Goal: Task Accomplishment & Management: Manage account settings

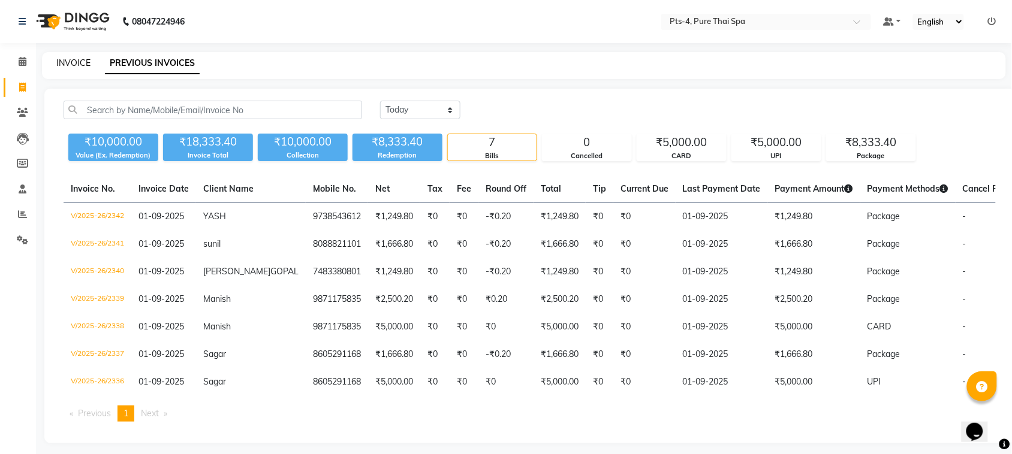
click at [77, 60] on link "INVOICE" at bounding box center [73, 63] width 34 height 11
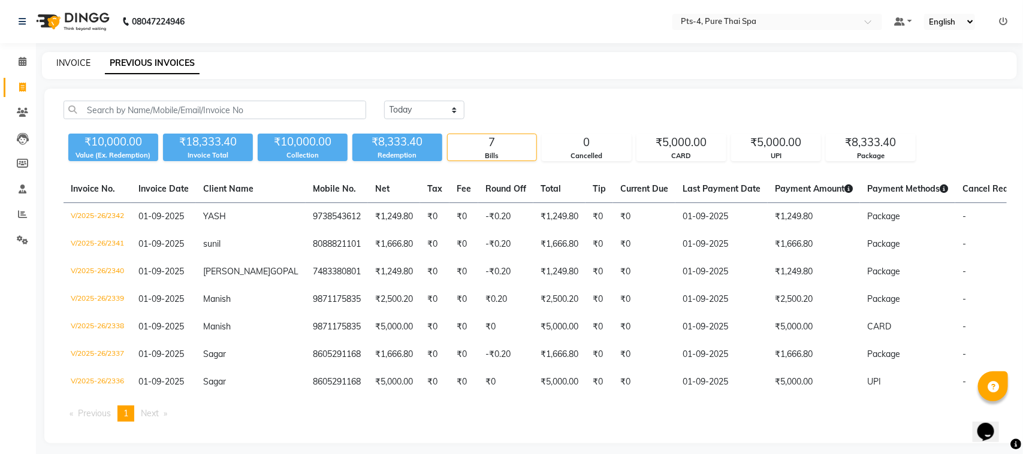
select select "service"
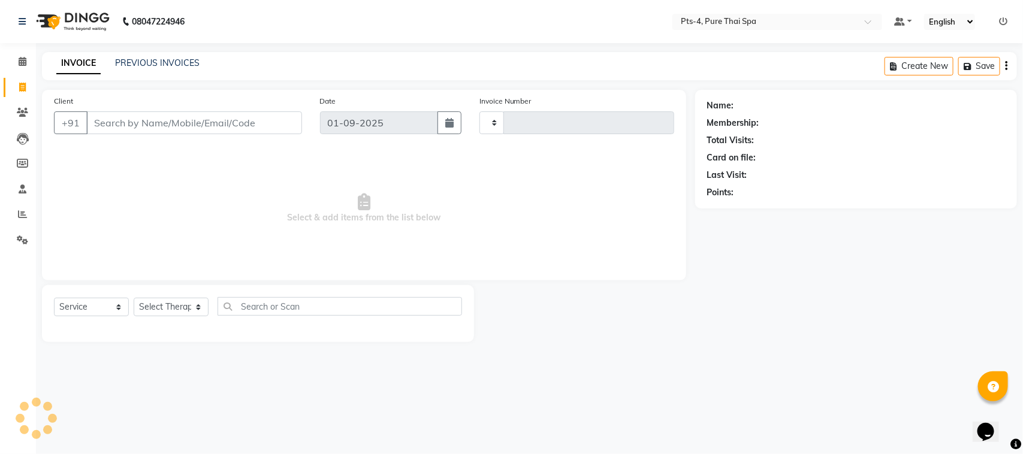
click at [110, 129] on input "Client" at bounding box center [194, 122] width 216 height 23
type input "2343"
select select "6459"
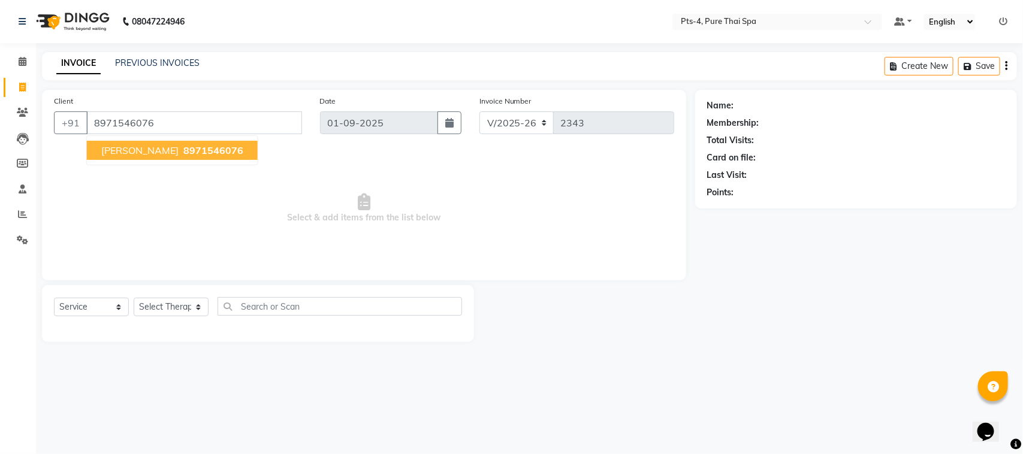
type input "8971546076"
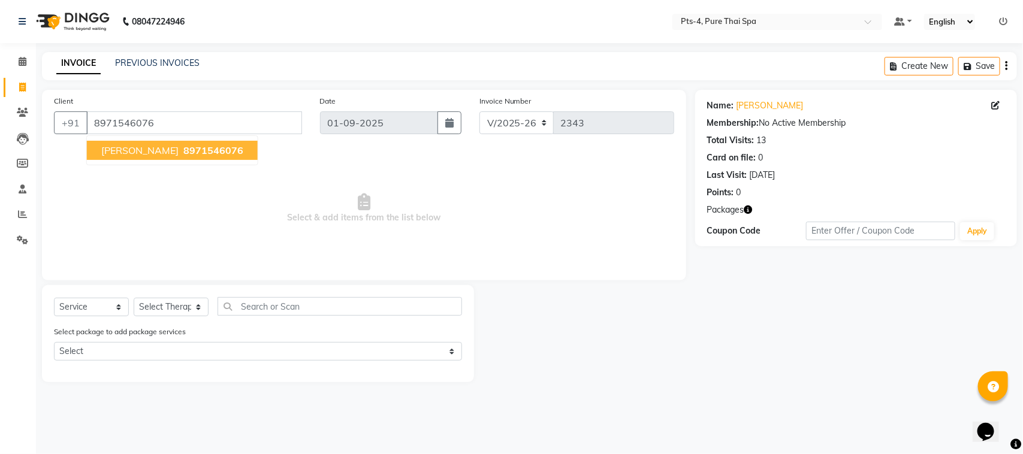
click at [183, 150] on span "8971546076" at bounding box center [213, 150] width 60 height 12
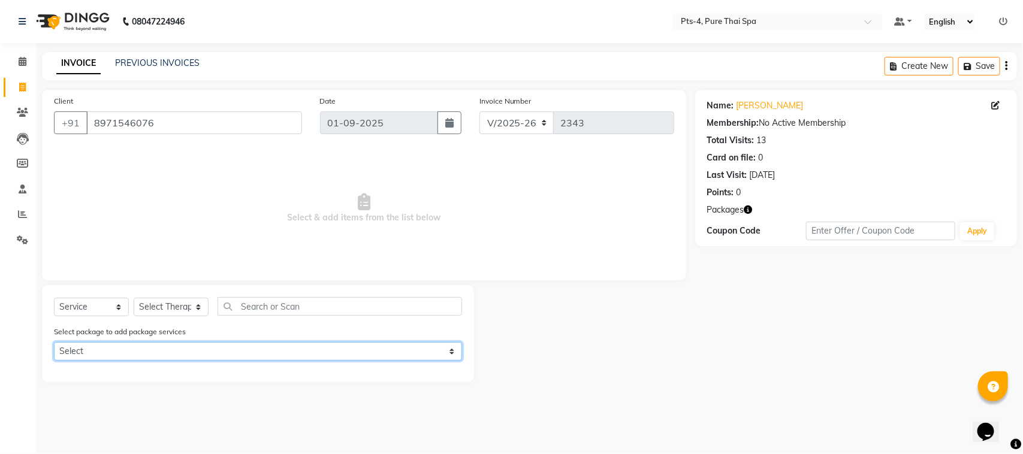
click at [111, 351] on select "Select PTS PACKAGE (5K) 4 SERVICES PTS PACKAGE (5K) 4 SERVICES" at bounding box center [258, 351] width 408 height 19
select select "1: Object"
click at [54, 342] on select "Select PTS PACKAGE (5K) 4 SERVICES PTS PACKAGE (5K) 4 SERVICES" at bounding box center [258, 351] width 408 height 19
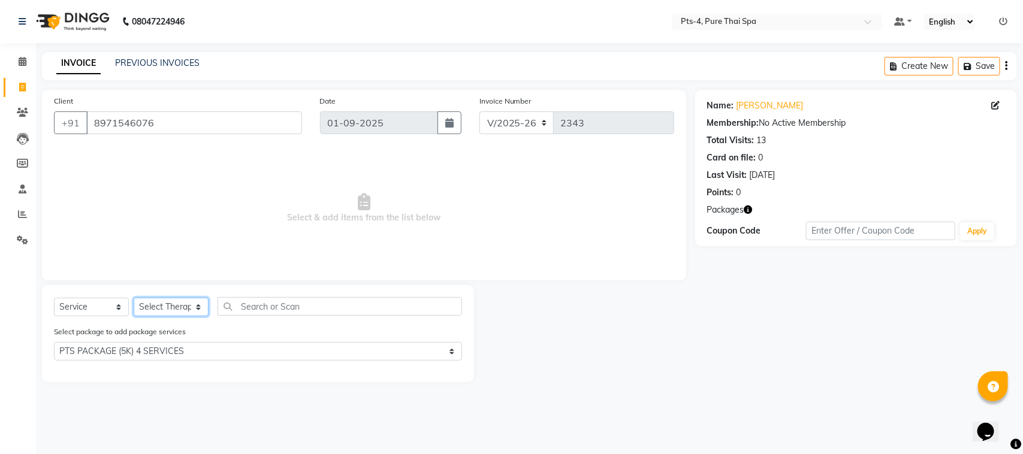
click at [159, 313] on select "Select Therapist [PERSON_NAME] NE [PERSON_NAME] anyone [PERSON_NAME] Candy FON …" at bounding box center [171, 307] width 75 height 19
select select "52901"
click at [134, 298] on select "Select Therapist [PERSON_NAME] NE [PERSON_NAME] anyone [PERSON_NAME] Candy FON …" at bounding box center [171, 307] width 75 height 19
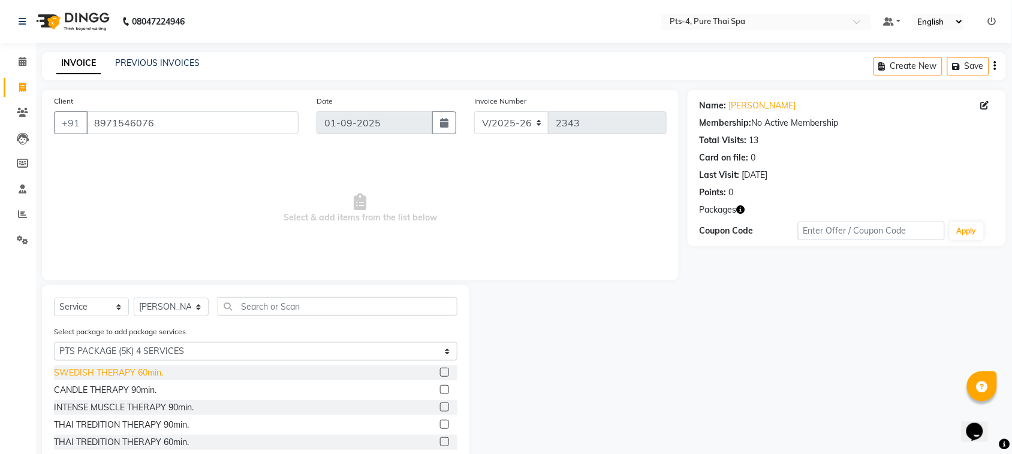
click at [115, 372] on div "SWEDISH THERAPY 60min." at bounding box center [108, 373] width 109 height 13
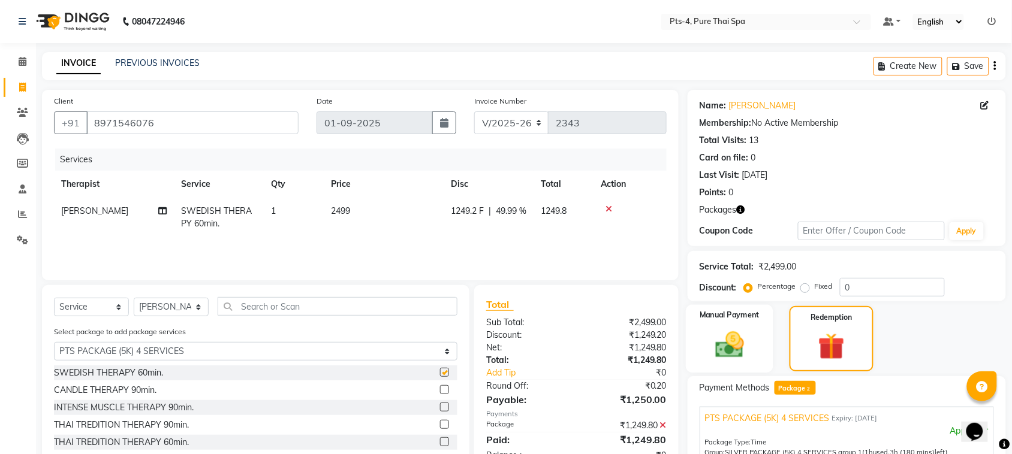
checkbox input "false"
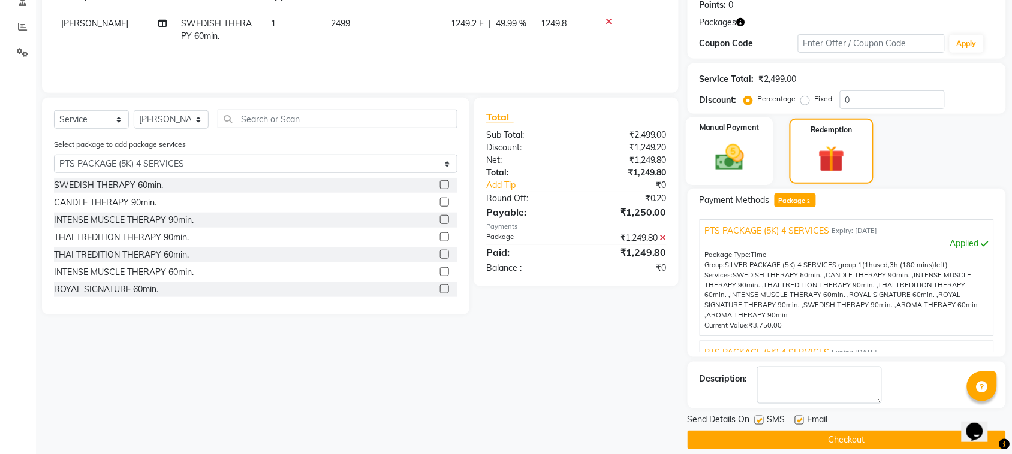
scroll to position [201, 0]
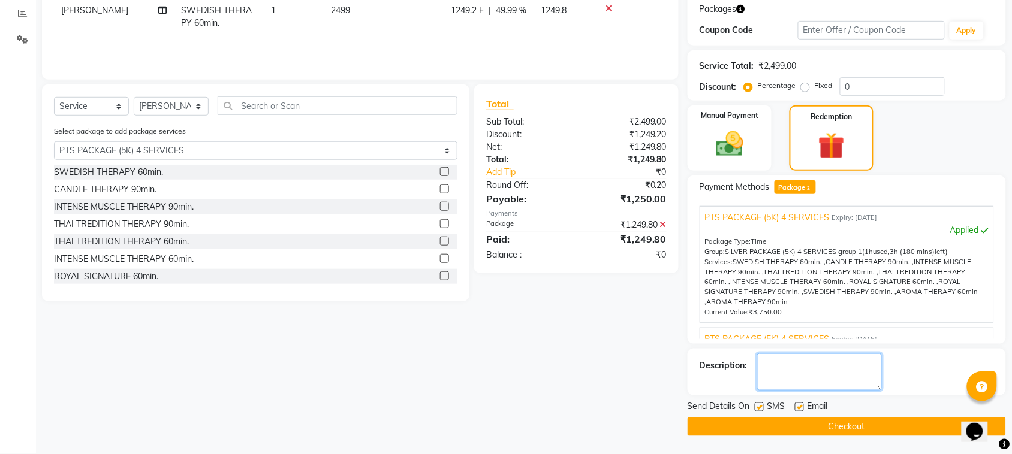
click at [819, 375] on textarea at bounding box center [819, 372] width 125 height 37
click at [798, 369] on textarea at bounding box center [819, 372] width 125 height 37
click at [805, 376] on textarea at bounding box center [819, 372] width 125 height 37
type textarea "350"
click at [795, 409] on label at bounding box center [799, 407] width 9 height 9
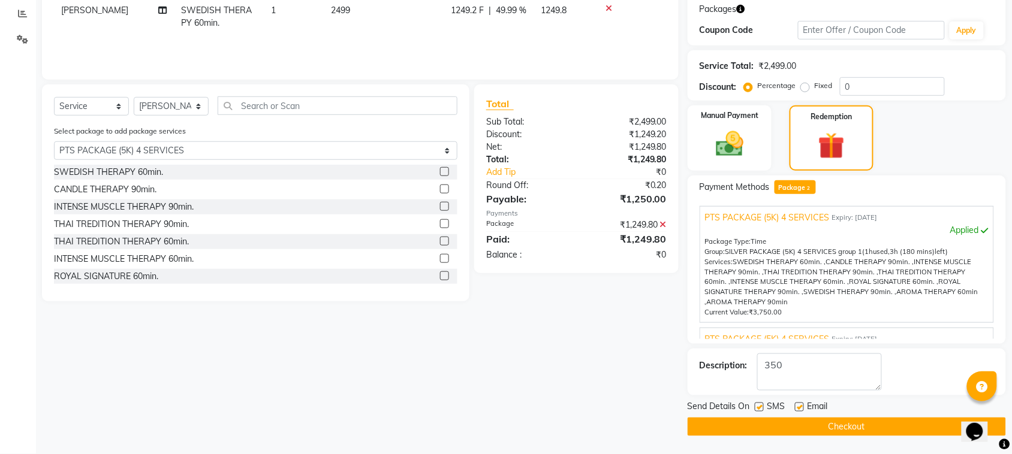
click at [795, 409] on input "checkbox" at bounding box center [799, 408] width 8 height 8
checkbox input "false"
click at [758, 409] on label at bounding box center [758, 407] width 9 height 9
click at [758, 409] on input "checkbox" at bounding box center [758, 408] width 8 height 8
checkbox input "false"
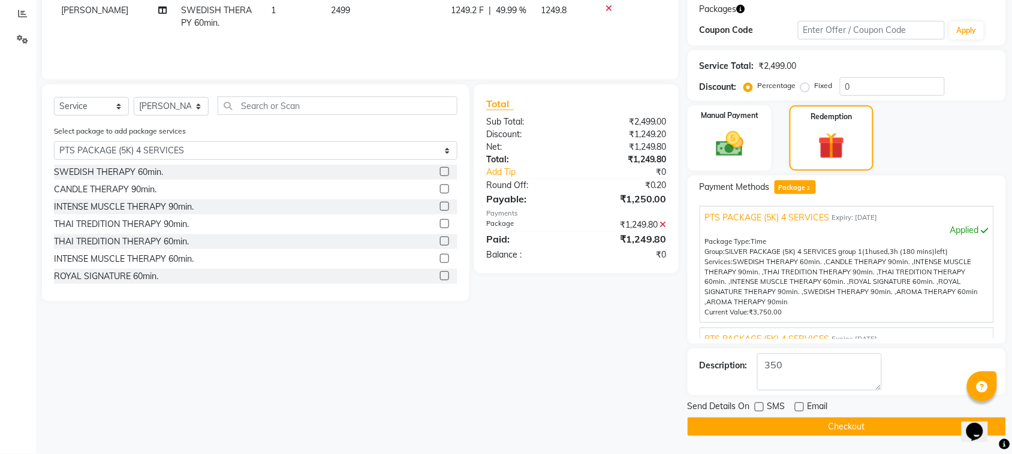
click at [823, 437] on main "INVOICE PREVIOUS INVOICES Create New Save Client +91 8971546076 Date 01-09-2025…" at bounding box center [524, 152] width 976 height 603
click at [828, 429] on button "Checkout" at bounding box center [846, 427] width 318 height 19
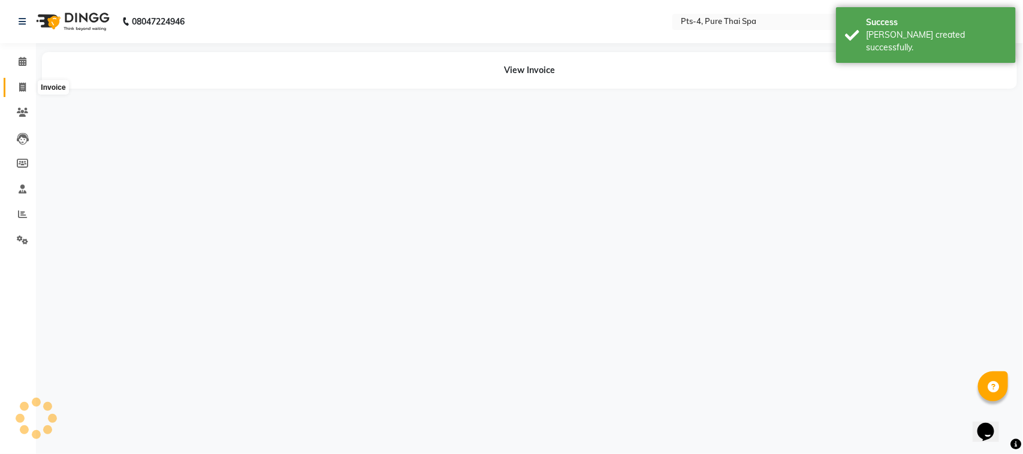
click at [23, 84] on icon at bounding box center [22, 87] width 7 height 9
select select "service"
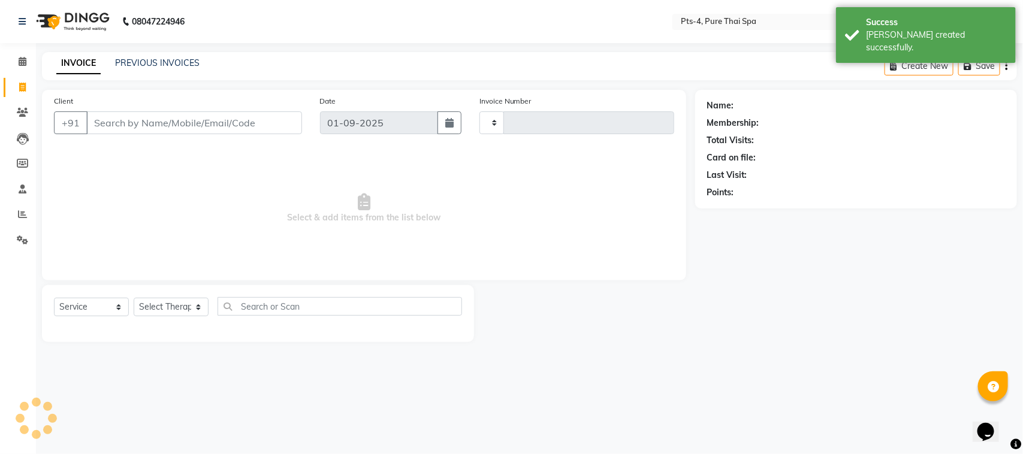
click at [160, 57] on div "PREVIOUS INVOICES" at bounding box center [157, 63] width 84 height 13
type input "2344"
select select "6459"
click at [149, 61] on link "PREVIOUS INVOICES" at bounding box center [157, 63] width 84 height 11
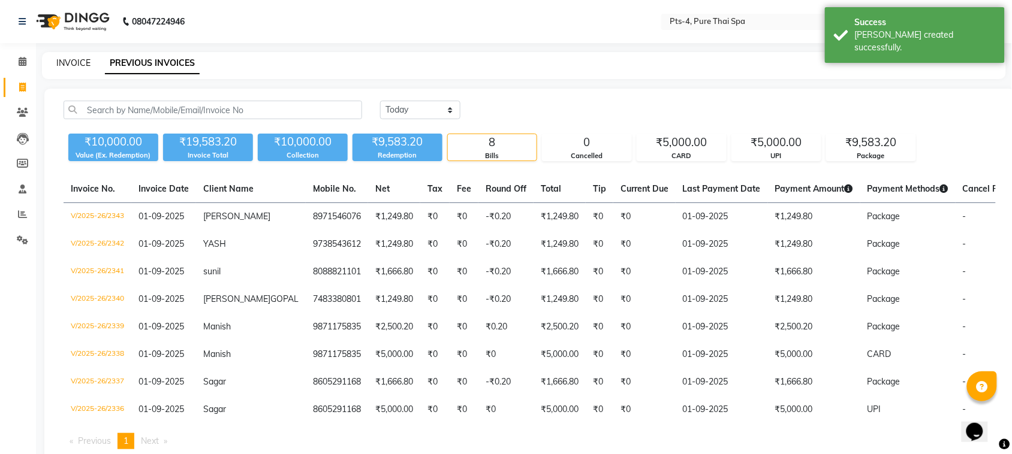
click at [75, 64] on link "INVOICE" at bounding box center [73, 63] width 34 height 11
select select "service"
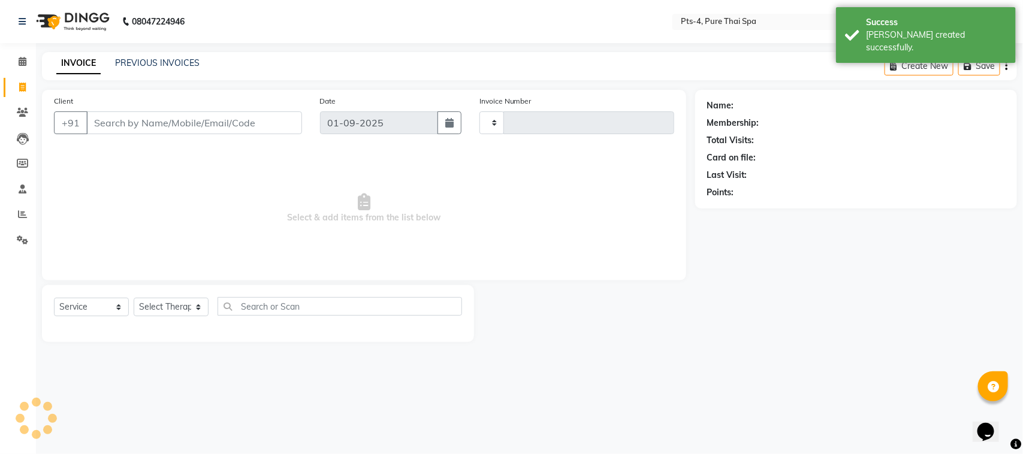
type input "2344"
select select "6459"
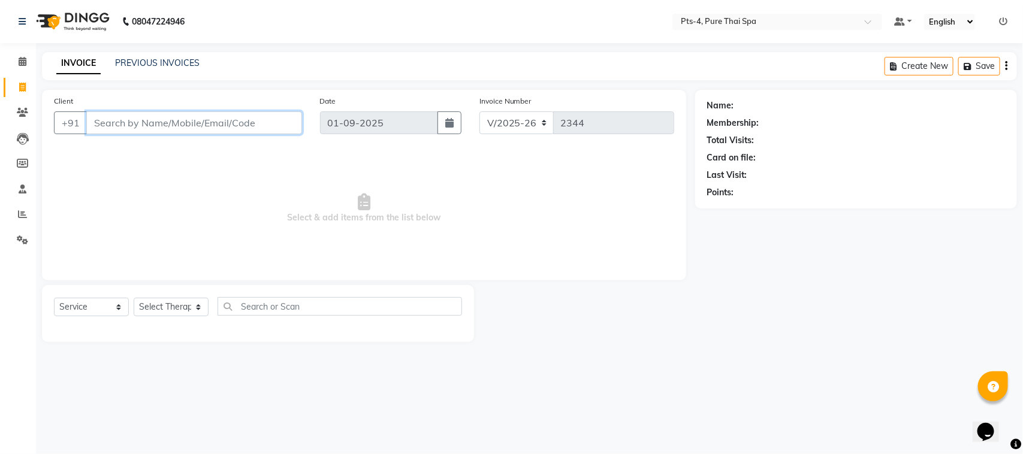
click at [144, 125] on input "Client" at bounding box center [194, 122] width 216 height 23
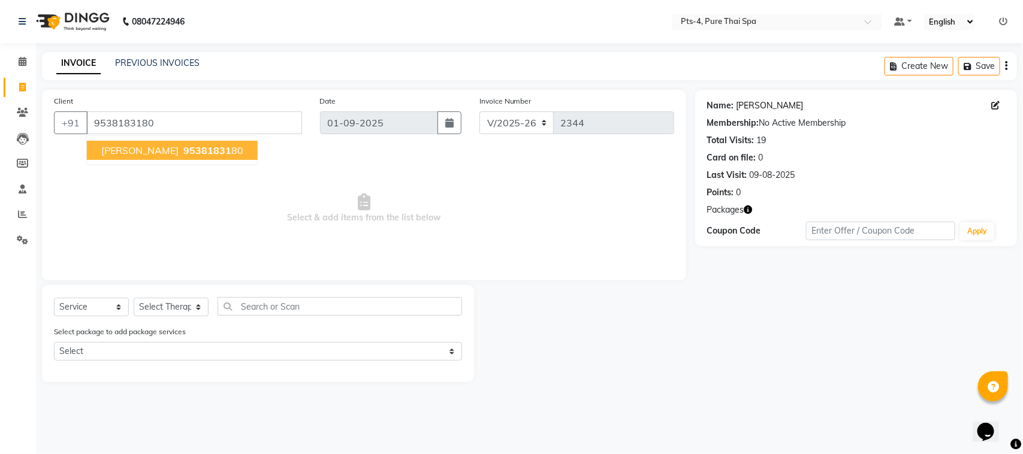
click at [751, 106] on link "Giridhar" at bounding box center [769, 105] width 67 height 13
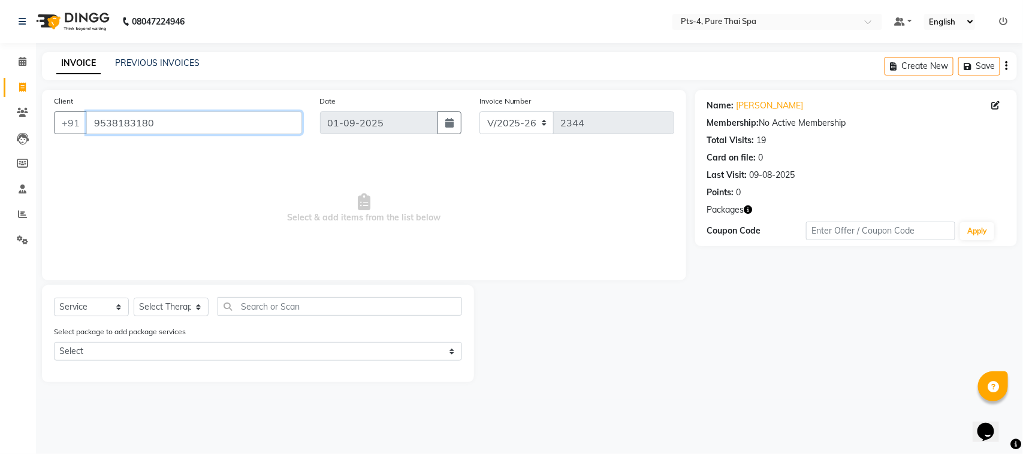
drag, startPoint x: 171, startPoint y: 117, endPoint x: 89, endPoint y: 121, distance: 82.2
click at [89, 121] on input "9538183180" at bounding box center [194, 122] width 216 height 23
paste input "6360055806"
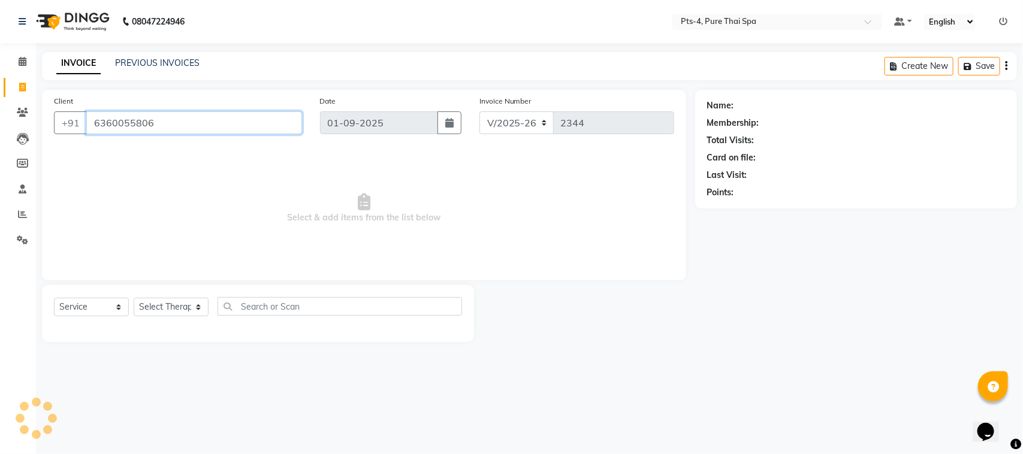
type input "6360055806"
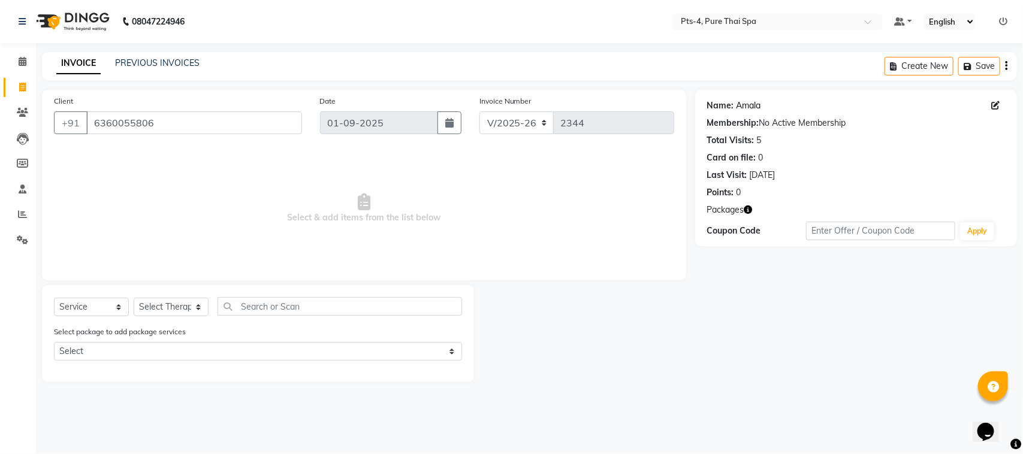
click at [748, 110] on link "Amala" at bounding box center [748, 105] width 25 height 13
click at [158, 58] on link "PREVIOUS INVOICES" at bounding box center [157, 63] width 84 height 11
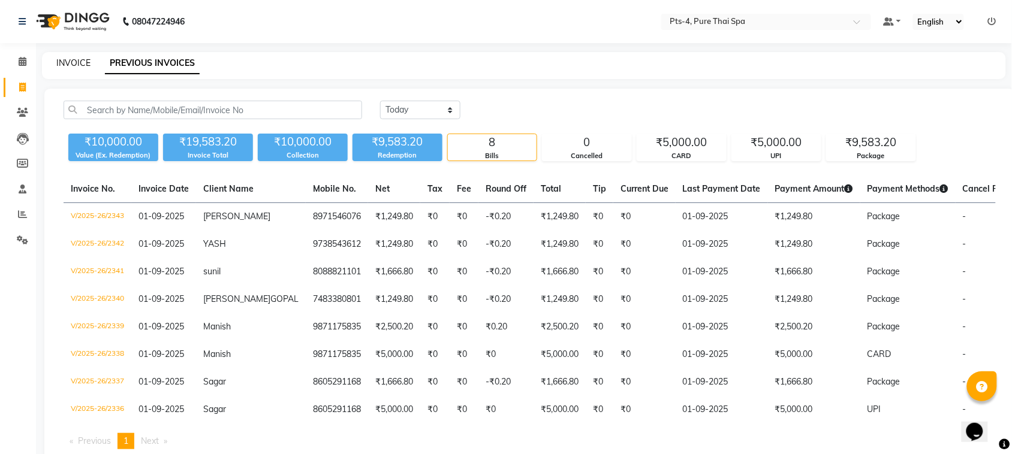
click at [68, 62] on link "INVOICE" at bounding box center [73, 63] width 34 height 11
select select "service"
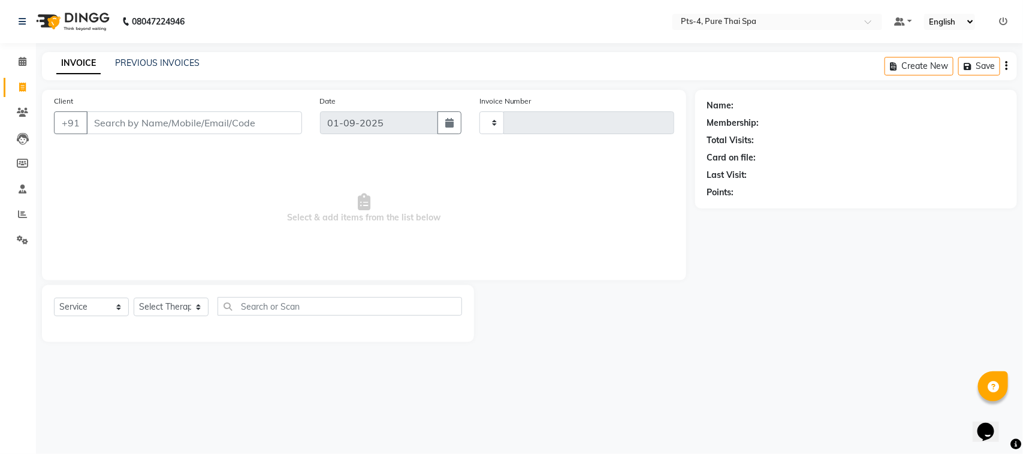
type input "2344"
select select "6459"
click at [137, 60] on link "PREVIOUS INVOICES" at bounding box center [157, 63] width 84 height 11
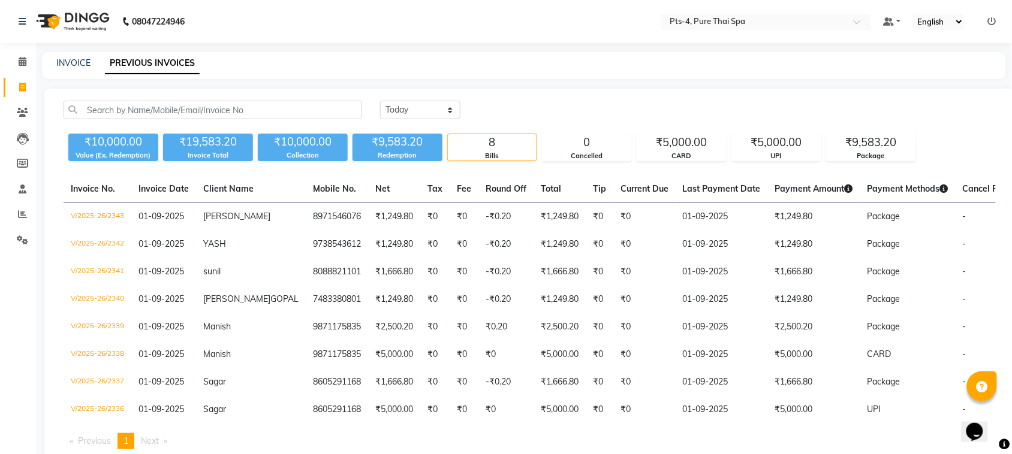
click at [81, 55] on div "INVOICE PREVIOUS INVOICES" at bounding box center [524, 65] width 964 height 27
click at [79, 58] on link "INVOICE" at bounding box center [73, 63] width 34 height 11
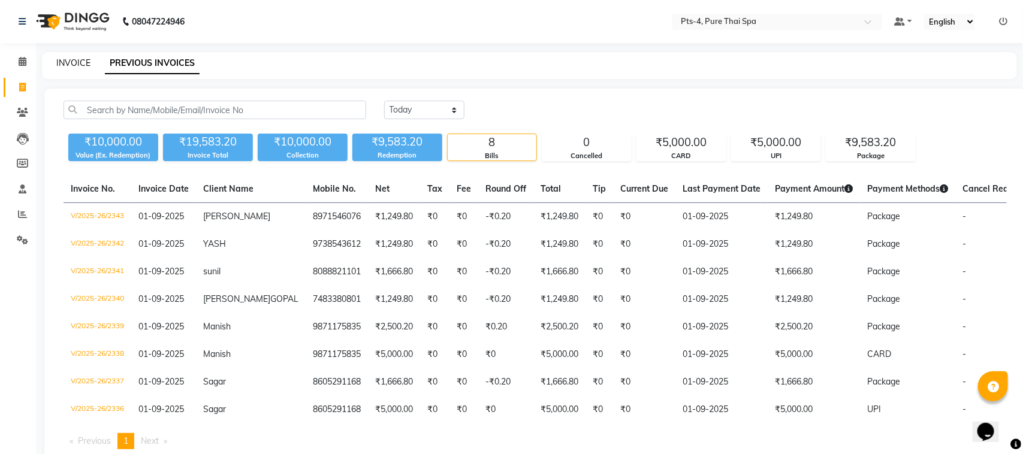
select select "service"
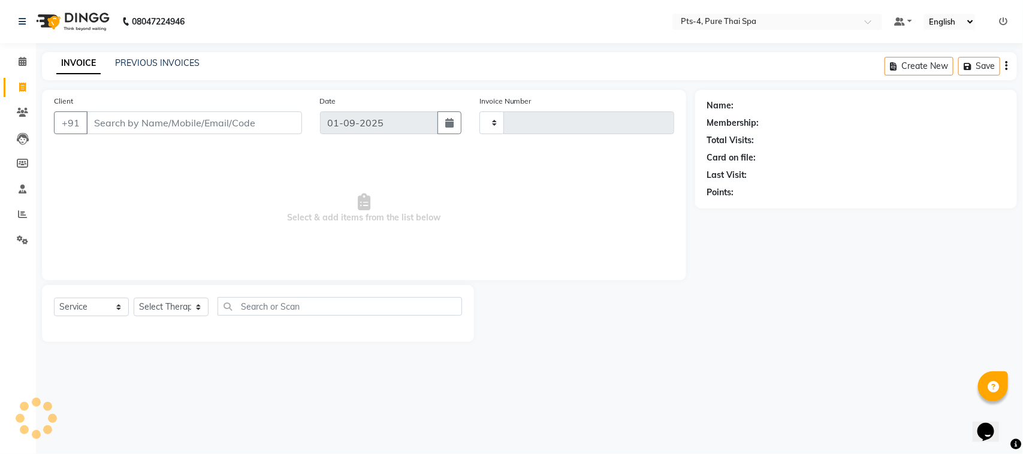
type input "2344"
select select "6459"
click at [123, 117] on input "Client" at bounding box center [194, 122] width 216 height 23
type input "9538183180"
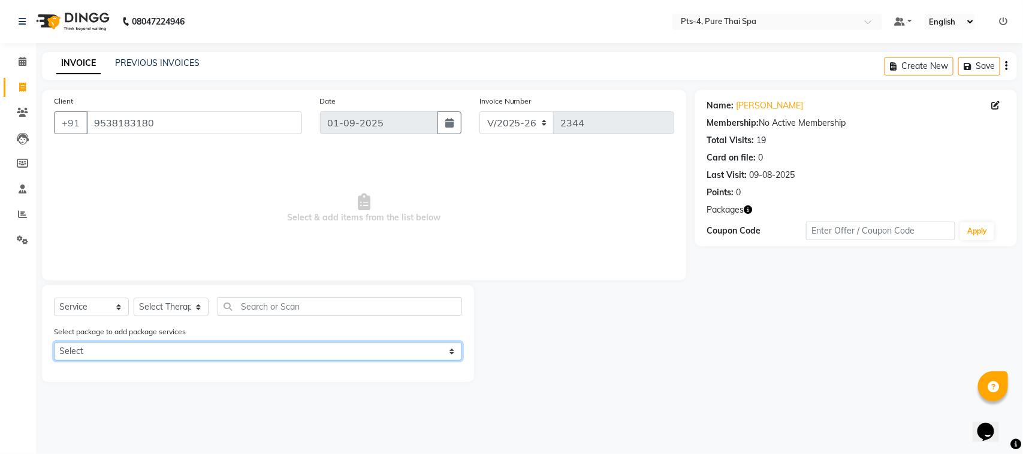
click at [98, 348] on select "Select PTS PACKAGE (10K) 10 SERVICES PTS PACKAGE (10K) 10 SERVICES" at bounding box center [258, 351] width 408 height 19
select select "1: Object"
click at [54, 342] on select "Select PTS PACKAGE (10K) 10 SERVICES PTS PACKAGE (10K) 10 SERVICES" at bounding box center [258, 351] width 408 height 19
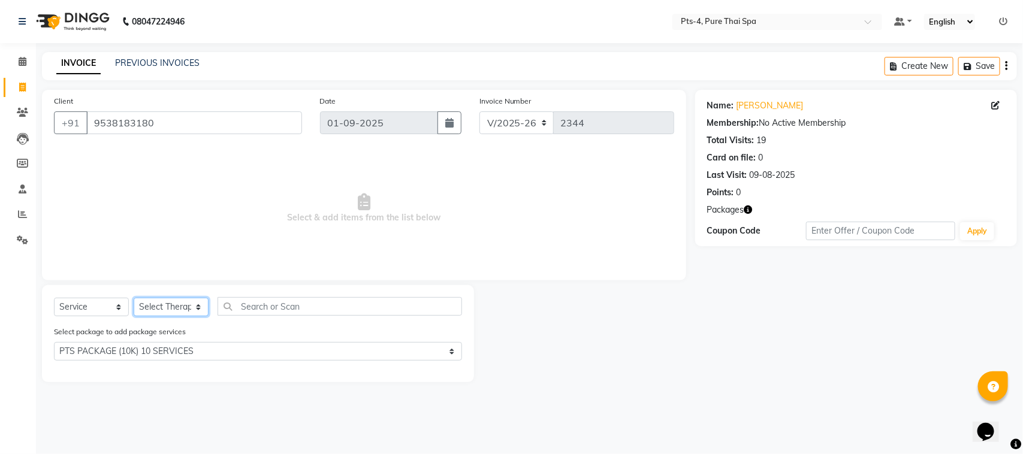
click at [181, 312] on select "Select Therapist [PERSON_NAME] NE [PERSON_NAME] anyone [PERSON_NAME] Candy FON …" at bounding box center [171, 307] width 75 height 19
select select "83035"
click at [134, 298] on select "Select Therapist [PERSON_NAME] NE [PERSON_NAME] anyone [PERSON_NAME] Candy FON …" at bounding box center [171, 307] width 75 height 19
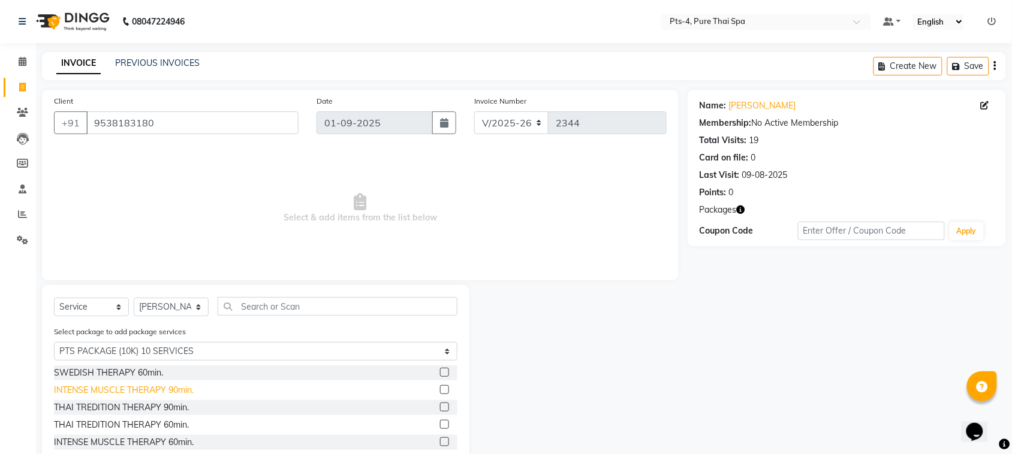
click at [159, 388] on div "INTENSE MUSCLE THERAPY 90min." at bounding box center [124, 390] width 140 height 13
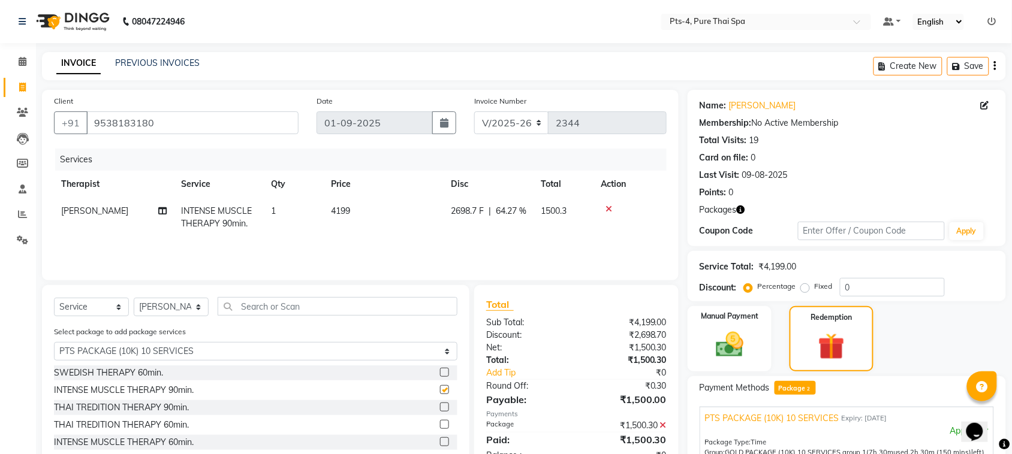
checkbox input "false"
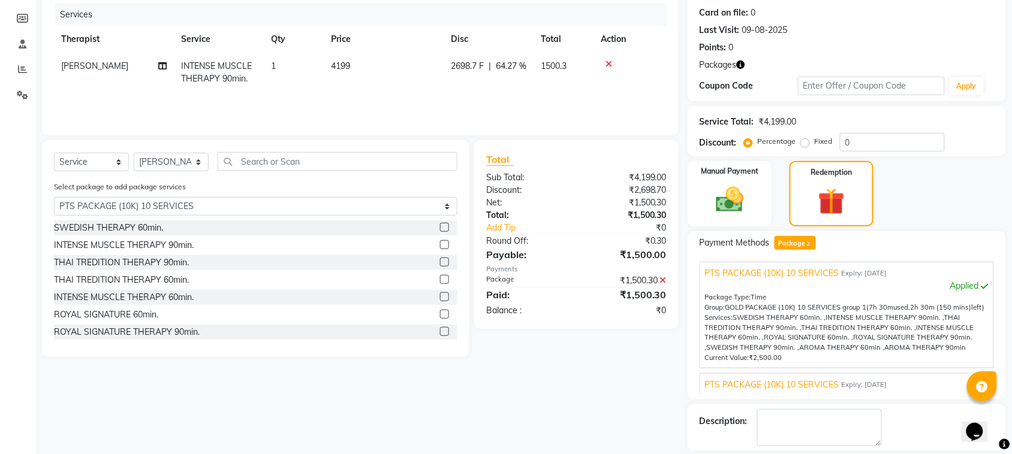
scroll to position [150, 0]
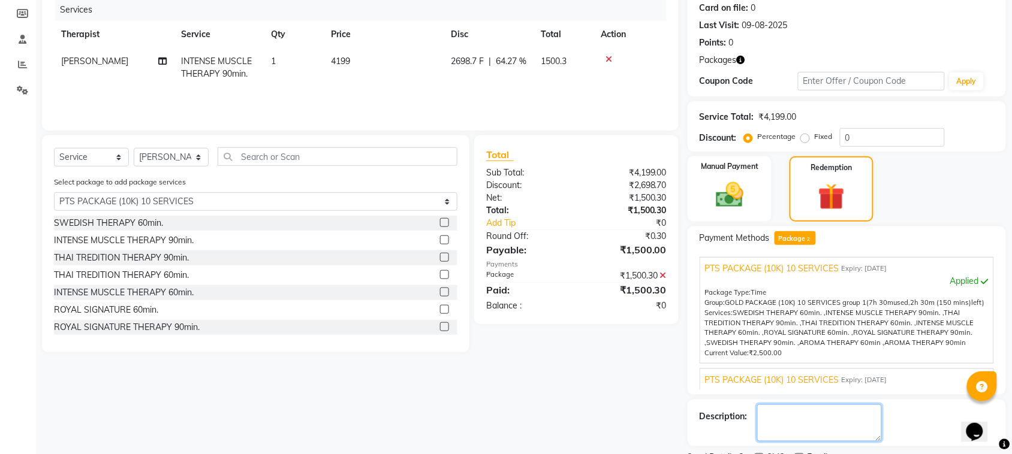
click at [814, 423] on textarea at bounding box center [819, 423] width 125 height 37
click at [801, 426] on textarea at bounding box center [819, 423] width 125 height 37
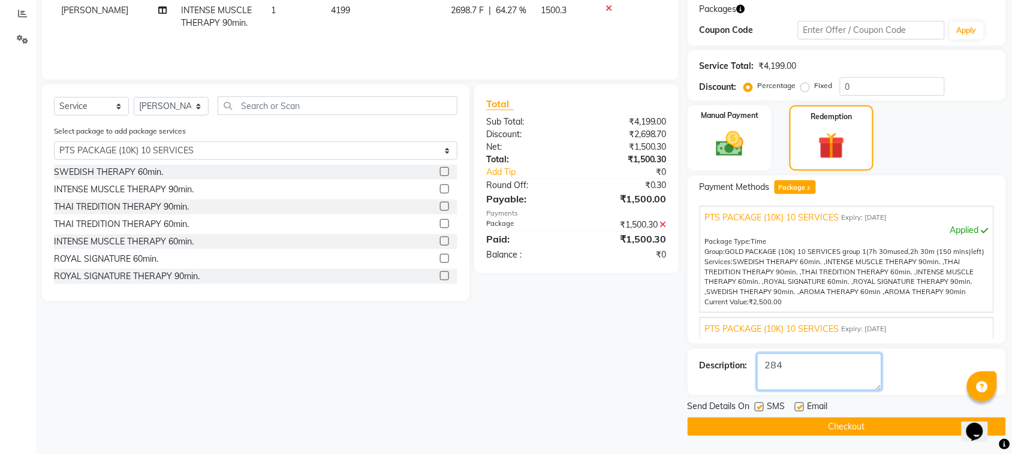
type textarea "284"
click at [800, 403] on label at bounding box center [799, 407] width 9 height 9
click at [800, 404] on input "checkbox" at bounding box center [799, 408] width 8 height 8
checkbox input "false"
click at [756, 407] on label at bounding box center [758, 407] width 9 height 9
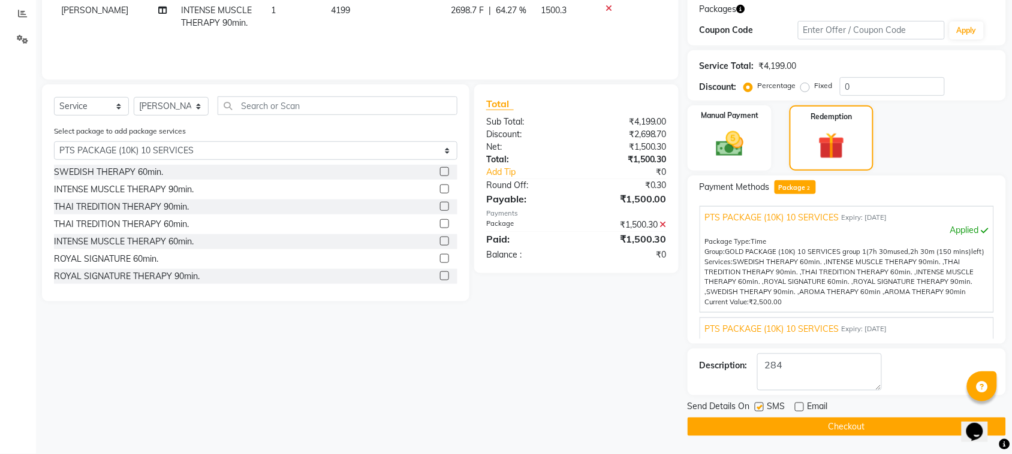
click at [756, 407] on input "checkbox" at bounding box center [758, 408] width 8 height 8
checkbox input "false"
click at [768, 427] on button "Checkout" at bounding box center [846, 427] width 318 height 19
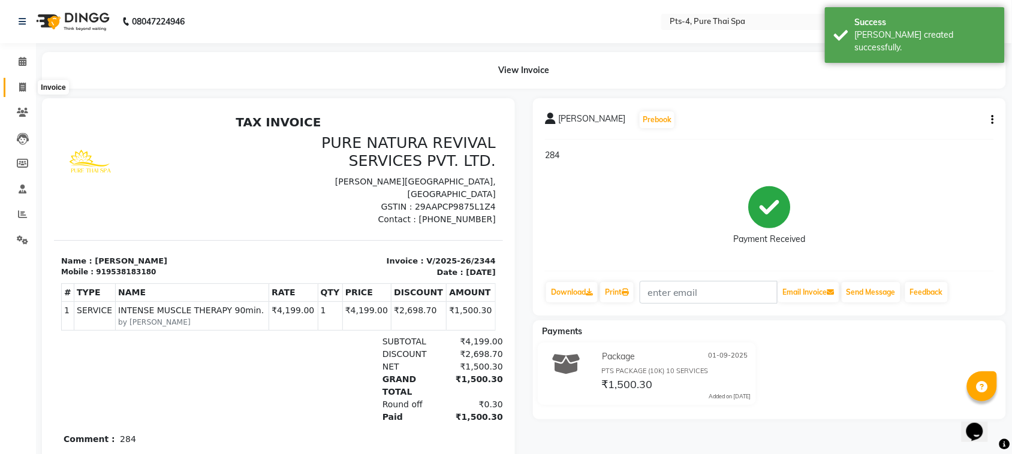
click at [19, 84] on icon at bounding box center [22, 87] width 7 height 9
select select "service"
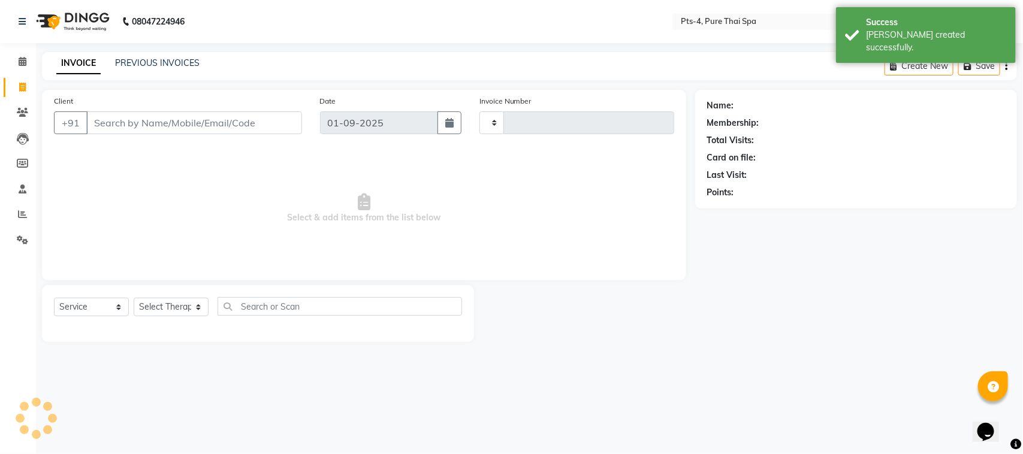
type input "2345"
select select "6459"
click at [129, 129] on input "Client" at bounding box center [194, 122] width 216 height 23
type input "9481268289"
click at [270, 122] on span "Add Client" at bounding box center [270, 123] width 47 height 12
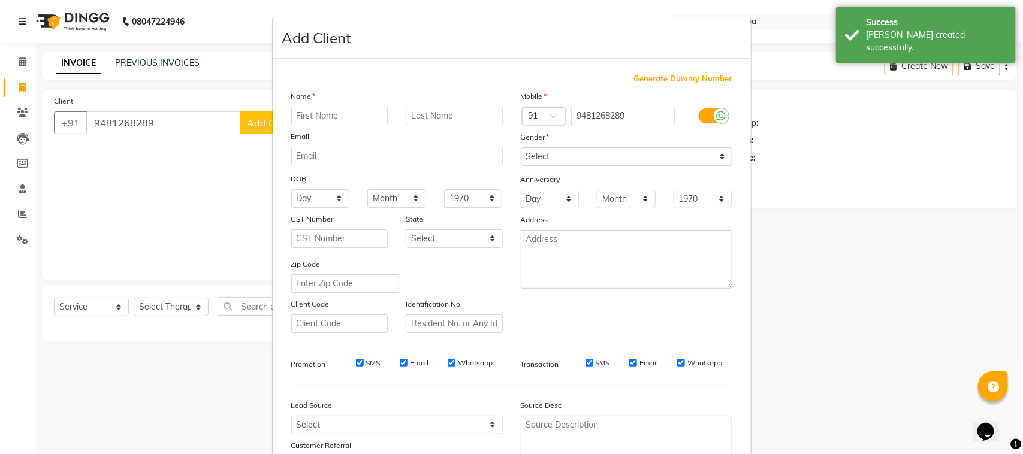
click at [331, 109] on input "text" at bounding box center [339, 116] width 97 height 19
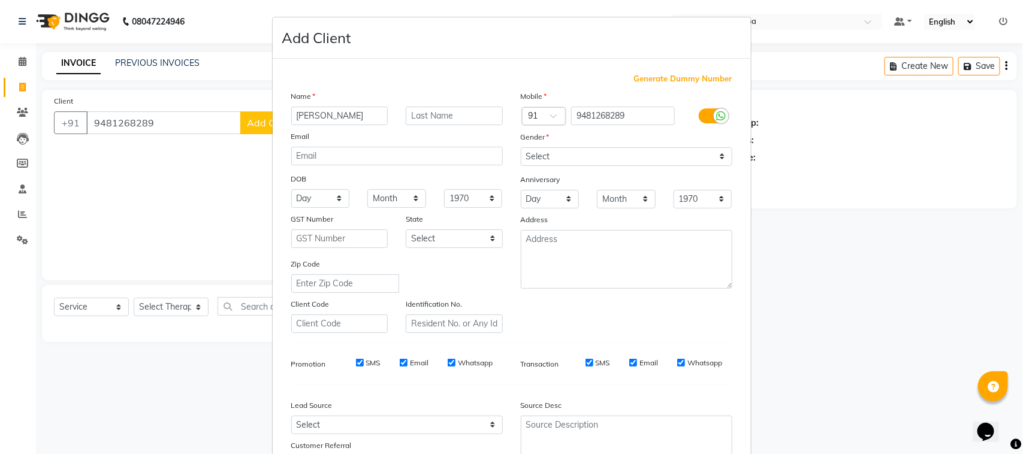
type input "gajanand"
click at [559, 156] on select "Select Male Female Other Prefer Not To Say" at bounding box center [627, 156] width 212 height 19
select select "male"
click at [521, 147] on select "Select Male Female Other Prefer Not To Say" at bounding box center [627, 156] width 212 height 19
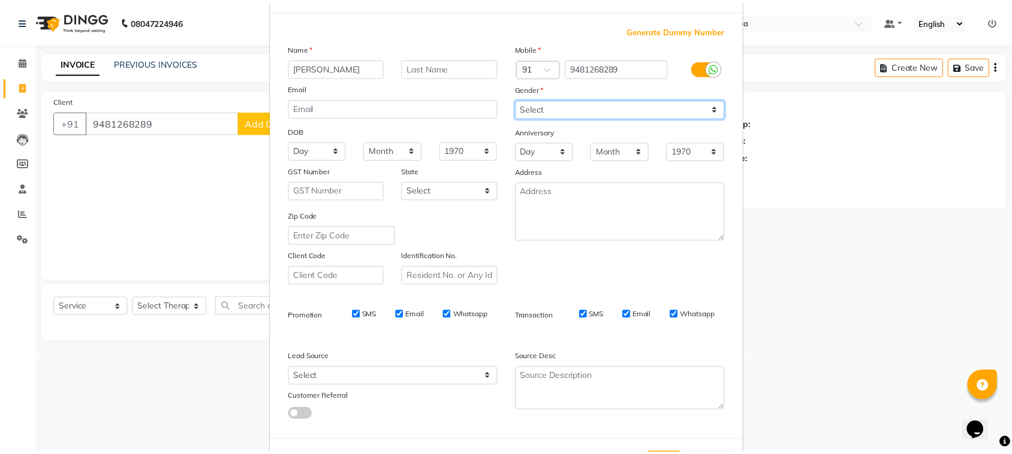
scroll to position [94, 0]
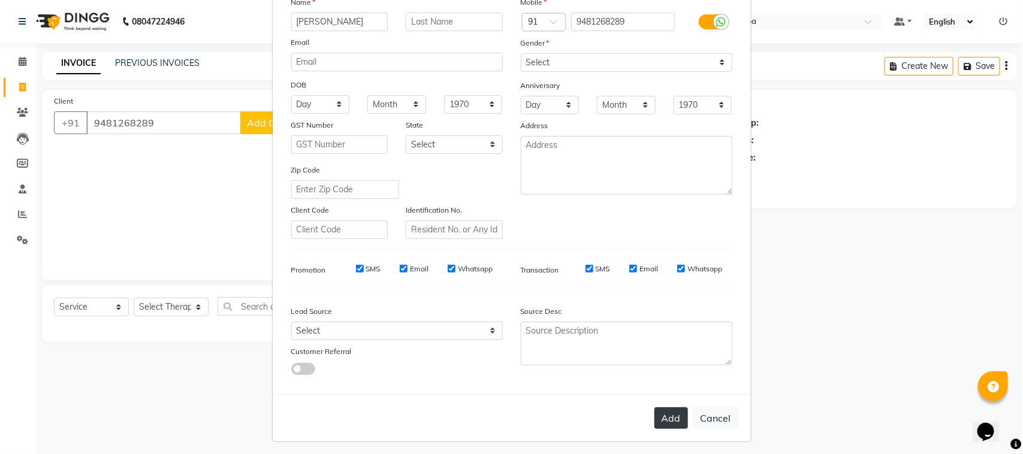
click at [663, 410] on button "Add" at bounding box center [671, 418] width 34 height 22
select select
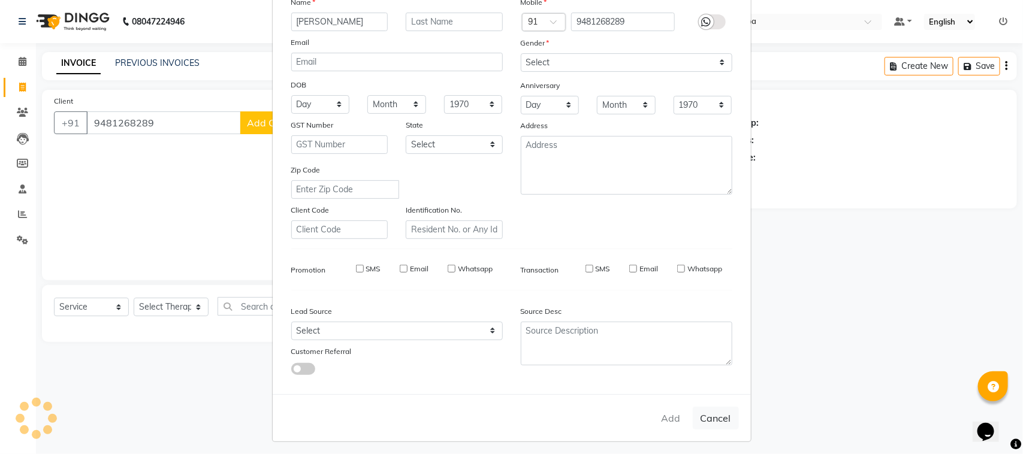
select select
checkbox input "false"
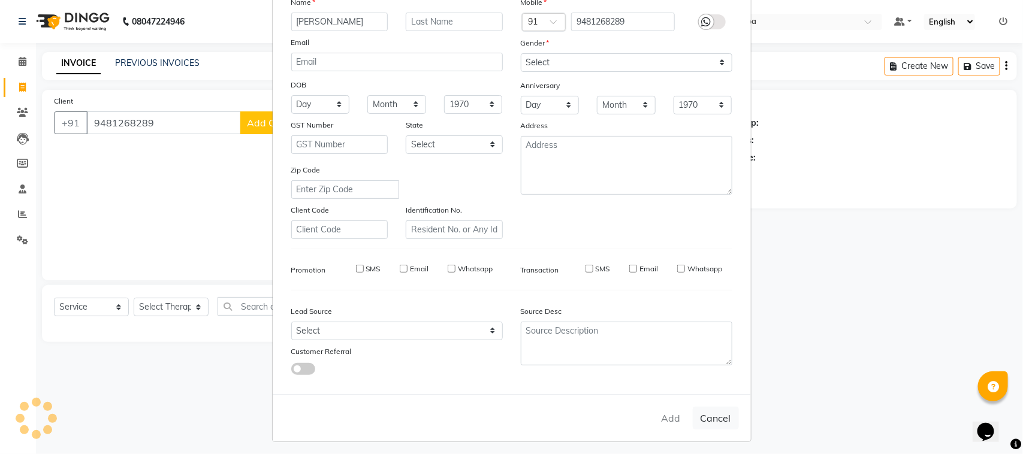
checkbox input "false"
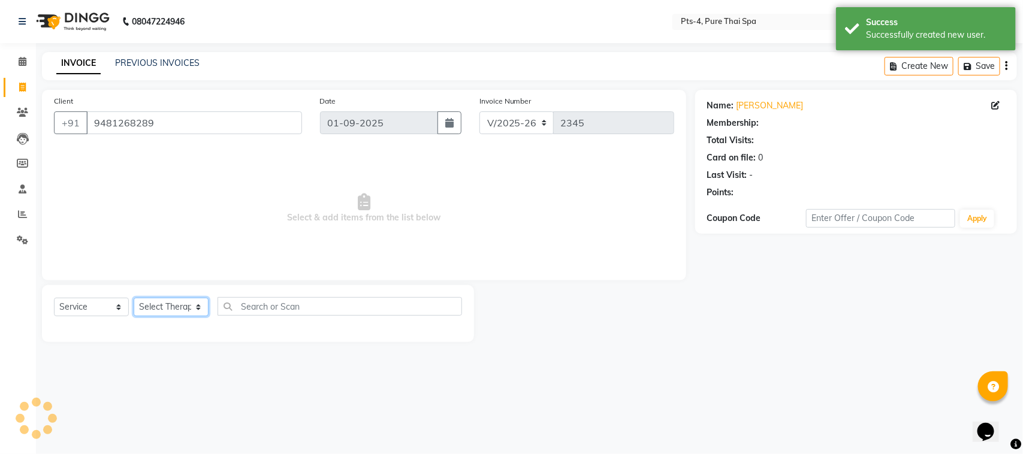
click at [159, 306] on select "Select Therapist [PERSON_NAME] NE [PERSON_NAME] anyone [PERSON_NAME] Candy FON …" at bounding box center [171, 307] width 75 height 19
select select "84268"
click at [134, 298] on select "Select Therapist [PERSON_NAME] NE [PERSON_NAME] anyone [PERSON_NAME] Candy FON …" at bounding box center [171, 307] width 75 height 19
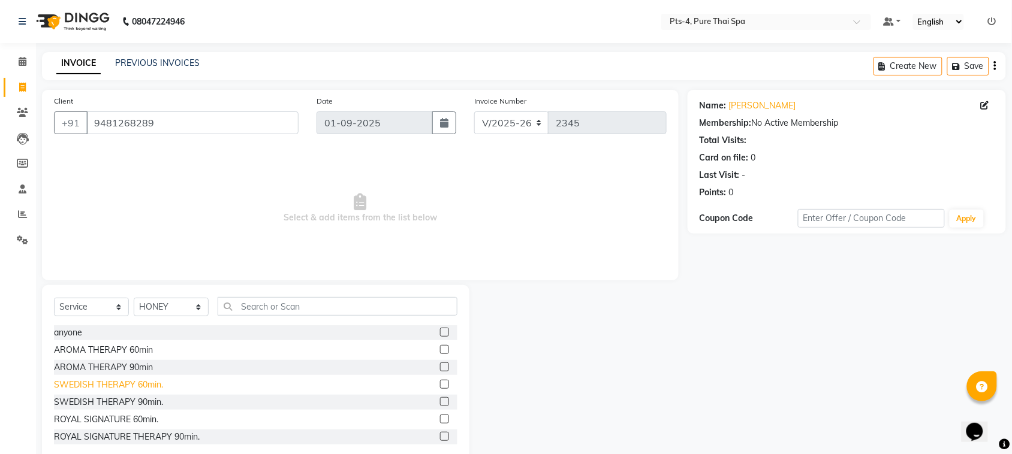
click at [70, 381] on div "SWEDISH THERAPY 60min." at bounding box center [108, 385] width 109 height 13
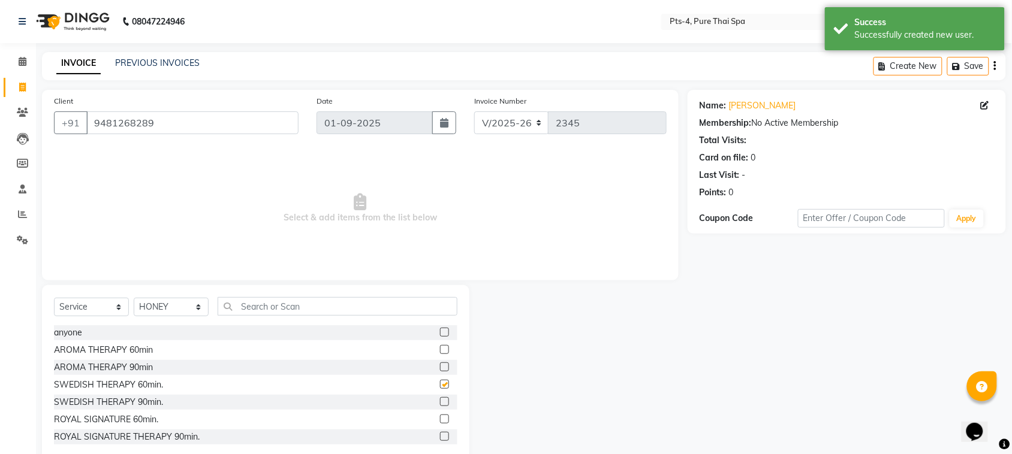
checkbox input "false"
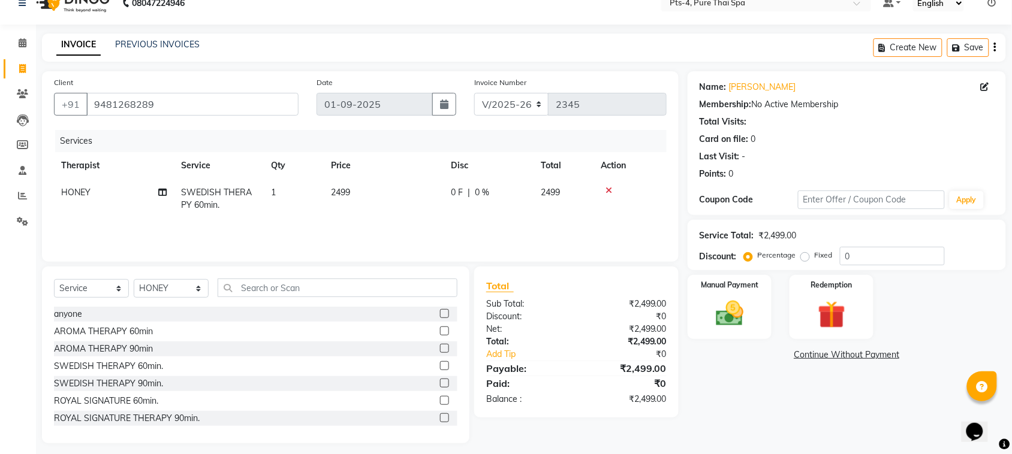
scroll to position [25, 0]
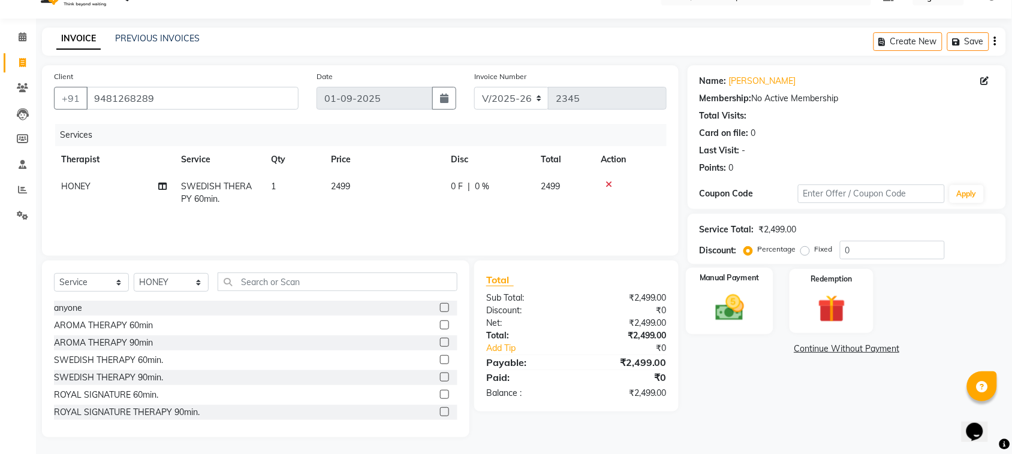
click at [722, 306] on img at bounding box center [729, 307] width 47 height 33
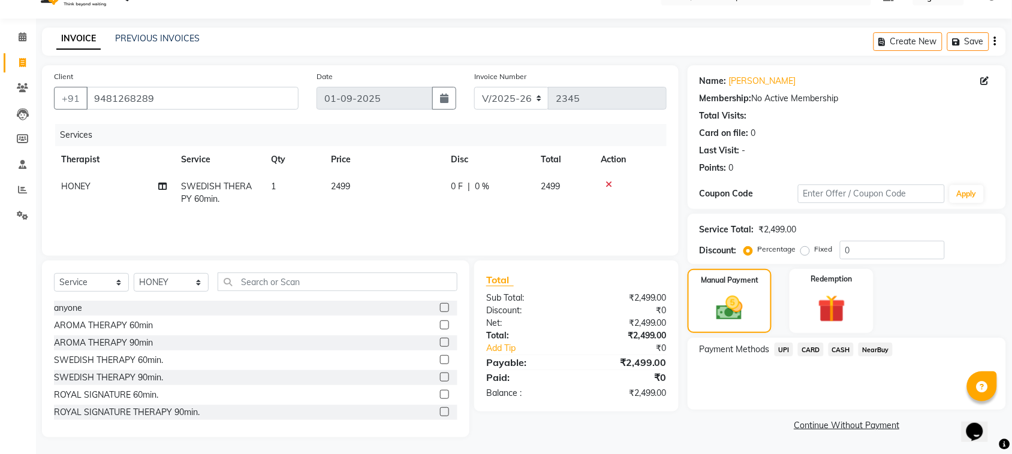
click at [785, 351] on span "UPI" at bounding box center [783, 350] width 19 height 14
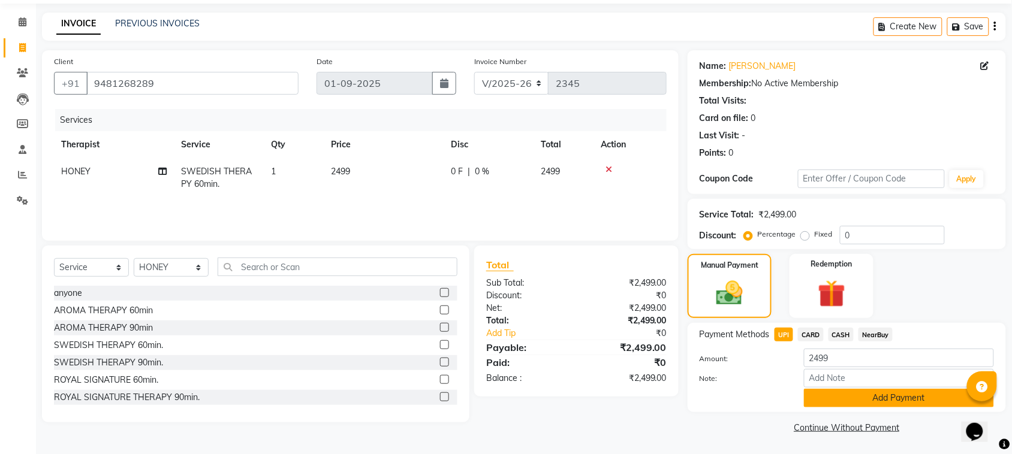
click at [833, 396] on button "Add Payment" at bounding box center [899, 398] width 190 height 19
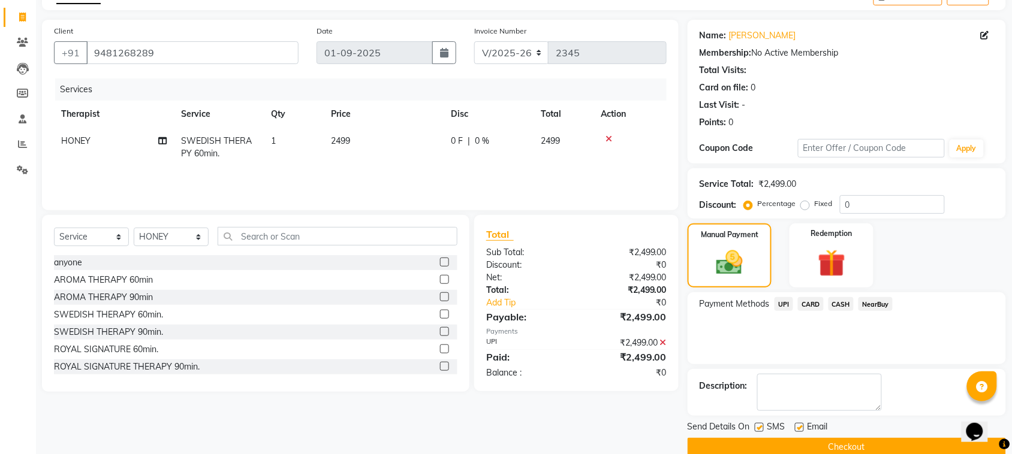
scroll to position [90, 0]
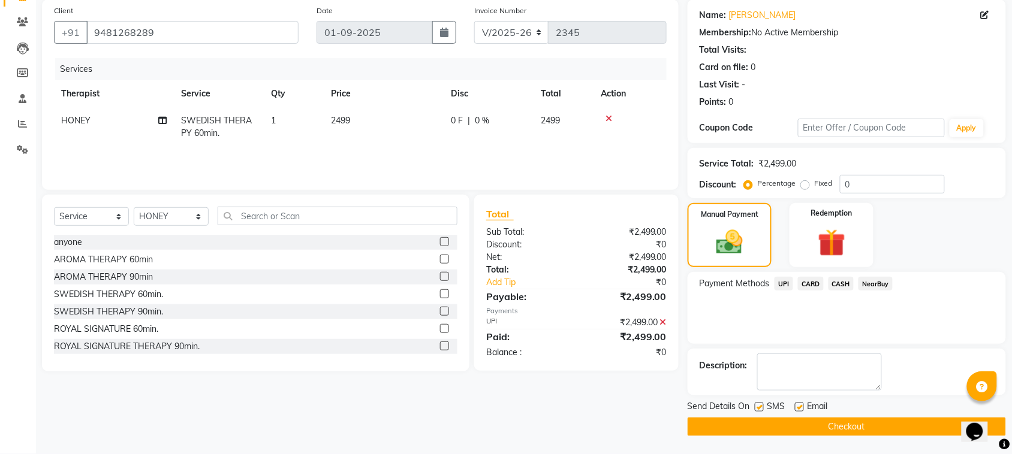
click at [801, 412] on label at bounding box center [799, 407] width 9 height 9
click at [801, 412] on input "checkbox" at bounding box center [799, 408] width 8 height 8
checkbox input "false"
click at [756, 409] on label at bounding box center [758, 407] width 9 height 9
click at [756, 409] on input "checkbox" at bounding box center [758, 408] width 8 height 8
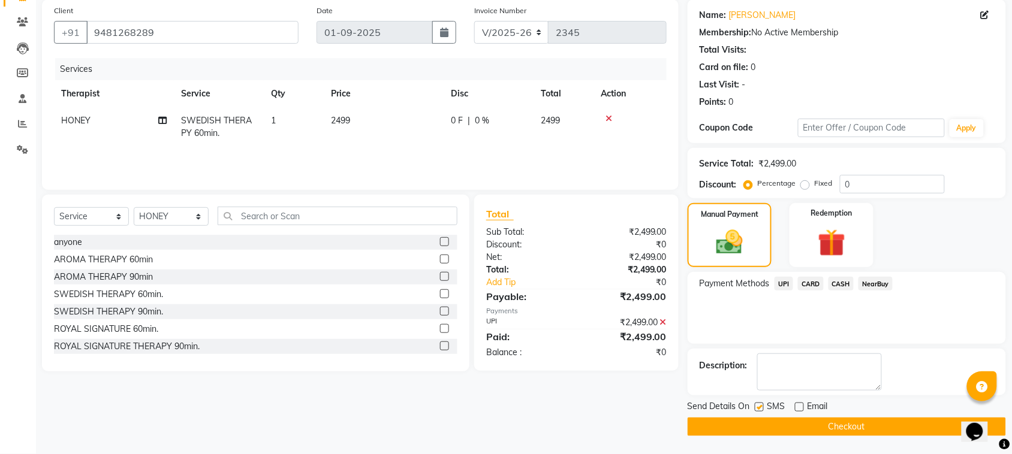
checkbox input "false"
click at [759, 424] on button "Checkout" at bounding box center [846, 427] width 318 height 19
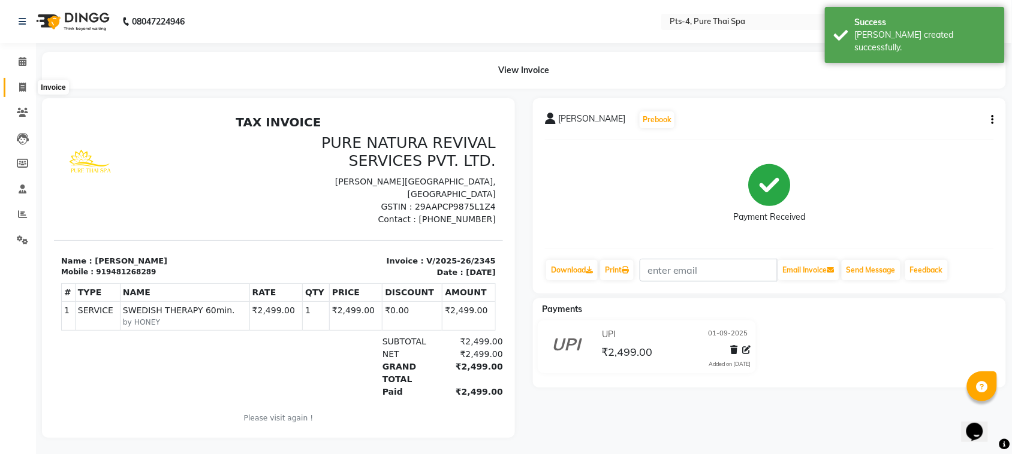
click at [19, 89] on icon at bounding box center [22, 87] width 7 height 9
select select "6459"
select select "service"
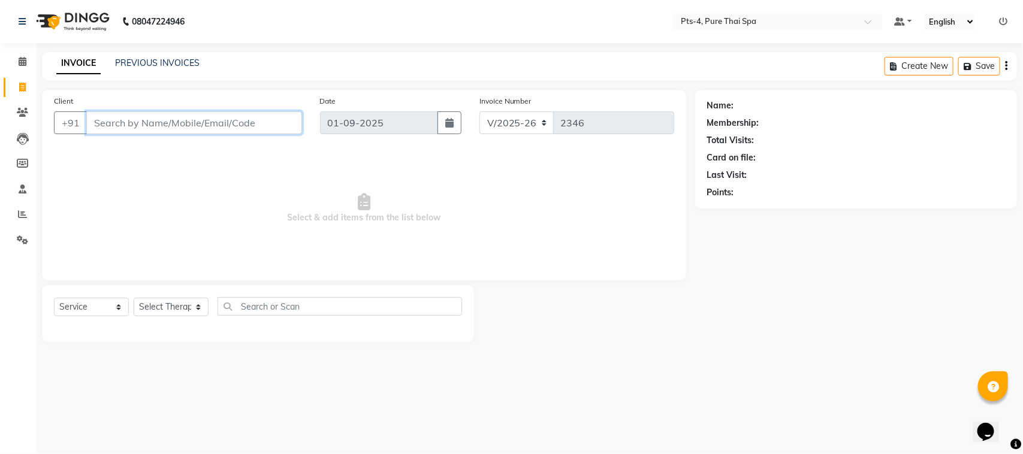
click at [156, 127] on input "Client" at bounding box center [194, 122] width 216 height 23
paste input "9538183180"
type input "9538183180"
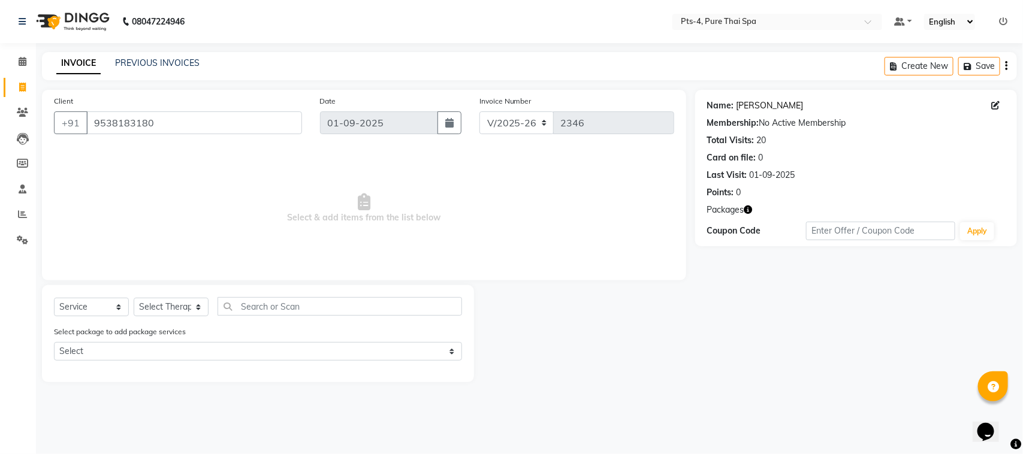
click at [753, 106] on link "Giridhar" at bounding box center [769, 105] width 67 height 13
click at [136, 64] on link "PREVIOUS INVOICES" at bounding box center [157, 63] width 84 height 11
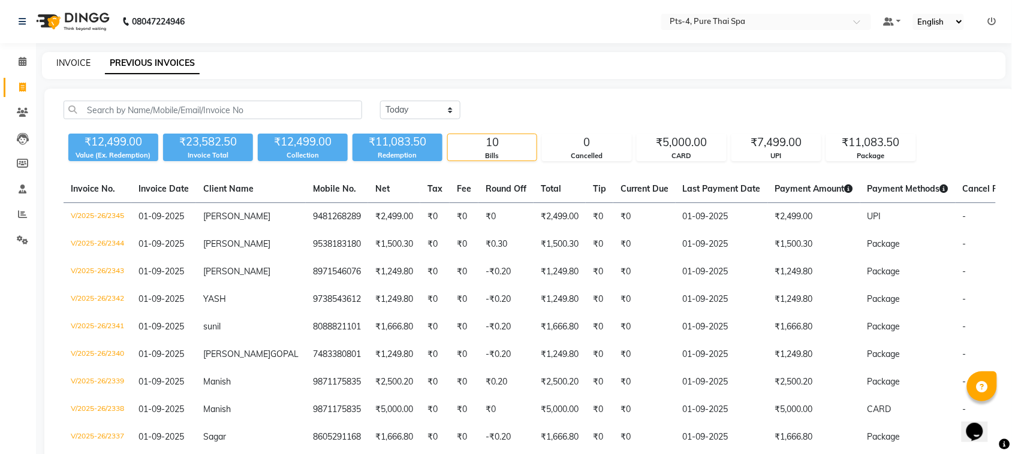
click at [71, 63] on link "INVOICE" at bounding box center [73, 63] width 34 height 11
select select "service"
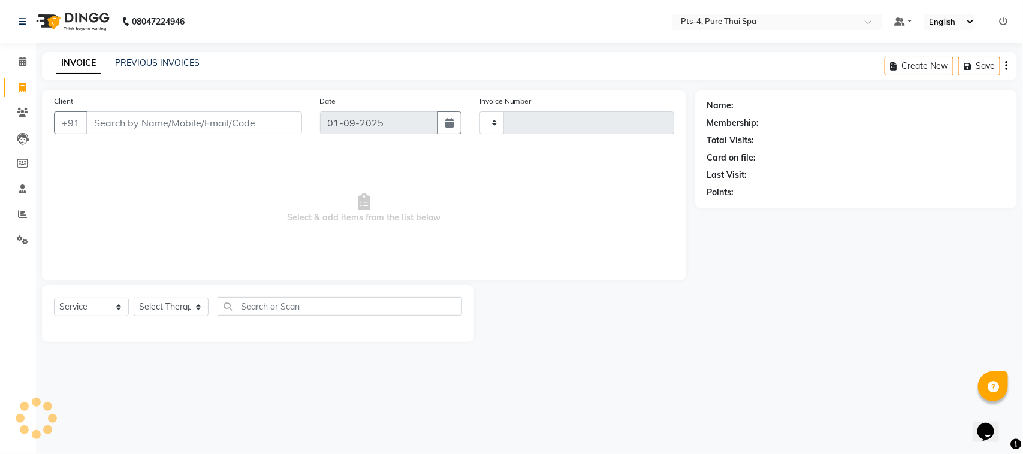
type input "2346"
select select "6459"
click at [147, 119] on input "Client" at bounding box center [194, 122] width 216 height 23
type input "9986898893"
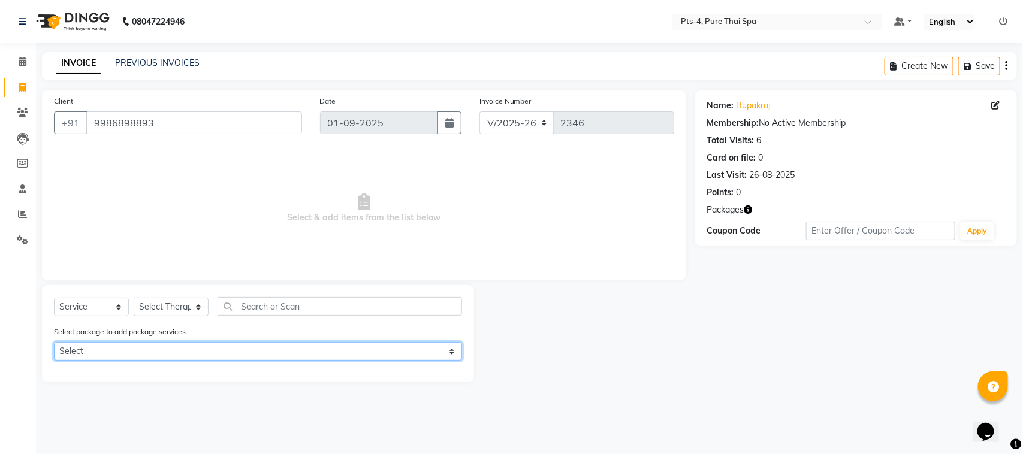
drag, startPoint x: 143, startPoint y: 345, endPoint x: 145, endPoint y: 354, distance: 8.7
click at [143, 345] on select "Select PTS PACKAGE (5K) 4 SERVICES PTS PACKAGE (5K) 4 SERVICES" at bounding box center [258, 351] width 408 height 19
select select "1: Object"
click at [54, 342] on select "Select PTS PACKAGE (5K) 4 SERVICES PTS PACKAGE (5K) 4 SERVICES" at bounding box center [258, 351] width 408 height 19
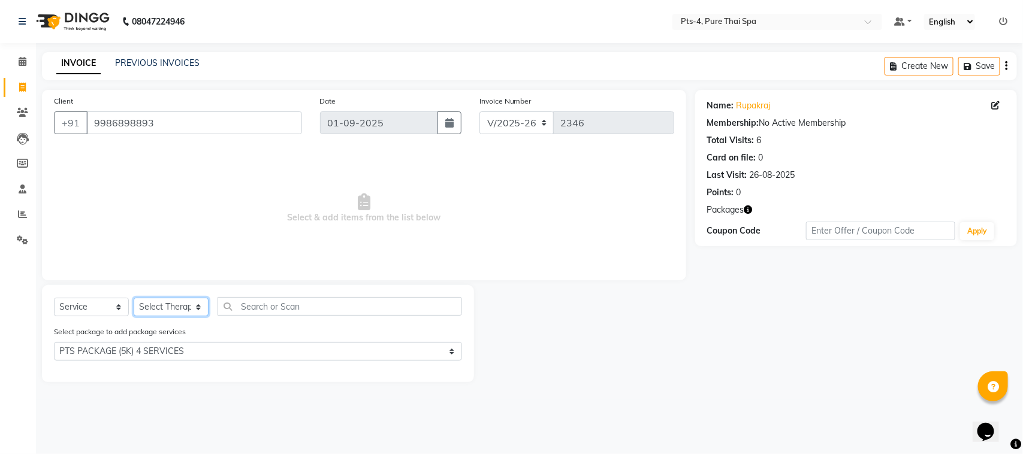
click at [185, 298] on select "Select Therapist [PERSON_NAME] NE [PERSON_NAME] anyone [PERSON_NAME] Candy FON …" at bounding box center [171, 307] width 75 height 19
select select "89914"
click at [134, 298] on select "Select Therapist [PERSON_NAME] NE [PERSON_NAME] anyone [PERSON_NAME] Candy FON …" at bounding box center [171, 307] width 75 height 19
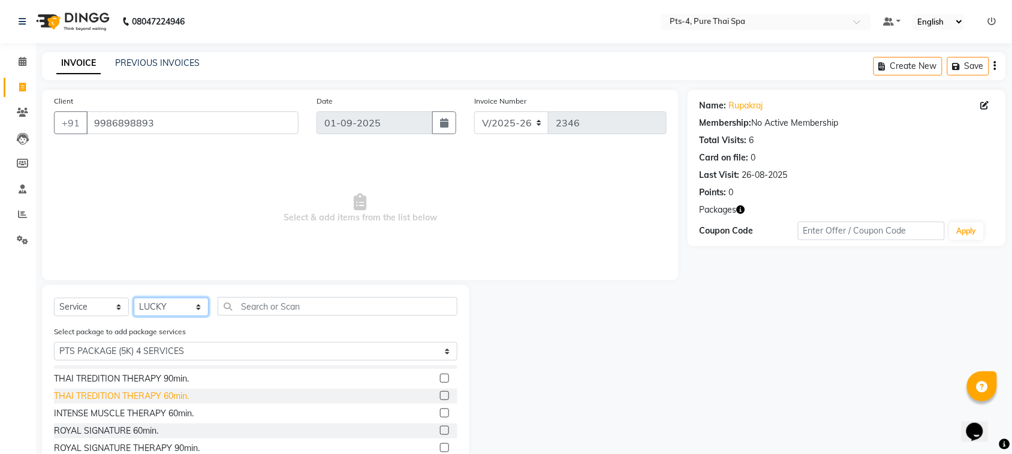
scroll to position [71, 0]
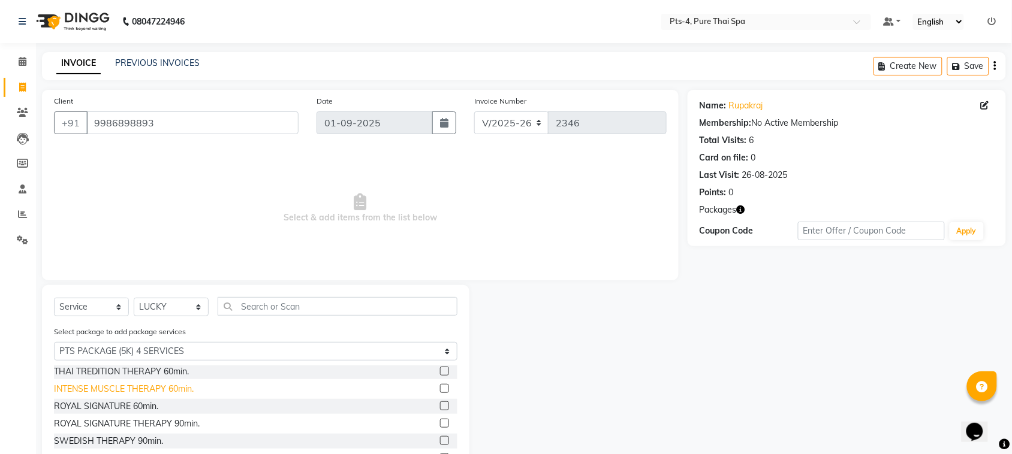
click at [79, 387] on div "INTENSE MUSCLE THERAPY 60min." at bounding box center [124, 389] width 140 height 13
checkbox input "false"
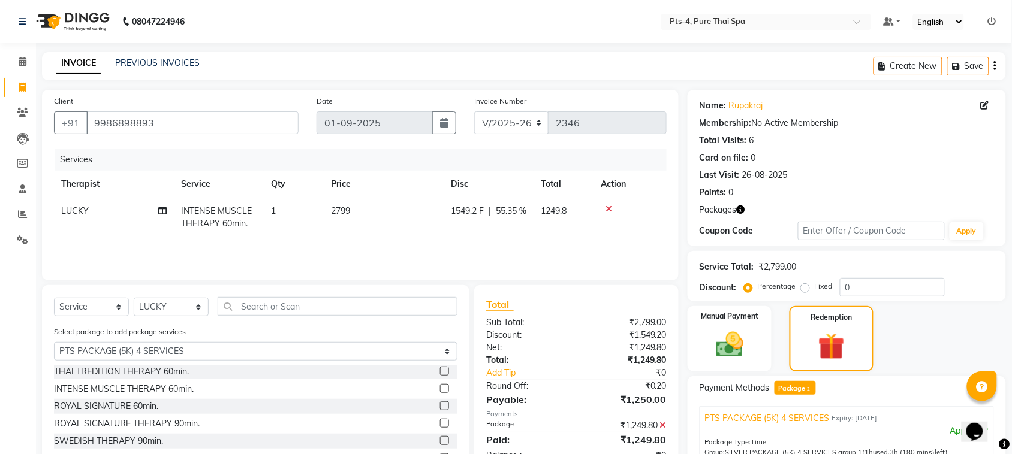
scroll to position [201, 0]
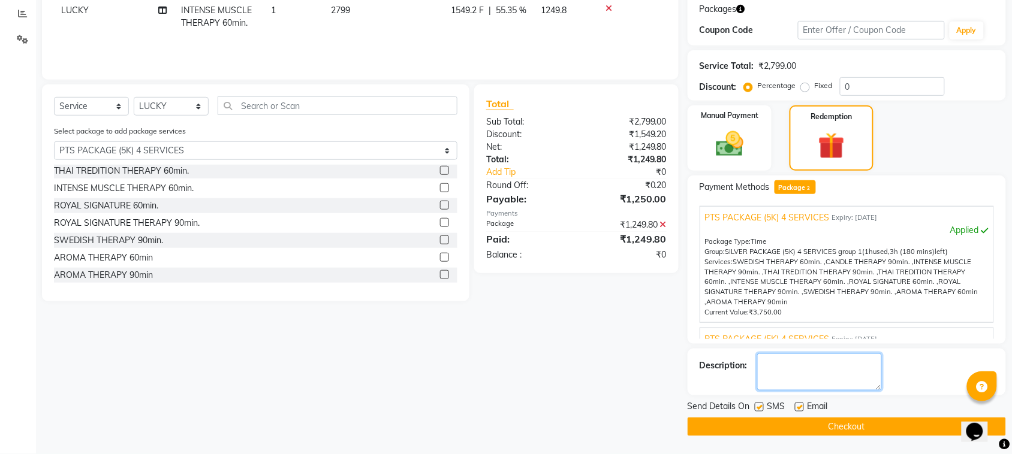
click at [821, 378] on textarea at bounding box center [819, 372] width 125 height 37
type textarea "581"
click at [800, 407] on label at bounding box center [799, 407] width 9 height 9
click at [800, 407] on input "checkbox" at bounding box center [799, 408] width 8 height 8
checkbox input "false"
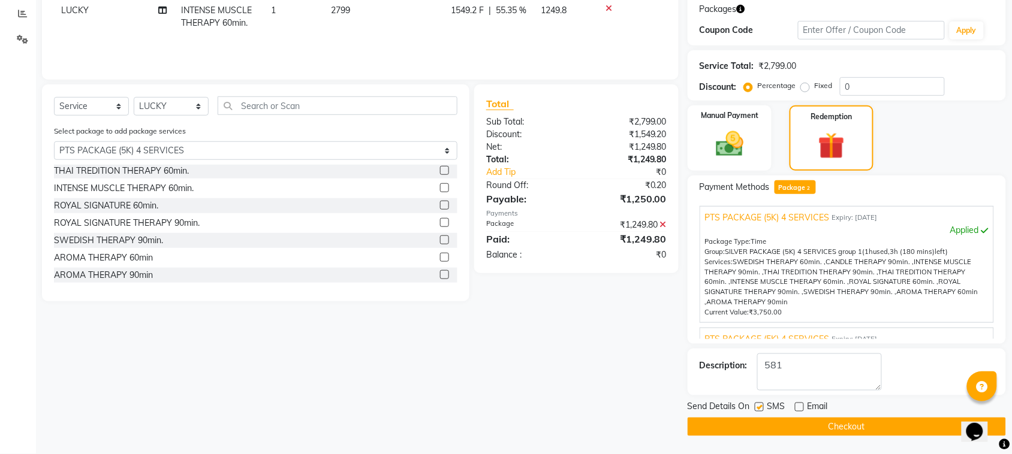
drag, startPoint x: 760, startPoint y: 406, endPoint x: 768, endPoint y: 418, distance: 14.3
click at [760, 406] on label at bounding box center [758, 407] width 9 height 9
click at [760, 406] on input "checkbox" at bounding box center [758, 408] width 8 height 8
checkbox input "false"
click at [774, 424] on button "Checkout" at bounding box center [846, 427] width 318 height 19
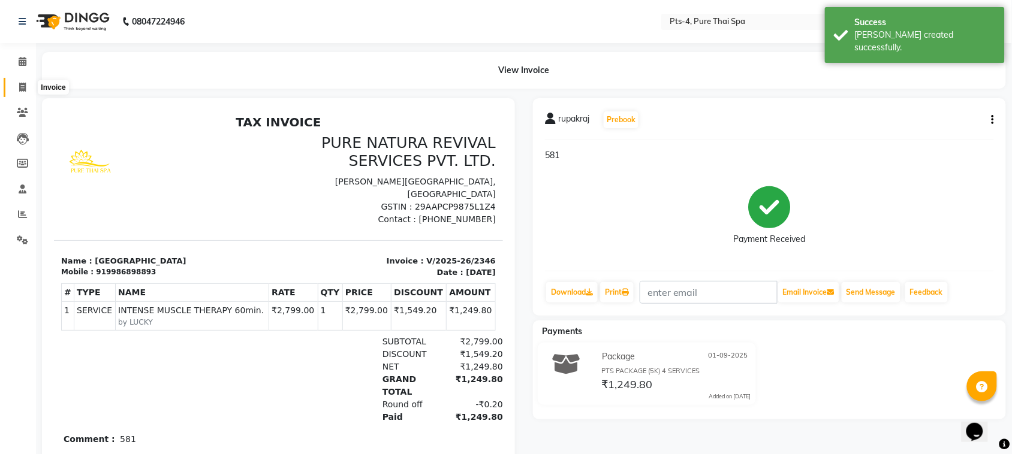
click at [18, 84] on span at bounding box center [22, 88] width 21 height 14
select select "6459"
select select "service"
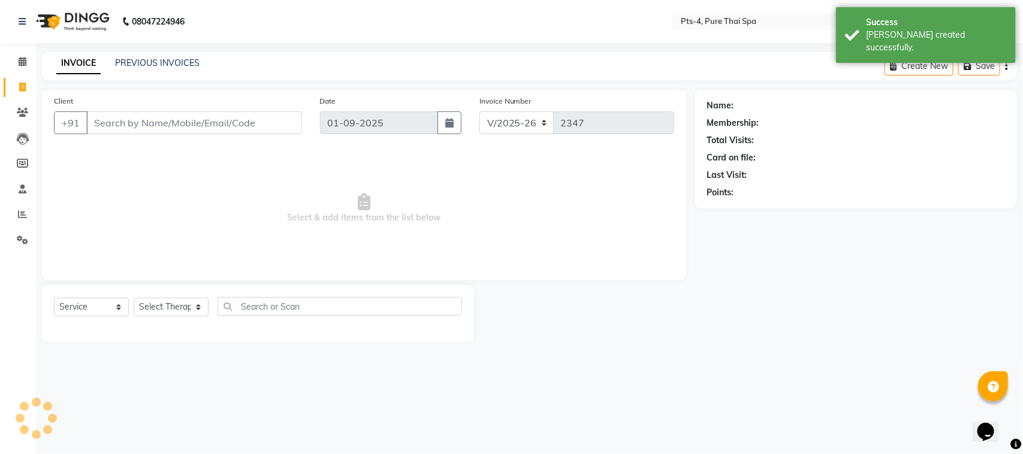
click at [129, 52] on div "INVOICE PREVIOUS INVOICES Create New Save" at bounding box center [529, 66] width 975 height 28
click at [129, 61] on link "PREVIOUS INVOICES" at bounding box center [157, 63] width 84 height 11
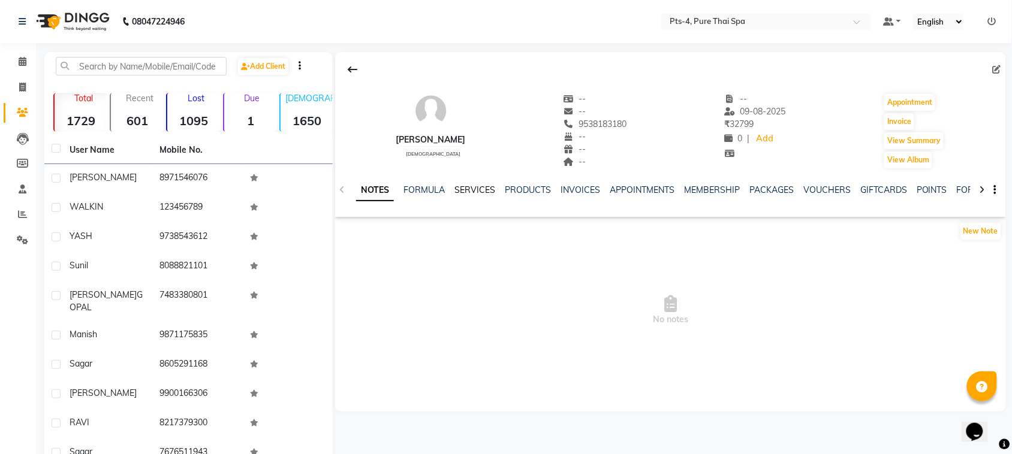
click at [485, 186] on link "SERVICES" at bounding box center [474, 190] width 41 height 11
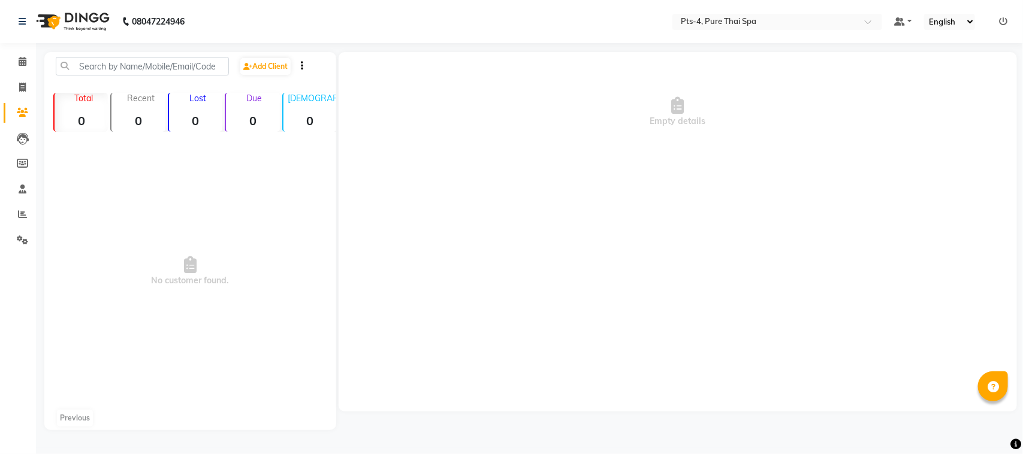
select select "en"
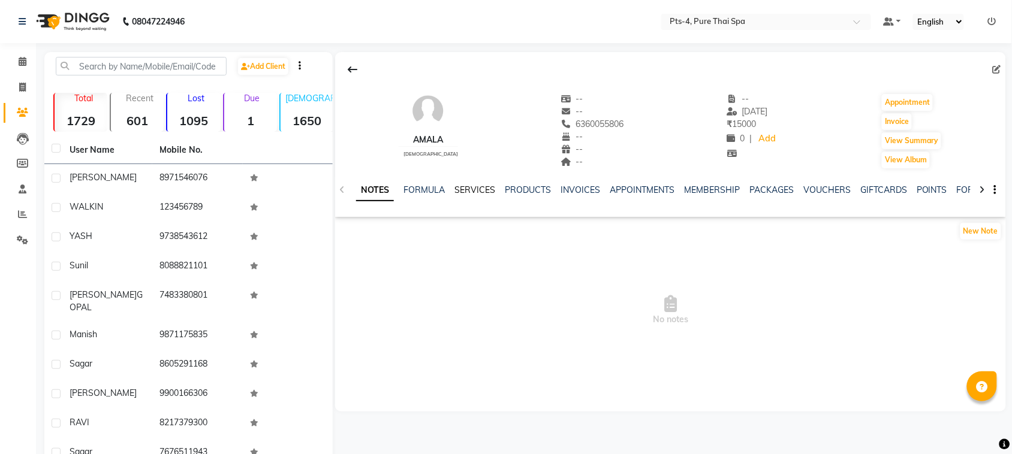
click at [472, 193] on link "SERVICES" at bounding box center [474, 190] width 41 height 11
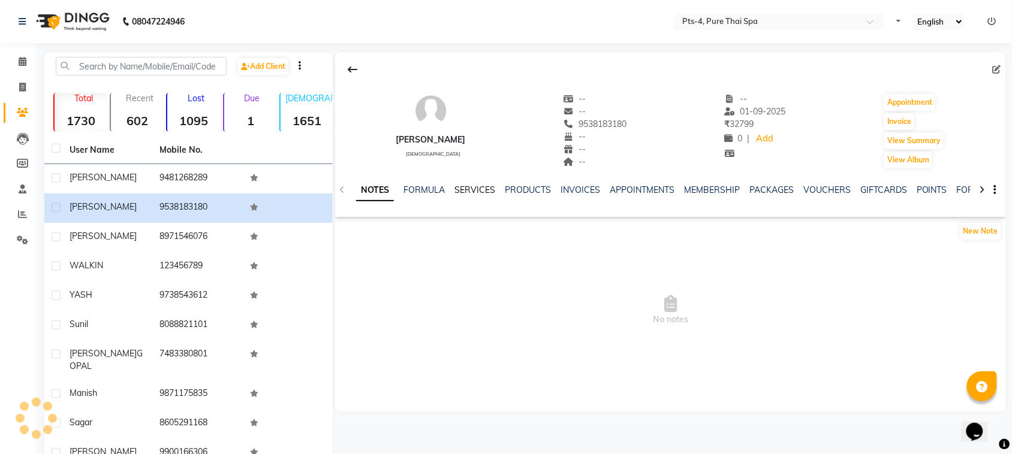
click at [466, 190] on link "SERVICES" at bounding box center [474, 190] width 41 height 11
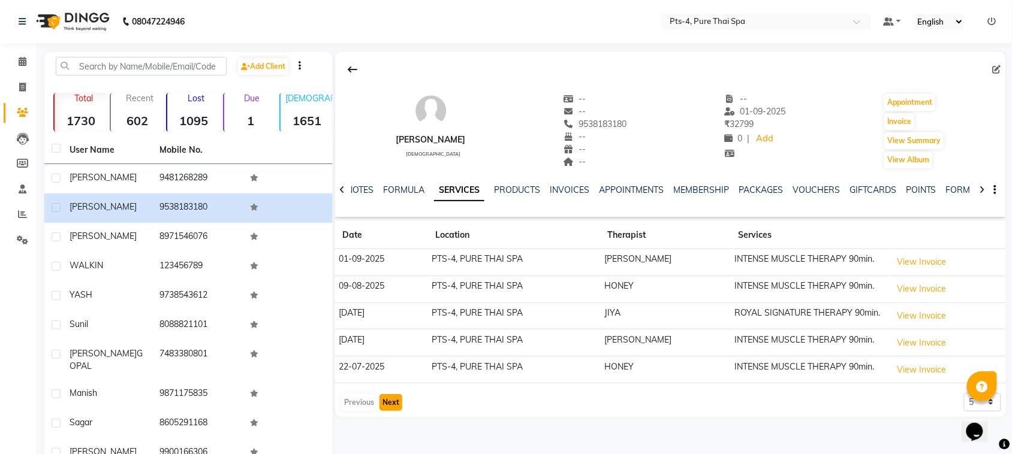
click at [393, 406] on button "Next" at bounding box center [390, 402] width 23 height 17
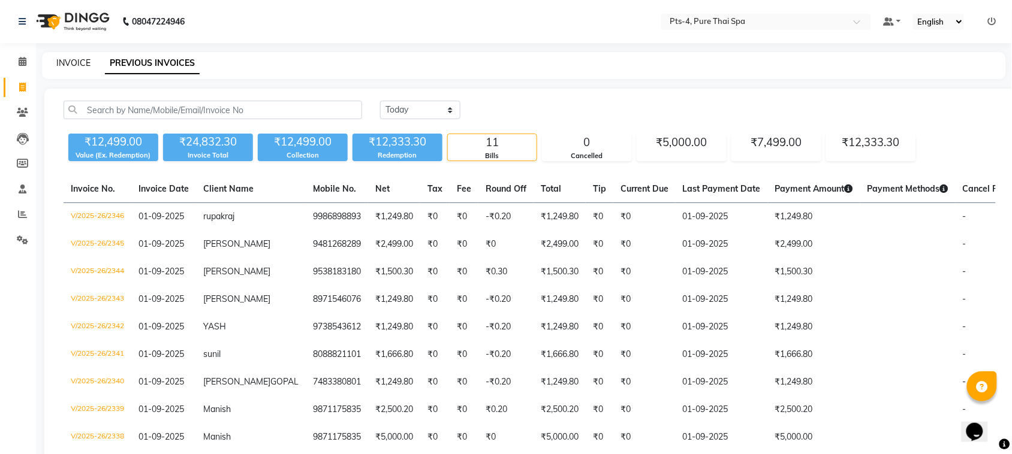
click at [81, 61] on link "INVOICE" at bounding box center [73, 63] width 34 height 11
select select "service"
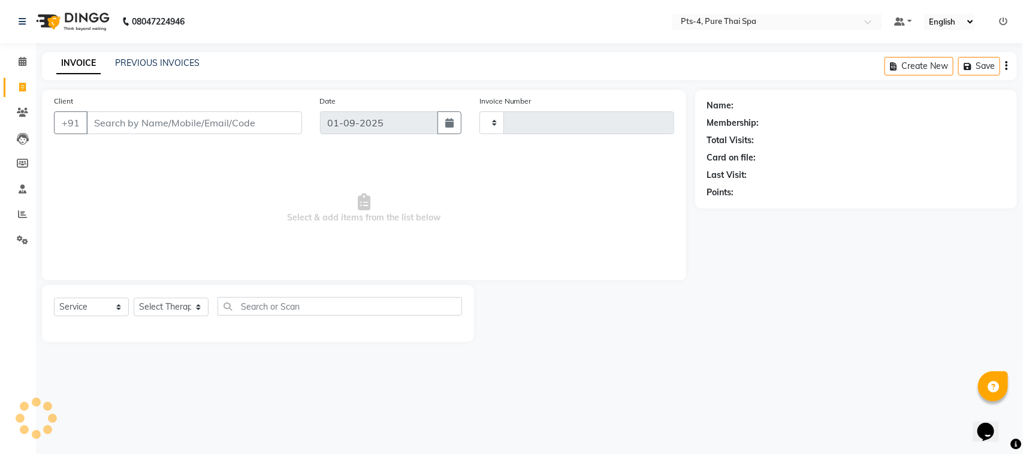
type input "2347"
select select "6459"
click at [140, 108] on div "Client +91" at bounding box center [178, 119] width 266 height 49
click at [150, 127] on input "Client" at bounding box center [194, 122] width 216 height 23
paste input "9663619000"
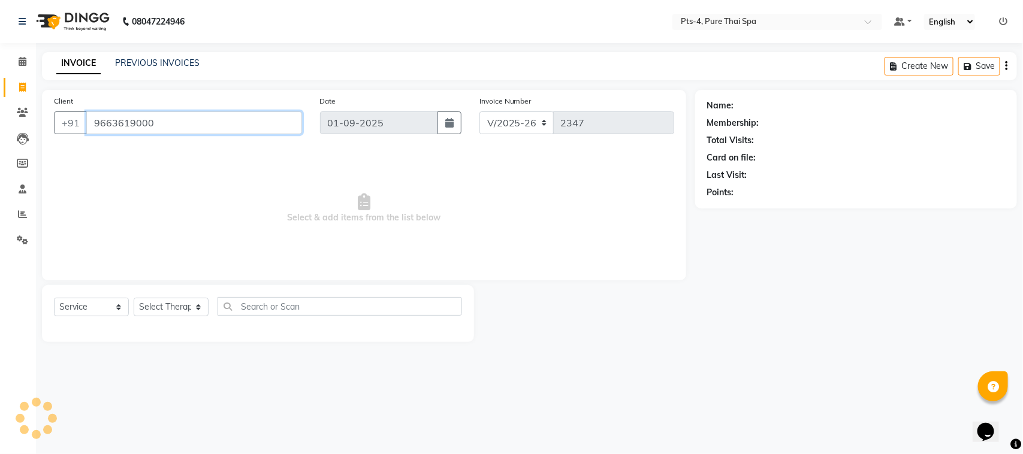
type input "9663619000"
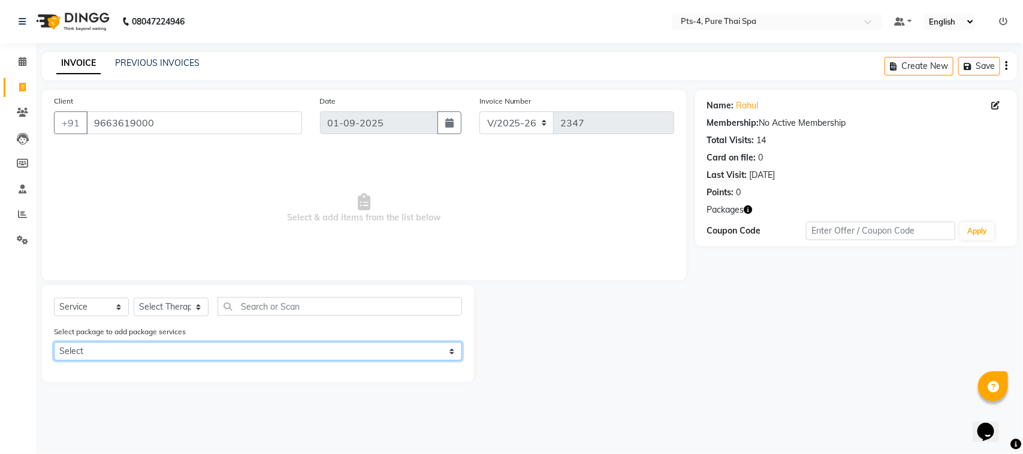
click at [175, 345] on select "Select PTS PACKAGE (5K) 4 SERVICES PTS PACKAGE (5K) 4 SERVICES" at bounding box center [258, 351] width 408 height 19
select select "1: Object"
click at [54, 342] on select "Select PTS PACKAGE (5K) 4 SERVICES PTS PACKAGE (5K) 4 SERVICES" at bounding box center [258, 351] width 408 height 19
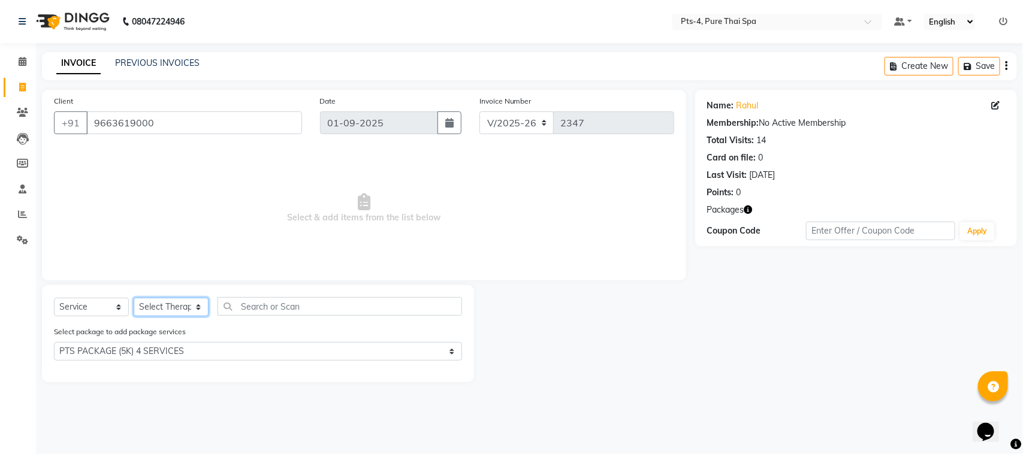
click at [184, 307] on select "Select Therapist AMY NE ANU anyone Ashish kumar Candy FON HONEY JIYA krishna LI…" at bounding box center [171, 307] width 75 height 19
select select "81456"
click at [134, 298] on select "Select Therapist AMY NE ANU anyone Ashish kumar Candy FON HONEY JIYA krishna LI…" at bounding box center [171, 307] width 75 height 19
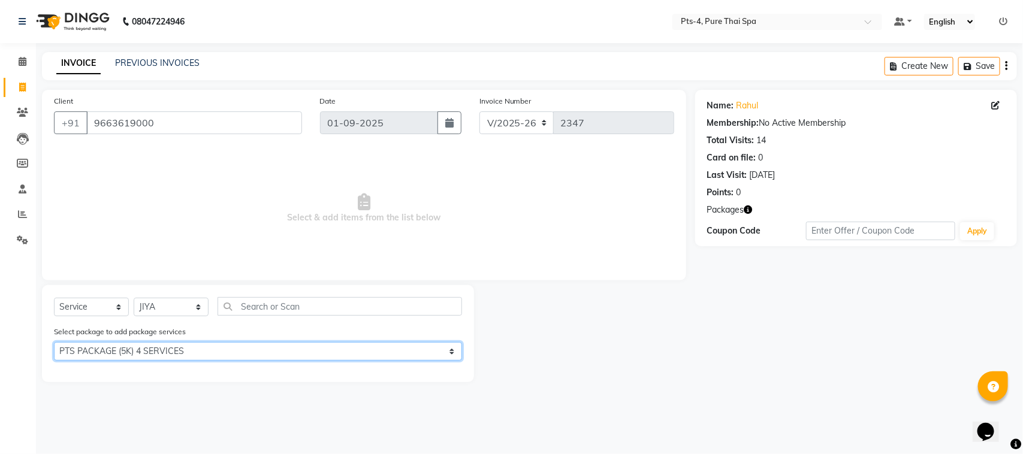
click at [120, 349] on select "Select PTS PACKAGE (5K) 4 SERVICES PTS PACKAGE (5K) 4 SERVICES" at bounding box center [258, 351] width 408 height 19
click at [54, 342] on select "Select PTS PACKAGE (5K) 4 SERVICES PTS PACKAGE (5K) 4 SERVICES" at bounding box center [258, 351] width 408 height 19
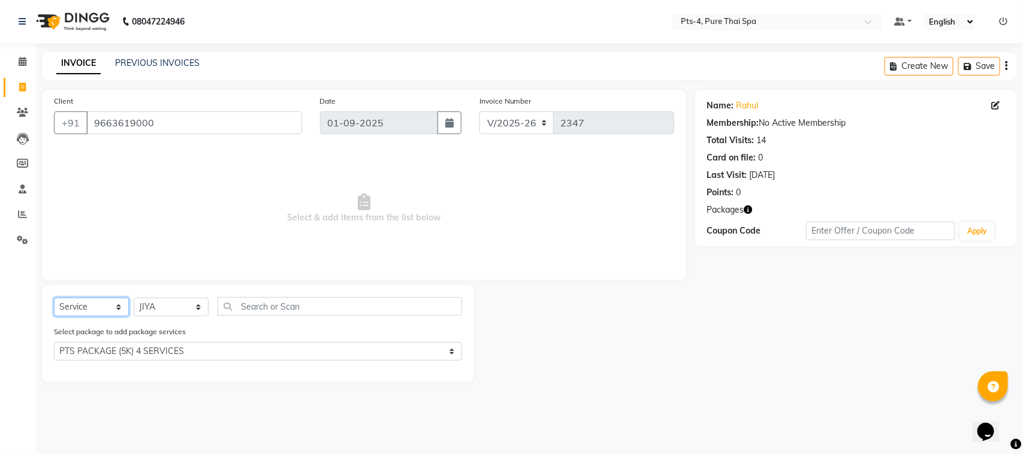
click at [92, 303] on select "Select Service Product Membership Package Voucher Prepaid Gift Card" at bounding box center [91, 307] width 75 height 19
click at [171, 307] on select "Select Therapist AMY NE ANU anyone Ashish kumar Candy FON HONEY JIYA krishna LI…" at bounding box center [171, 307] width 75 height 19
click at [134, 298] on select "Select Therapist AMY NE ANU anyone Ashish kumar Candy FON HONEY JIYA krishna LI…" at bounding box center [171, 307] width 75 height 19
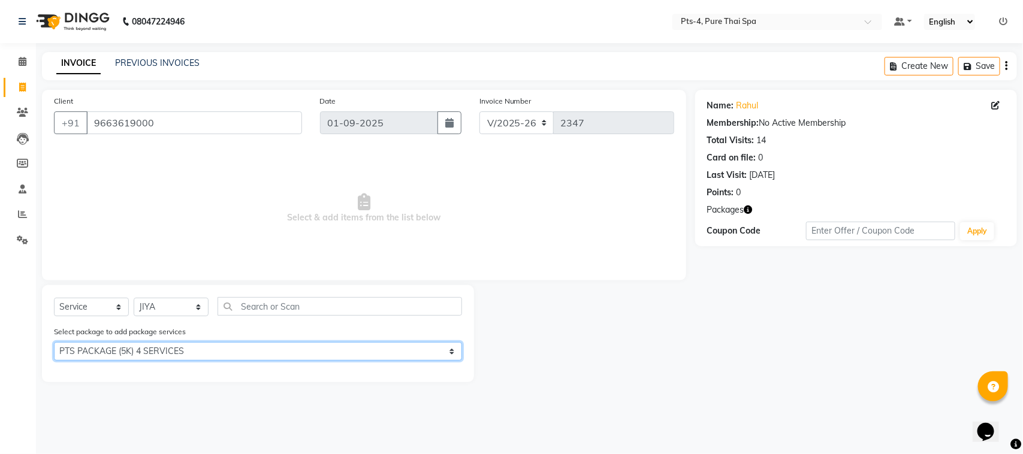
drag, startPoint x: 180, startPoint y: 345, endPoint x: 176, endPoint y: 357, distance: 13.3
click at [180, 345] on select "Select PTS PACKAGE (5K) 4 SERVICES PTS PACKAGE (5K) 4 SERVICES" at bounding box center [258, 351] width 408 height 19
select select "2: Object"
click at [54, 342] on select "Select PTS PACKAGE (5K) 4 SERVICES PTS PACKAGE (5K) 4 SERVICES" at bounding box center [258, 351] width 408 height 19
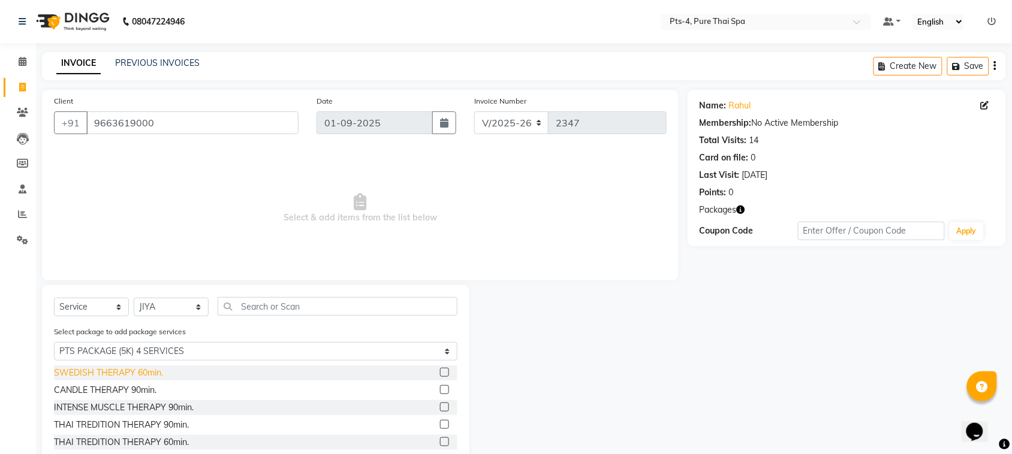
click at [115, 372] on div "SWEDISH THERAPY 60min." at bounding box center [108, 373] width 109 height 13
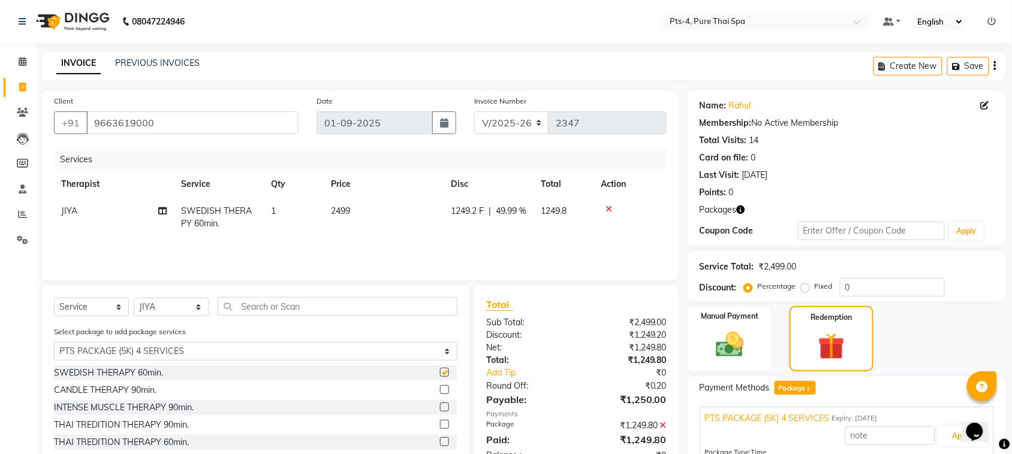
checkbox input "false"
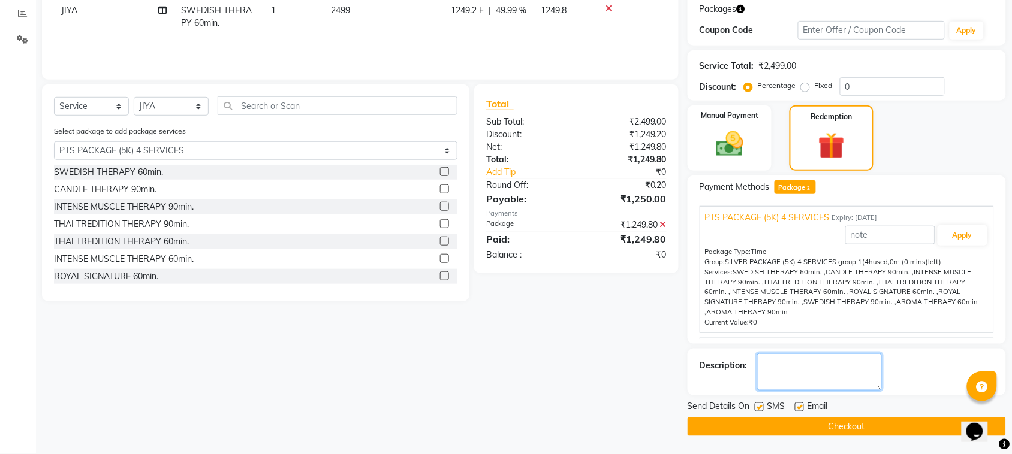
click at [805, 360] on textarea at bounding box center [819, 372] width 125 height 37
type textarea "394"
click at [800, 405] on label at bounding box center [799, 407] width 9 height 9
click at [800, 405] on input "checkbox" at bounding box center [799, 408] width 8 height 8
checkbox input "false"
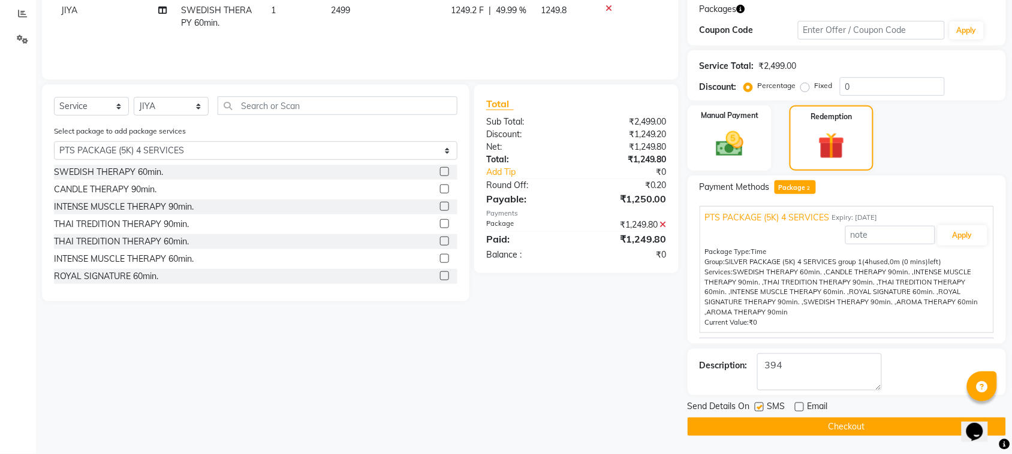
click at [762, 406] on label at bounding box center [758, 407] width 9 height 9
click at [762, 406] on input "checkbox" at bounding box center [758, 408] width 8 height 8
checkbox input "false"
click at [782, 426] on button "Checkout" at bounding box center [846, 427] width 318 height 19
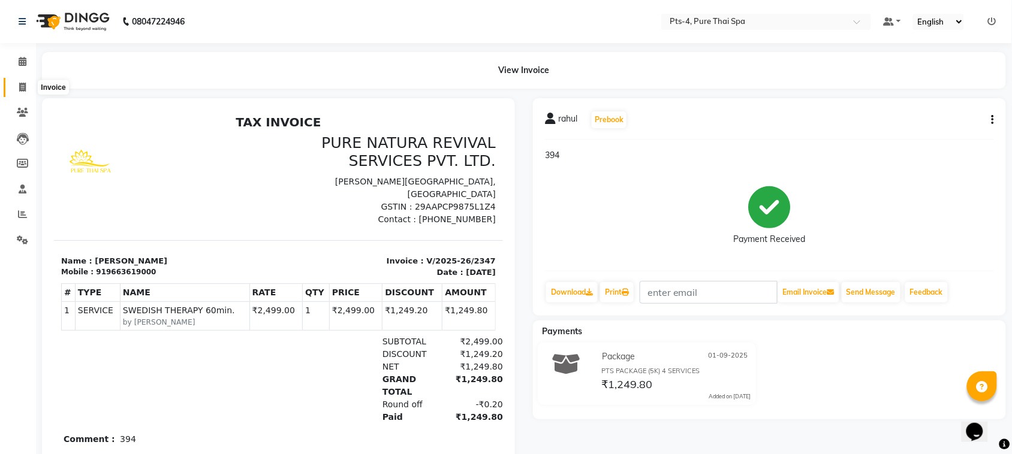
click at [25, 86] on icon at bounding box center [22, 87] width 7 height 9
select select "service"
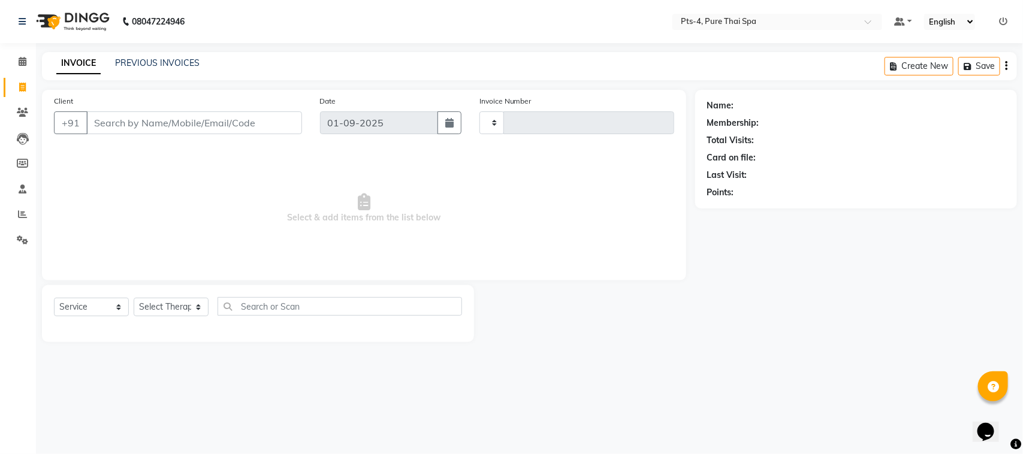
type input "2348"
select select "6459"
click at [167, 66] on link "PREVIOUS INVOICES" at bounding box center [157, 63] width 84 height 11
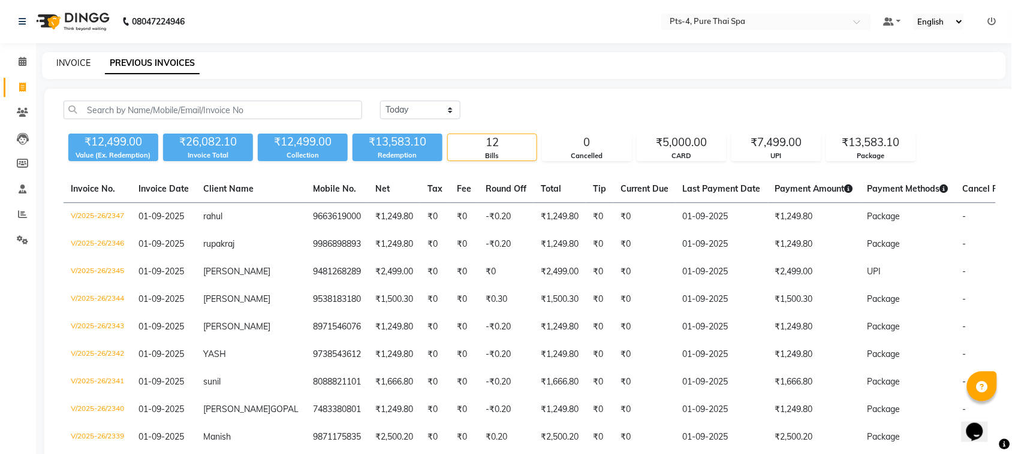
click at [83, 62] on link "INVOICE" at bounding box center [73, 63] width 34 height 11
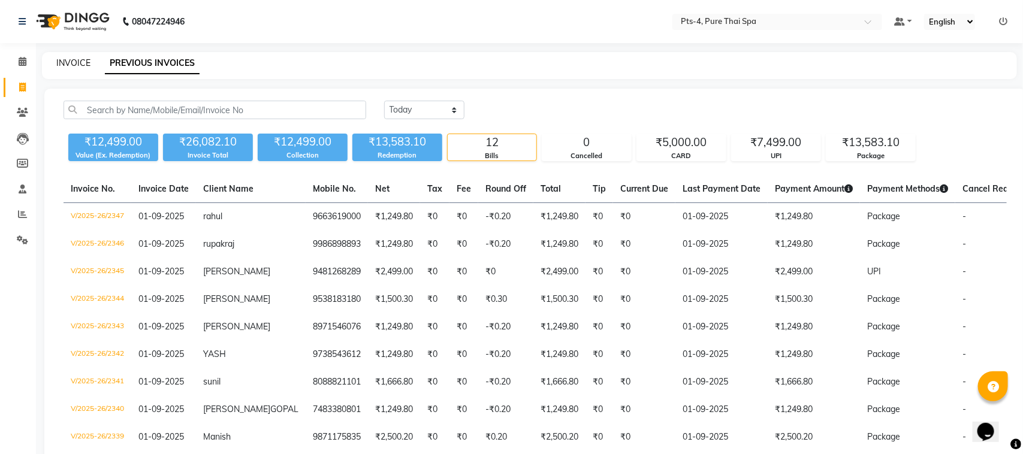
select select "6459"
select select "service"
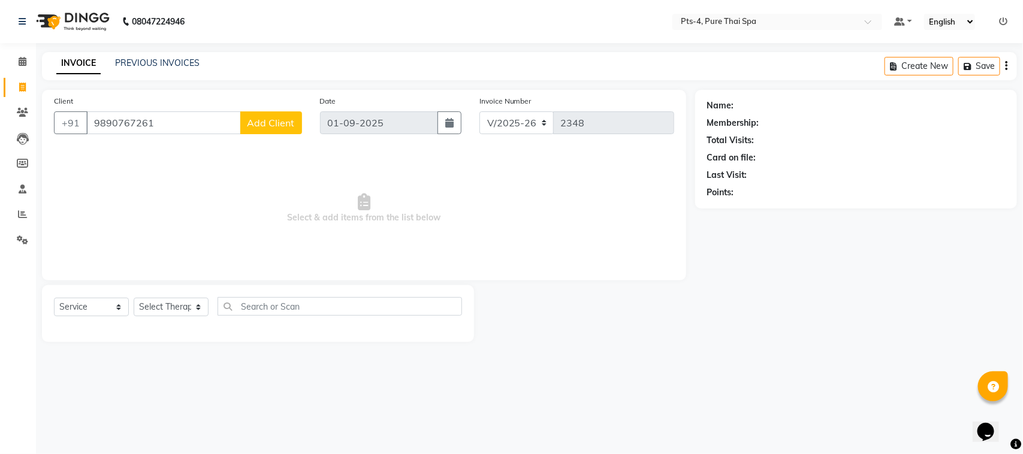
type input "9890767261"
click at [283, 120] on span "Add Client" at bounding box center [270, 123] width 47 height 12
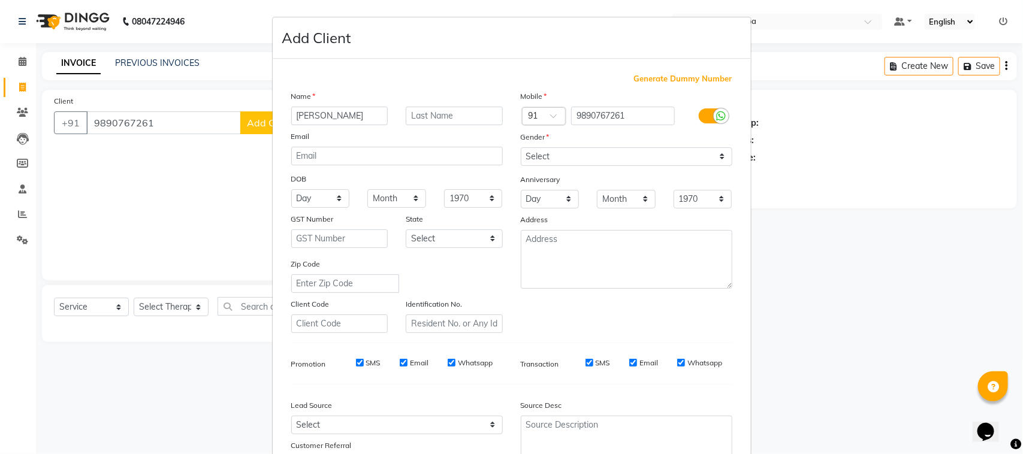
type input "anand"
click at [699, 151] on select "Select Male Female Other Prefer Not To Say" at bounding box center [627, 156] width 212 height 19
select select "male"
click at [521, 147] on select "Select Male Female Other Prefer Not To Say" at bounding box center [627, 156] width 212 height 19
click at [356, 359] on input "SMS" at bounding box center [360, 363] width 8 height 8
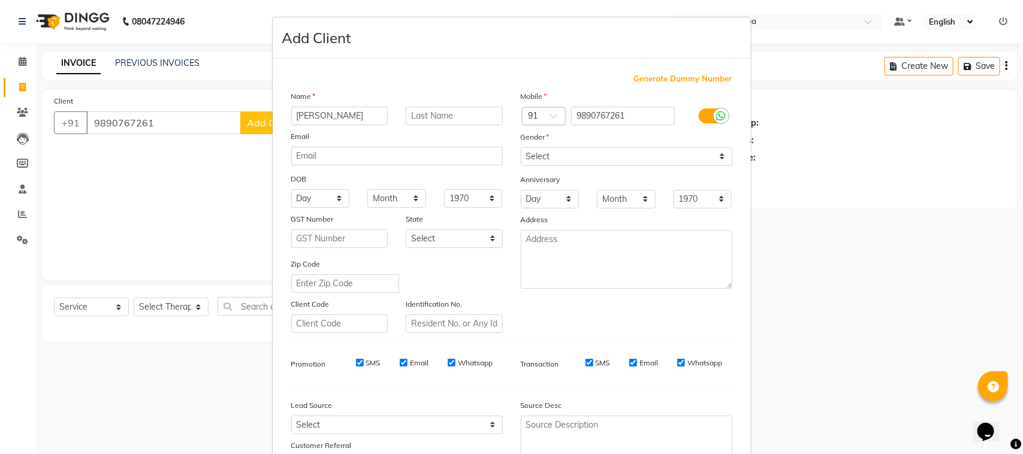
checkbox input "false"
click at [400, 360] on input "Email" at bounding box center [404, 363] width 8 height 8
checkbox input "false"
click at [448, 360] on input "Whatsapp" at bounding box center [452, 363] width 8 height 8
checkbox input "false"
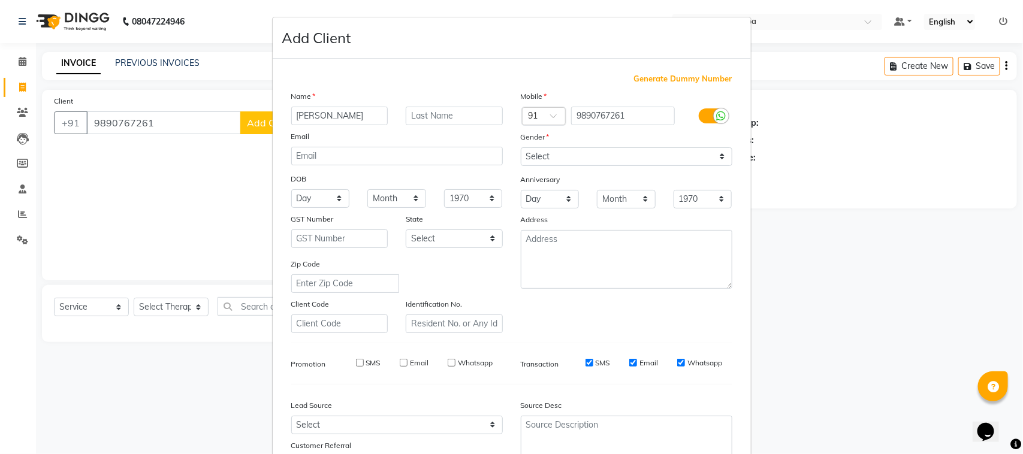
click at [585, 360] on input "SMS" at bounding box center [589, 363] width 8 height 8
checkbox input "false"
click at [629, 360] on input "Email" at bounding box center [633, 363] width 8 height 8
checkbox input "false"
click at [677, 360] on input "Whatsapp" at bounding box center [681, 363] width 8 height 8
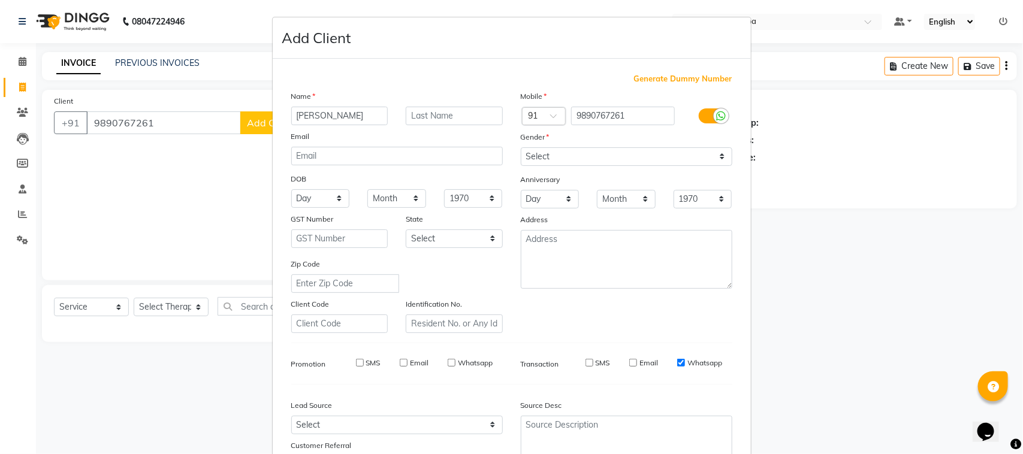
checkbox input "false"
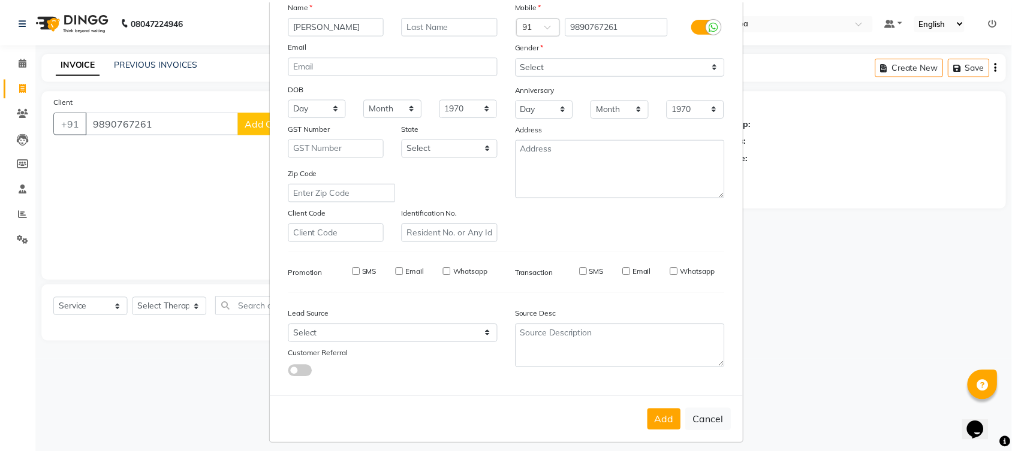
scroll to position [94, 0]
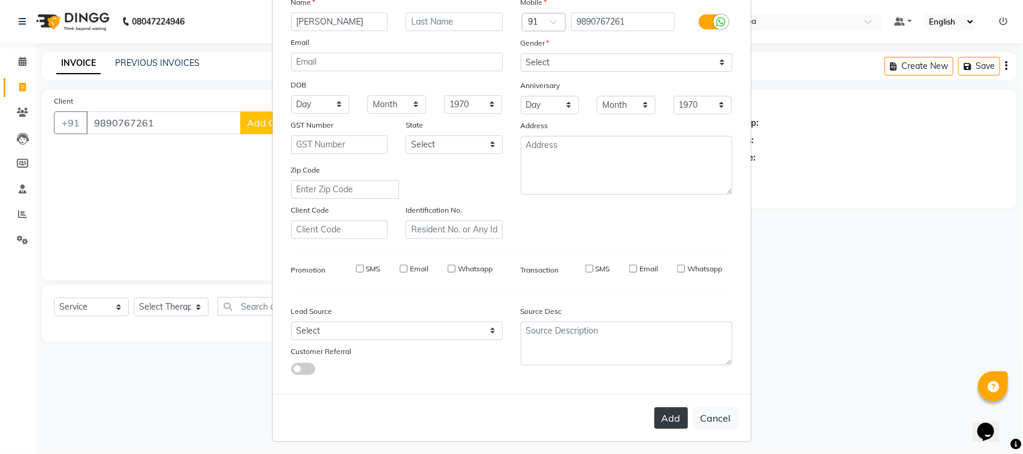
click at [663, 411] on button "Add" at bounding box center [671, 418] width 34 height 22
select select
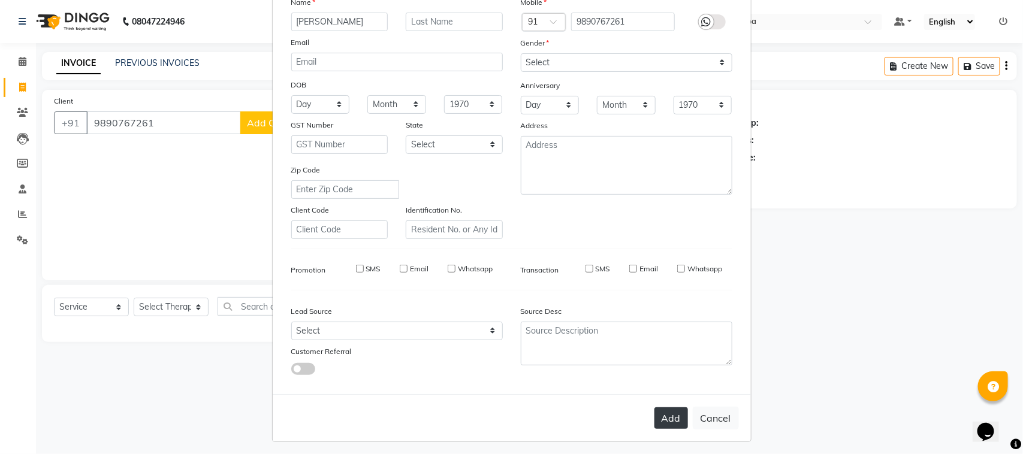
select select
checkbox input "false"
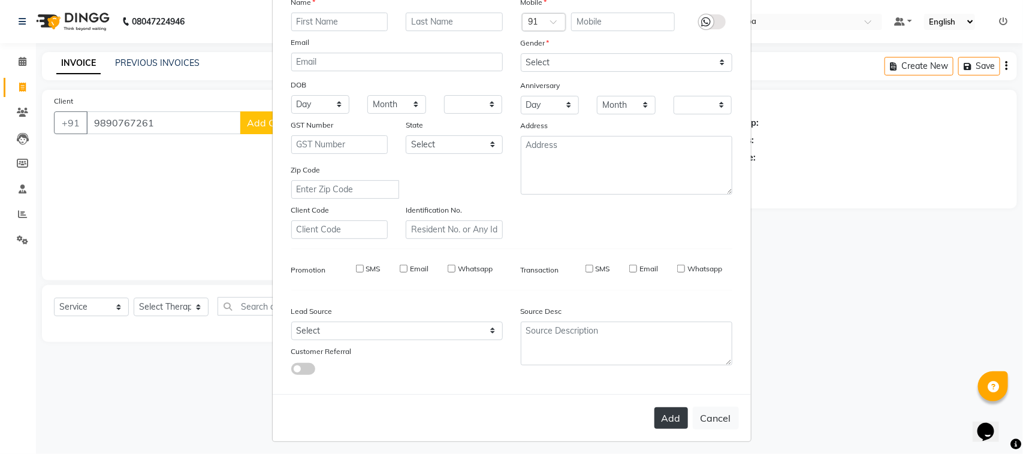
checkbox input "false"
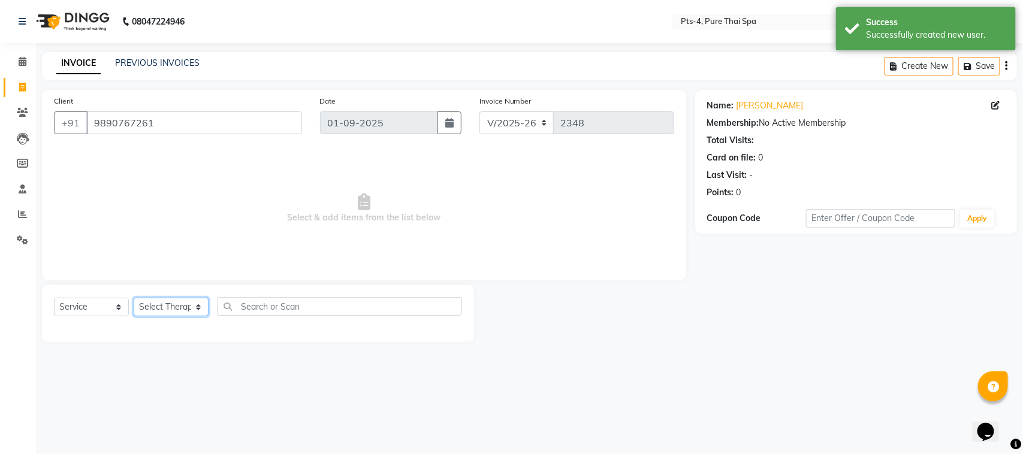
click at [198, 307] on select "Select Therapist [PERSON_NAME] NE [PERSON_NAME] anyone [PERSON_NAME] Candy FON …" at bounding box center [171, 307] width 75 height 19
select select "52901"
click at [134, 298] on select "Select Therapist [PERSON_NAME] NE [PERSON_NAME] anyone [PERSON_NAME] Candy FON …" at bounding box center [171, 307] width 75 height 19
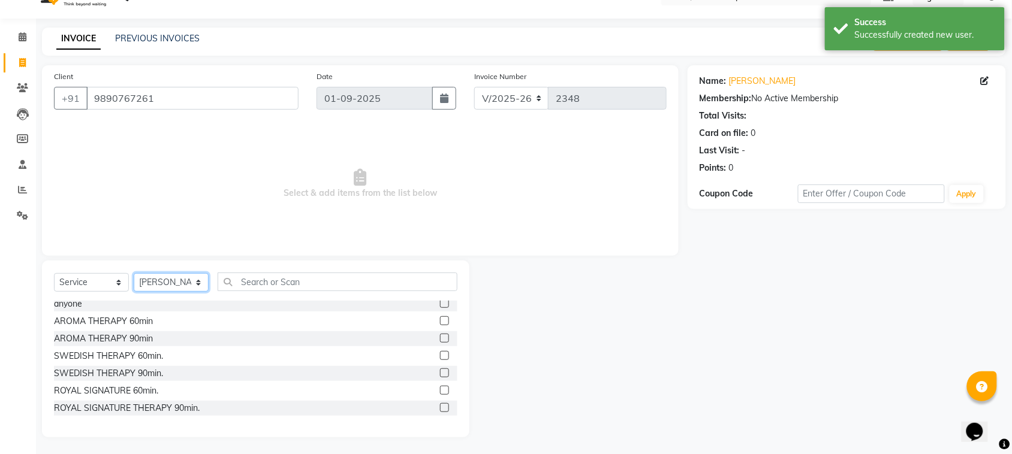
scroll to position [0, 0]
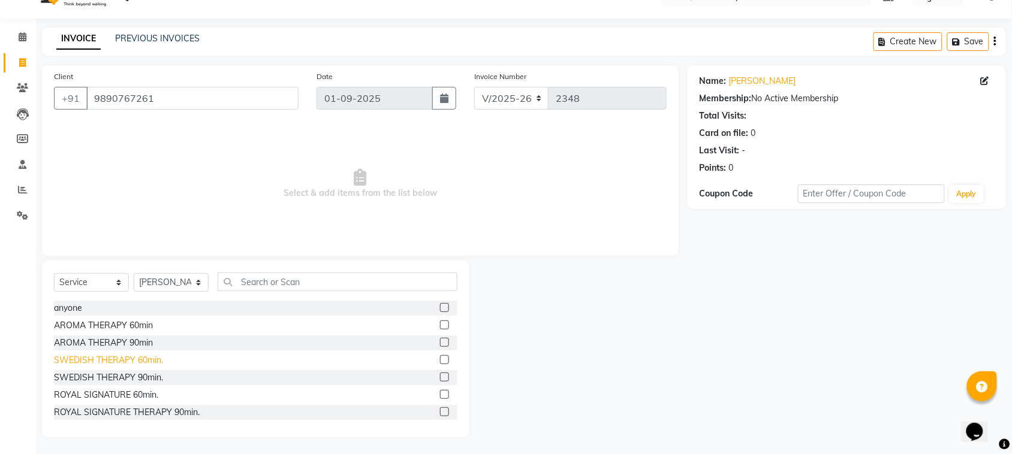
click at [147, 360] on div "SWEDISH THERAPY 60min." at bounding box center [108, 360] width 109 height 13
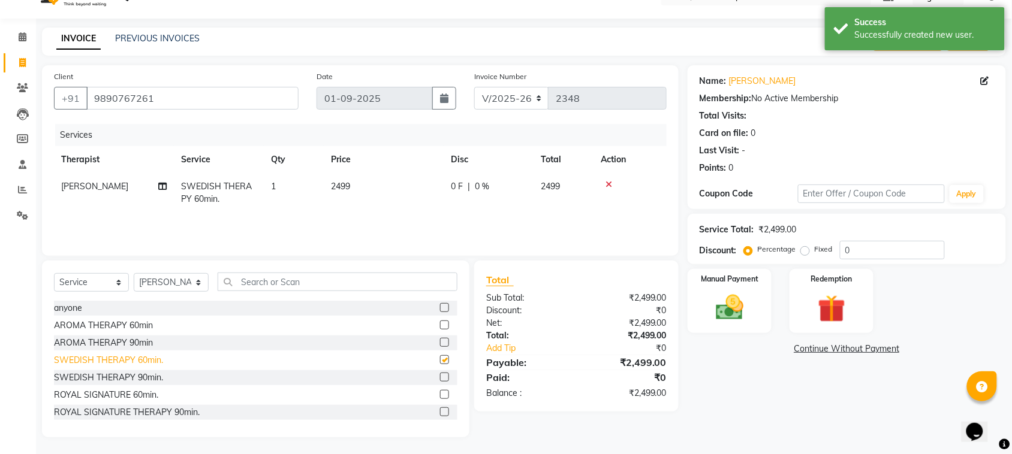
checkbox input "false"
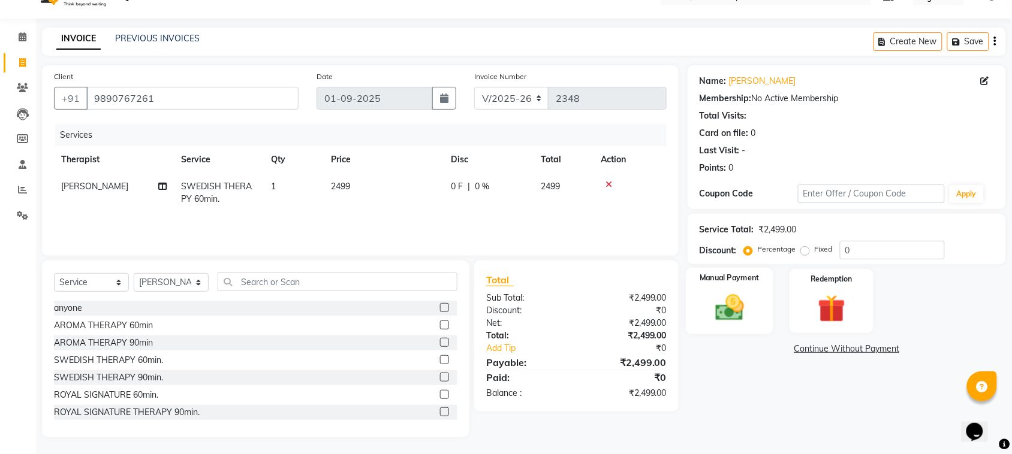
click at [713, 297] on img at bounding box center [729, 307] width 47 height 33
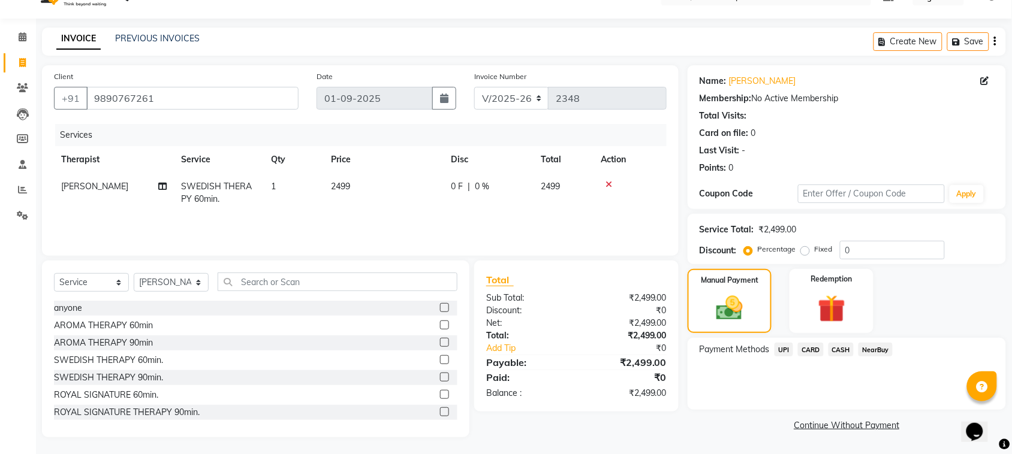
click at [846, 349] on span "CASH" at bounding box center [841, 350] width 26 height 14
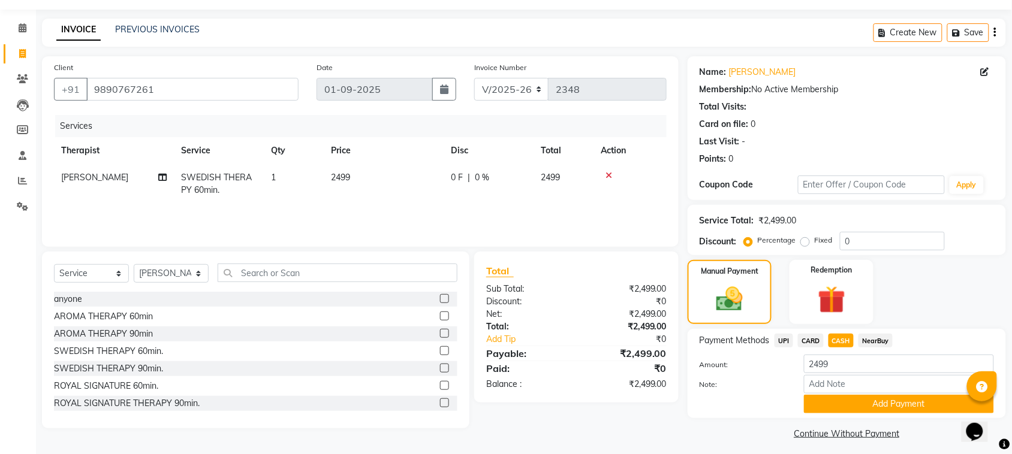
scroll to position [40, 0]
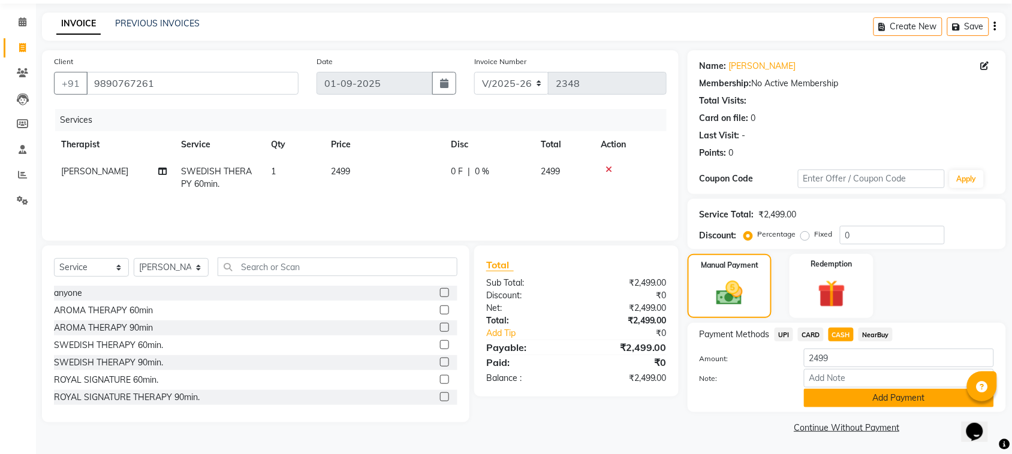
click at [861, 399] on button "Add Payment" at bounding box center [899, 398] width 190 height 19
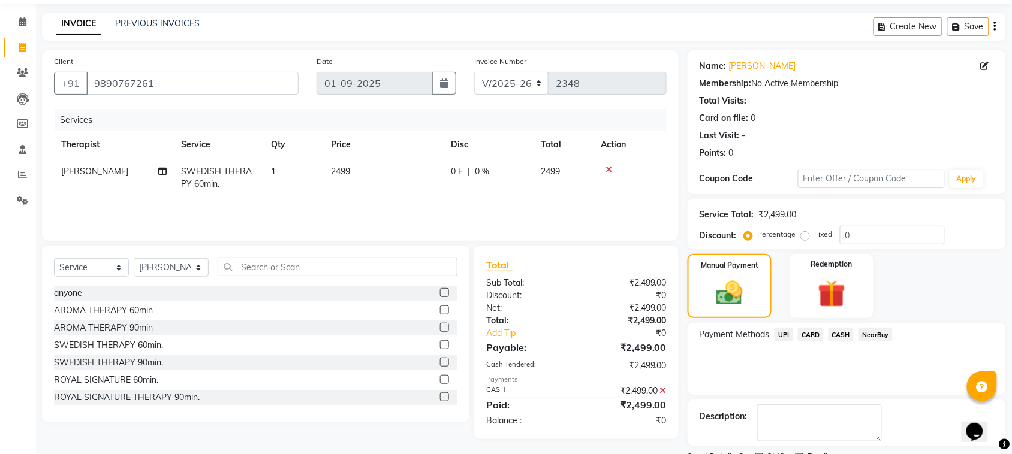
scroll to position [90, 0]
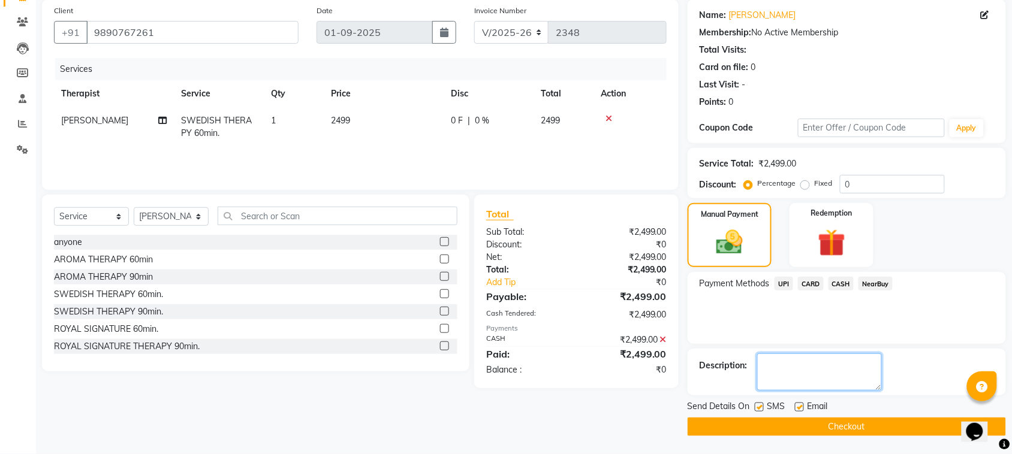
click at [792, 381] on textarea at bounding box center [819, 372] width 125 height 37
type textarea "2499"
click at [759, 406] on label at bounding box center [758, 407] width 9 height 9
click at [759, 406] on input "checkbox" at bounding box center [758, 408] width 8 height 8
checkbox input "false"
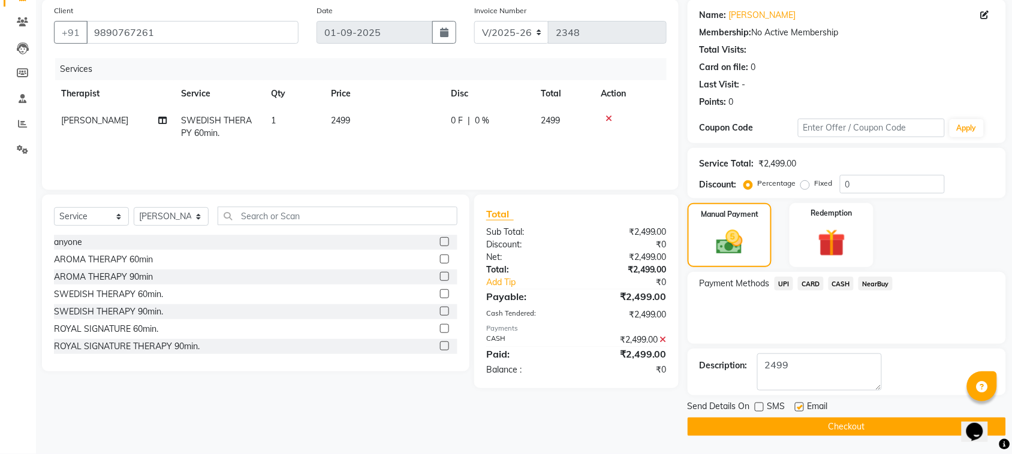
click at [798, 406] on label at bounding box center [799, 407] width 9 height 9
click at [798, 406] on input "checkbox" at bounding box center [799, 408] width 8 height 8
checkbox input "false"
click at [809, 430] on button "Checkout" at bounding box center [846, 427] width 318 height 19
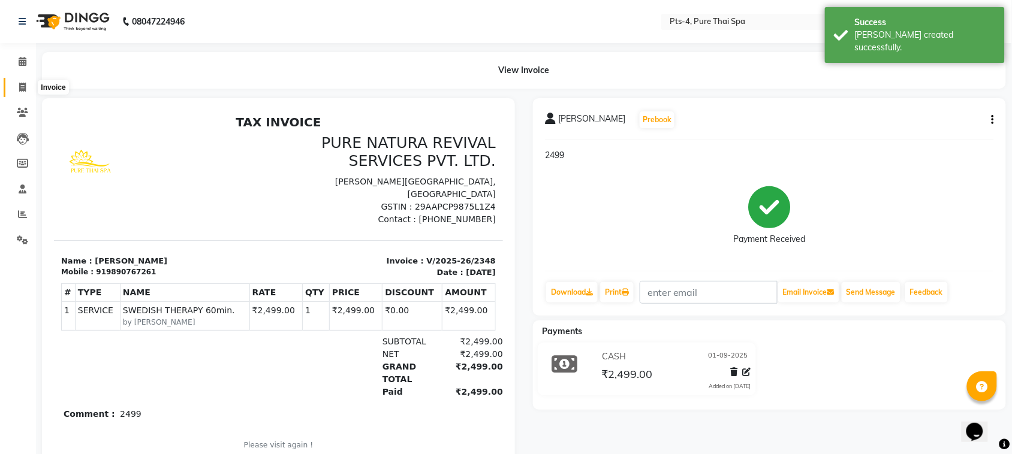
click at [16, 82] on span at bounding box center [22, 88] width 21 height 14
select select "service"
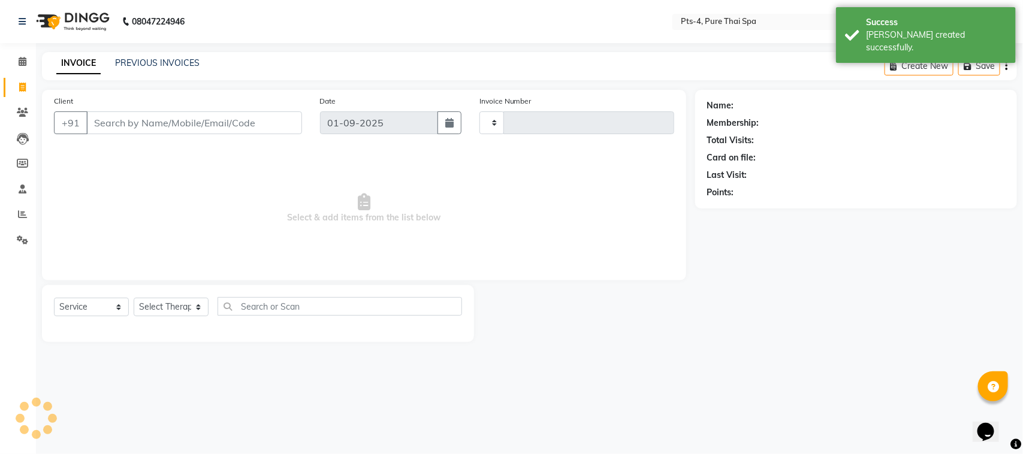
type input "2349"
select select "6459"
click at [147, 58] on link "PREVIOUS INVOICES" at bounding box center [157, 63] width 84 height 11
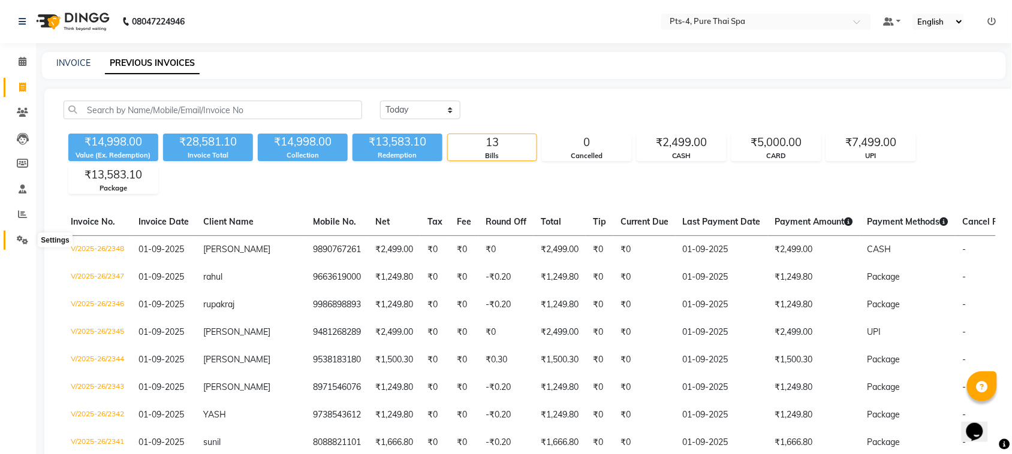
click at [18, 244] on icon at bounding box center [22, 240] width 11 height 9
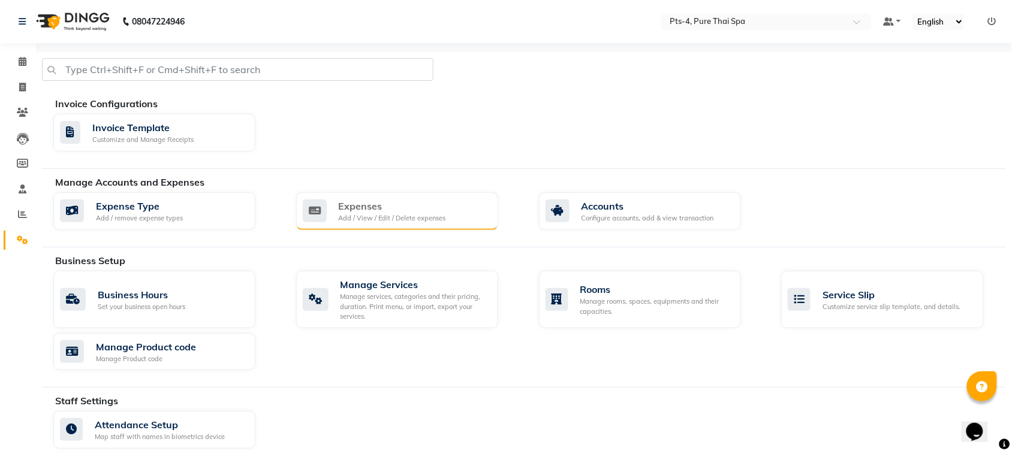
click at [406, 213] on div "Expenses" at bounding box center [392, 206] width 107 height 14
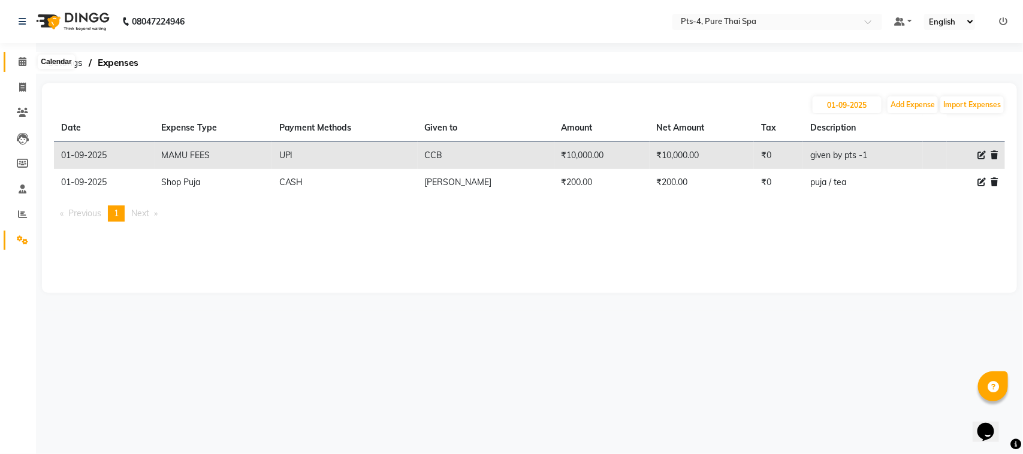
click at [25, 58] on icon at bounding box center [23, 61] width 8 height 9
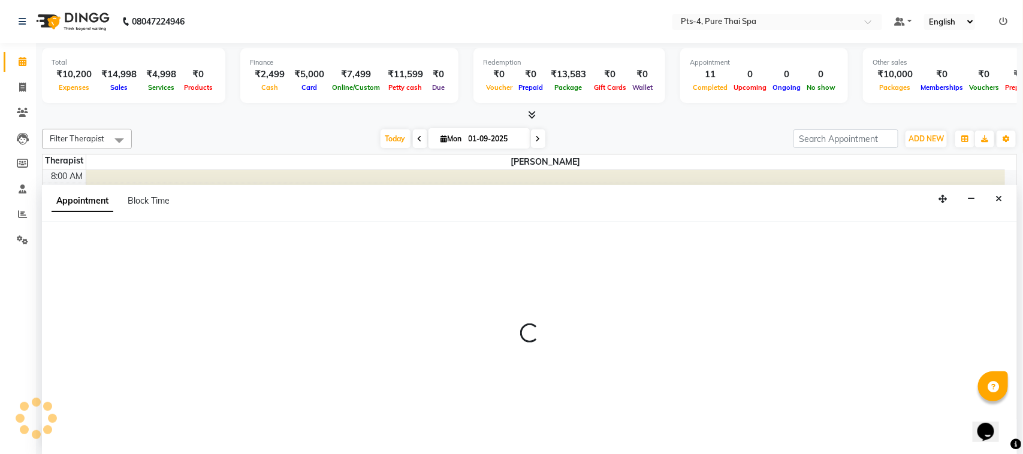
select select "83035"
select select "555"
select select "tentative"
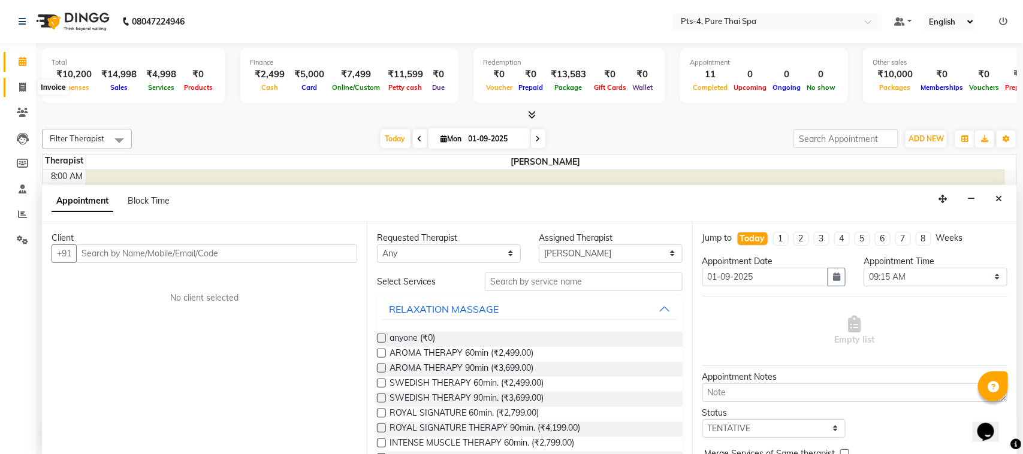
click at [16, 84] on span at bounding box center [22, 88] width 21 height 14
select select "service"
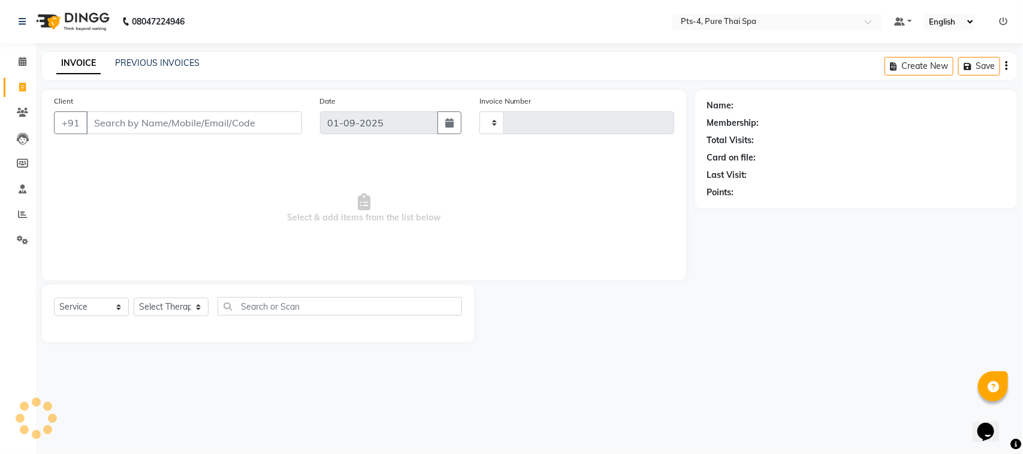
type input "2349"
select select "6459"
click at [157, 60] on link "PREVIOUS INVOICES" at bounding box center [157, 63] width 84 height 11
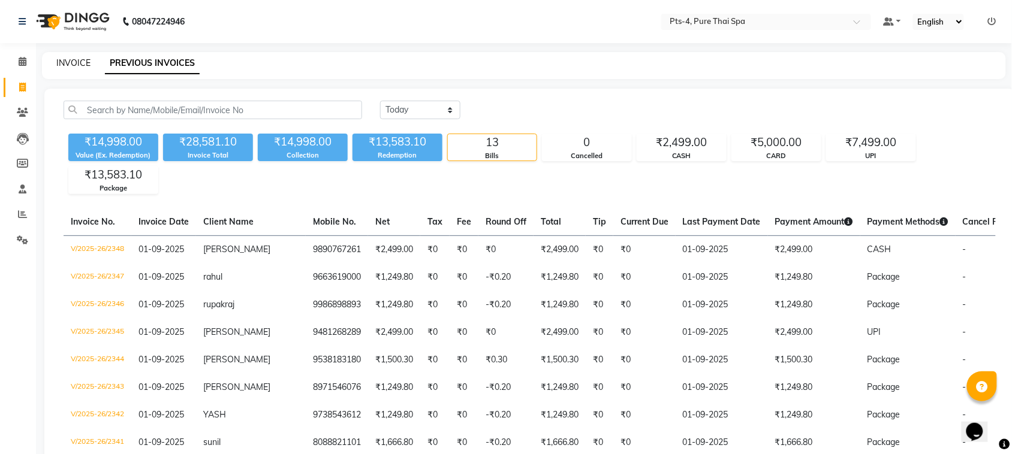
click at [68, 61] on link "INVOICE" at bounding box center [73, 63] width 34 height 11
select select "6459"
select select "service"
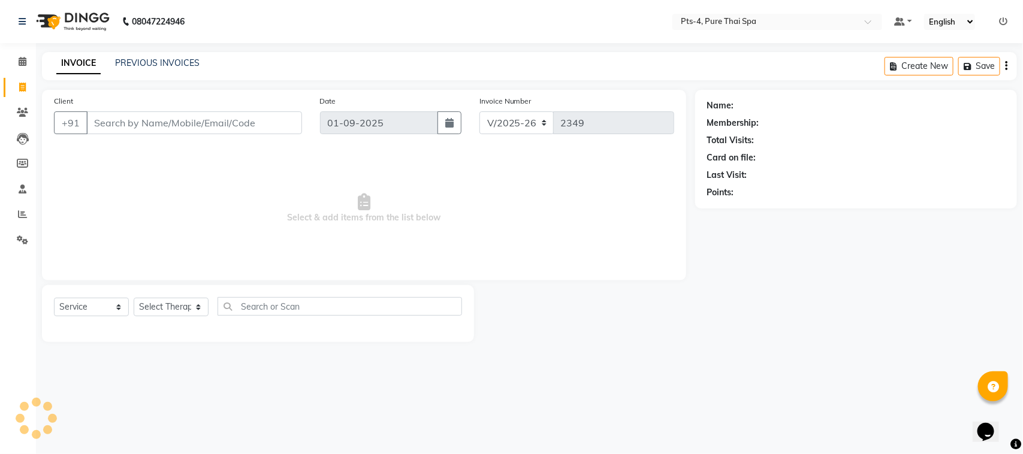
click at [131, 122] on input "Client" at bounding box center [194, 122] width 216 height 23
click at [105, 120] on input "66801352101" at bounding box center [163, 122] width 155 height 23
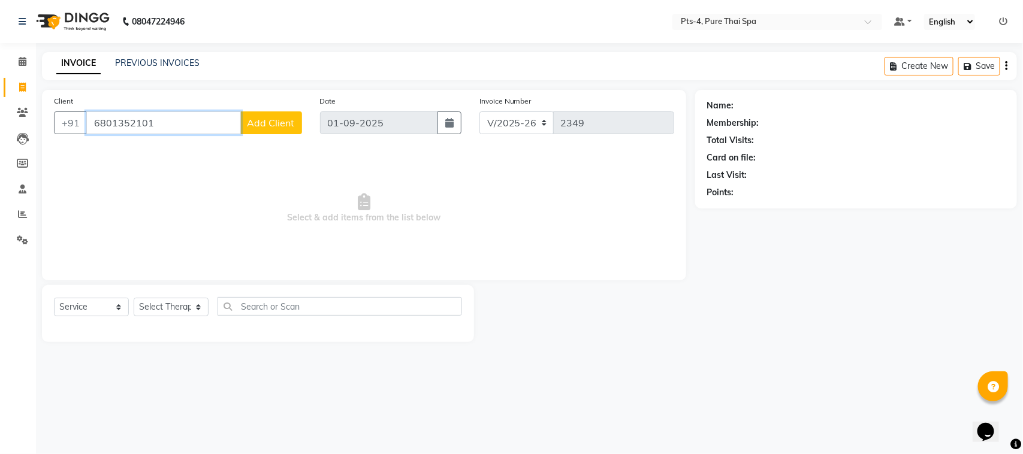
drag, startPoint x: 168, startPoint y: 124, endPoint x: 91, endPoint y: 124, distance: 76.7
click at [91, 124] on input "6801352101" at bounding box center [163, 122] width 155 height 23
paste input "8151913848"
type input "8151913848"
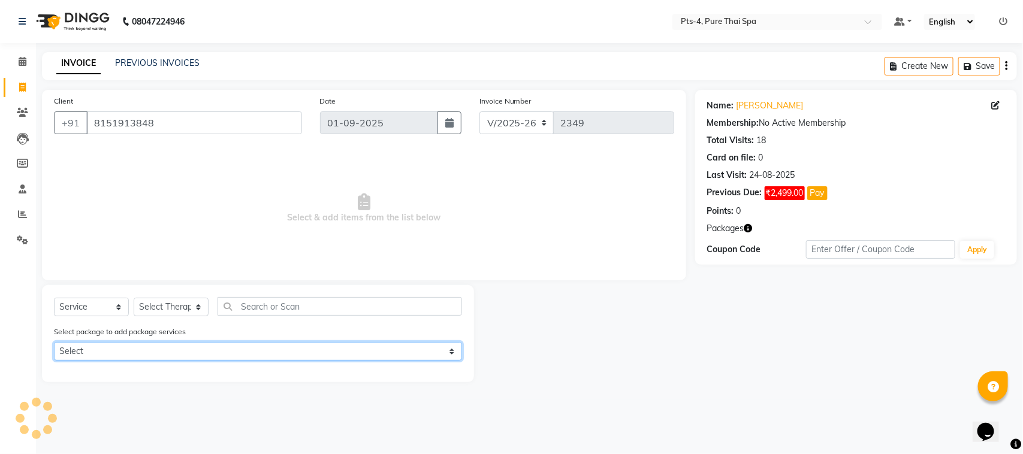
click at [170, 348] on select "Select PTS PACKAGE (10K) 10 SERVICES" at bounding box center [258, 351] width 408 height 19
select select "1: Object"
click at [54, 342] on select "Select PTS PACKAGE (10K) 10 SERVICES" at bounding box center [258, 351] width 408 height 19
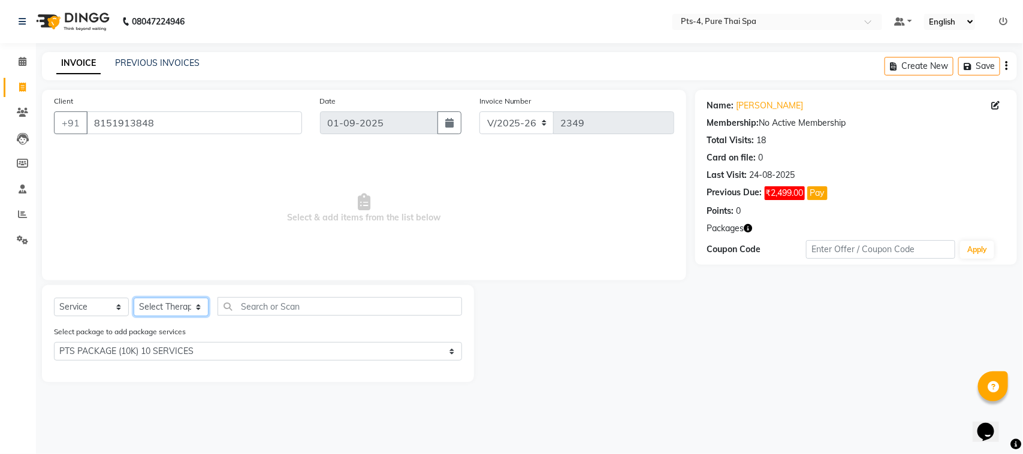
click at [174, 313] on select "Select Therapist [PERSON_NAME] NE [PERSON_NAME] anyone [PERSON_NAME] Candy FON …" at bounding box center [171, 307] width 75 height 19
select select "89914"
click at [134, 298] on select "Select Therapist [PERSON_NAME] NE [PERSON_NAME] anyone [PERSON_NAME] Candy FON …" at bounding box center [171, 307] width 75 height 19
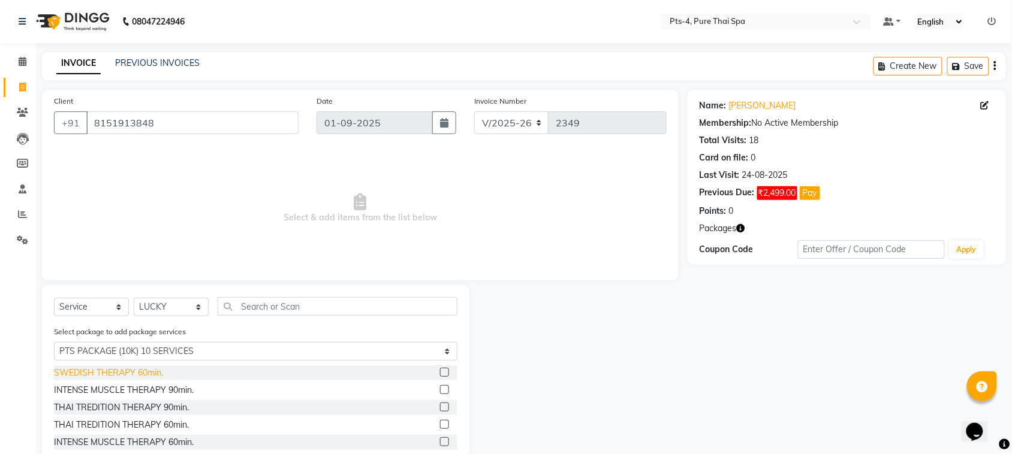
click at [81, 376] on div "SWEDISH THERAPY 60min." at bounding box center [108, 373] width 109 height 13
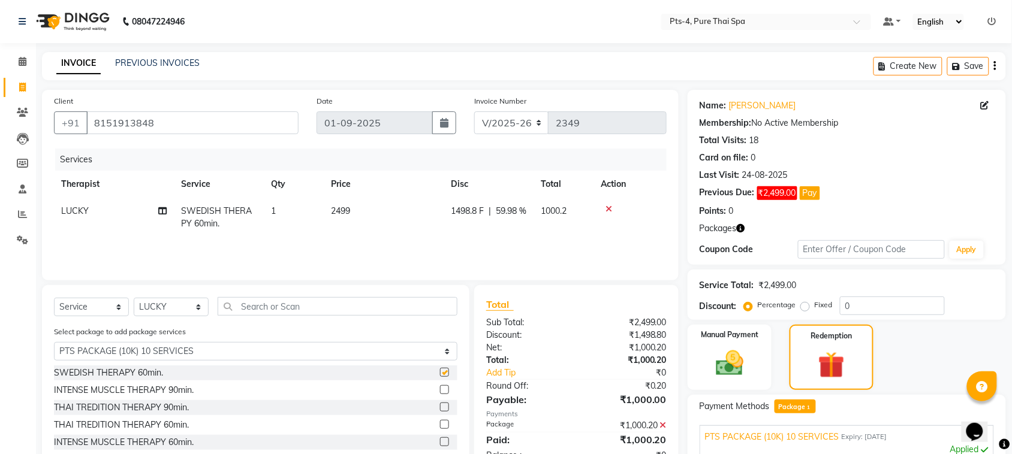
checkbox input "false"
click at [165, 303] on select "Select Therapist [PERSON_NAME] NE [PERSON_NAME] anyone [PERSON_NAME] Candy FON …" at bounding box center [171, 307] width 75 height 19
select select "84268"
click at [134, 298] on select "Select Therapist [PERSON_NAME] NE [PERSON_NAME] anyone [PERSON_NAME] Candy FON …" at bounding box center [171, 307] width 75 height 19
click at [117, 372] on div "SWEDISH THERAPY 60min." at bounding box center [108, 373] width 109 height 13
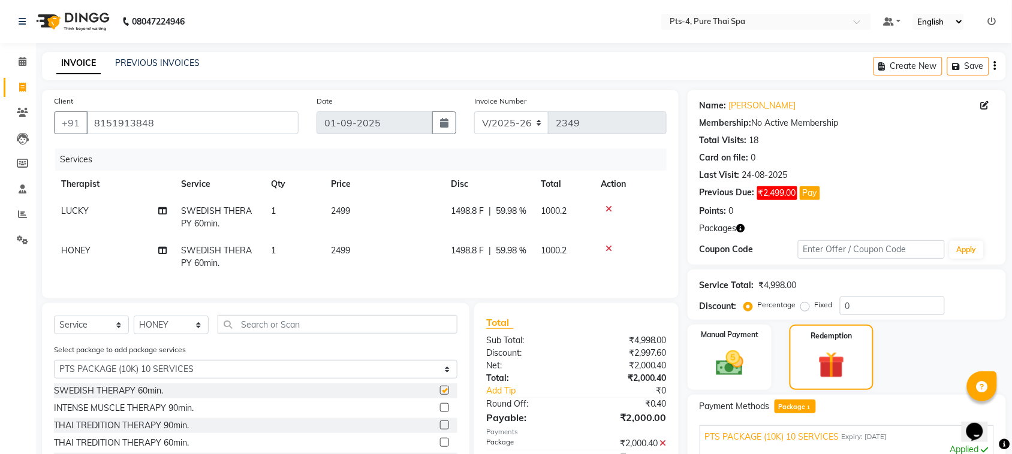
checkbox input "false"
click at [149, 331] on select "Select Therapist [PERSON_NAME] NE [PERSON_NAME] anyone [PERSON_NAME] Candy FON …" at bounding box center [171, 325] width 75 height 19
select select "83035"
click at [134, 327] on select "Select Therapist [PERSON_NAME] NE [PERSON_NAME] anyone [PERSON_NAME] Candy FON …" at bounding box center [171, 325] width 75 height 19
click at [126, 397] on div "SWEDISH THERAPY 60min." at bounding box center [108, 391] width 109 height 13
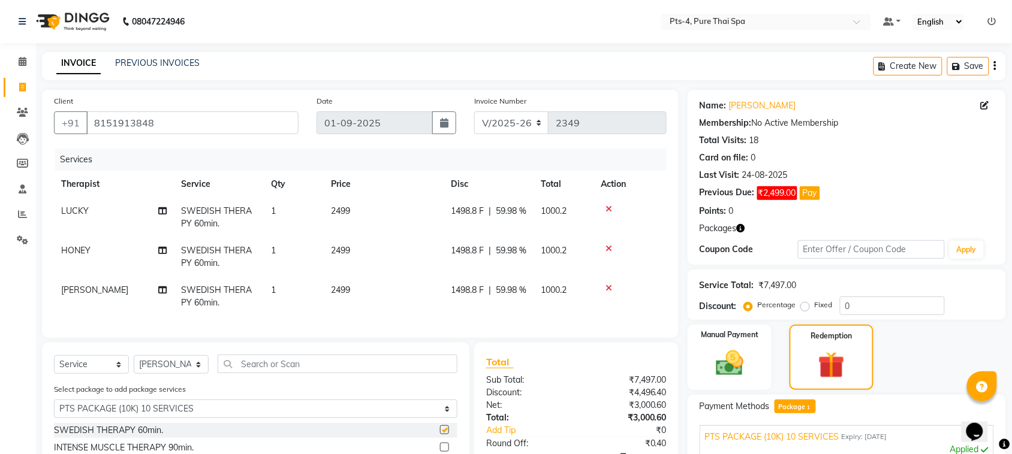
checkbox input "false"
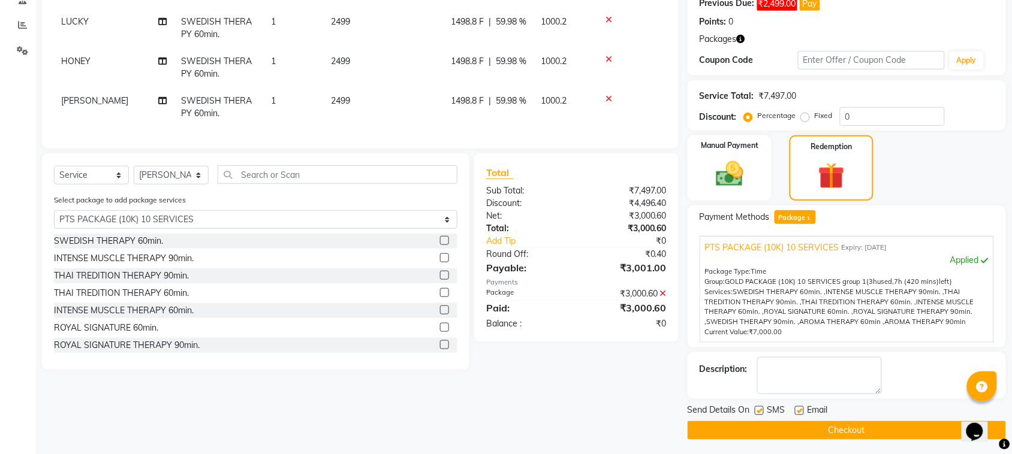
scroll to position [193, 0]
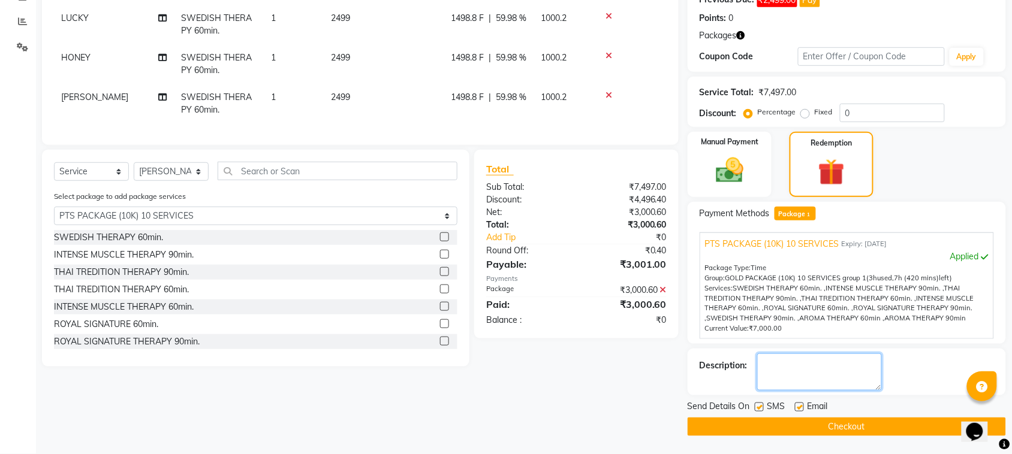
click at [779, 378] on textarea at bounding box center [819, 372] width 125 height 37
click at [784, 372] on textarea at bounding box center [819, 372] width 125 height 37
click at [775, 373] on textarea at bounding box center [819, 372] width 125 height 37
type textarea "614"
click at [797, 405] on label at bounding box center [799, 407] width 9 height 9
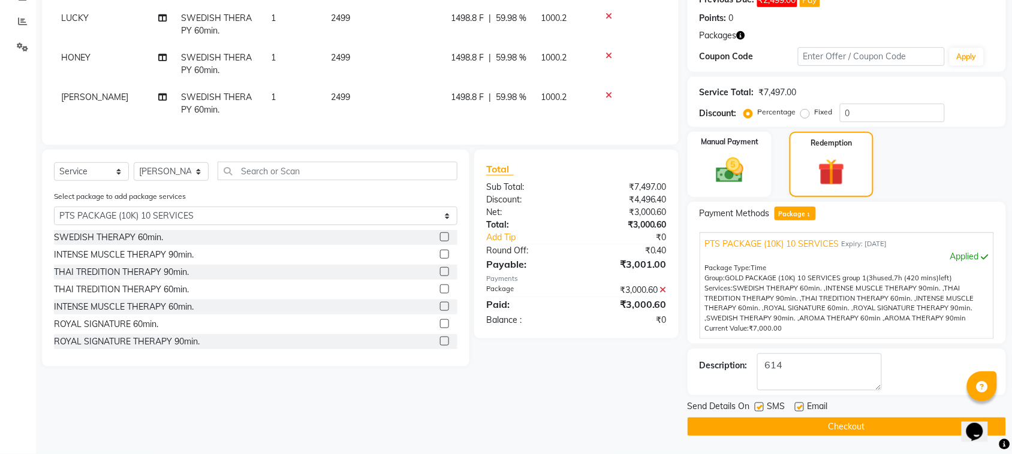
click at [797, 405] on input "checkbox" at bounding box center [799, 408] width 8 height 8
checkbox input "false"
click at [756, 409] on label at bounding box center [758, 407] width 9 height 9
click at [756, 409] on input "checkbox" at bounding box center [758, 408] width 8 height 8
checkbox input "false"
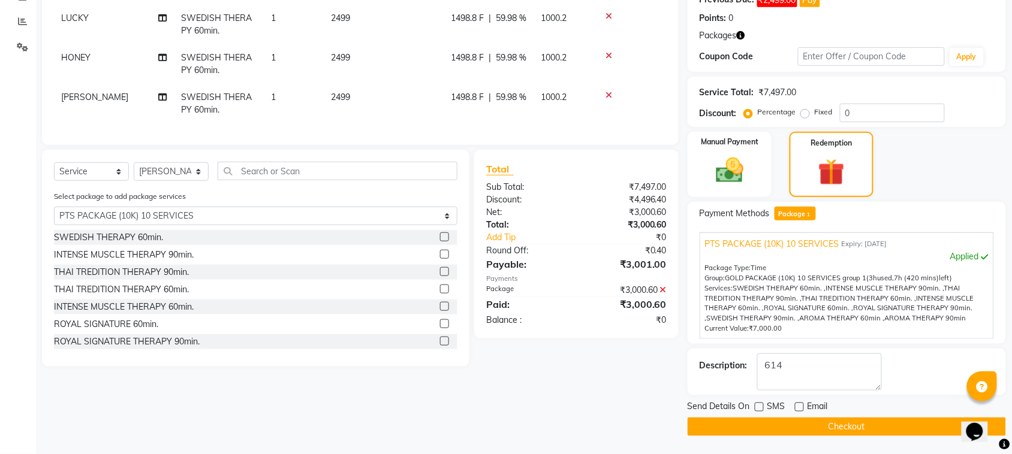
click at [777, 429] on button "Checkout" at bounding box center [846, 427] width 318 height 19
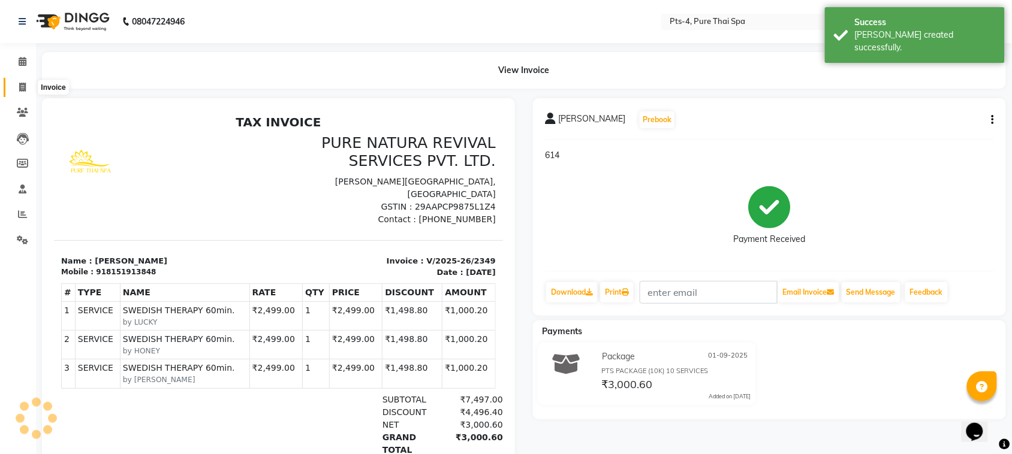
click at [22, 85] on icon at bounding box center [22, 87] width 7 height 9
select select "service"
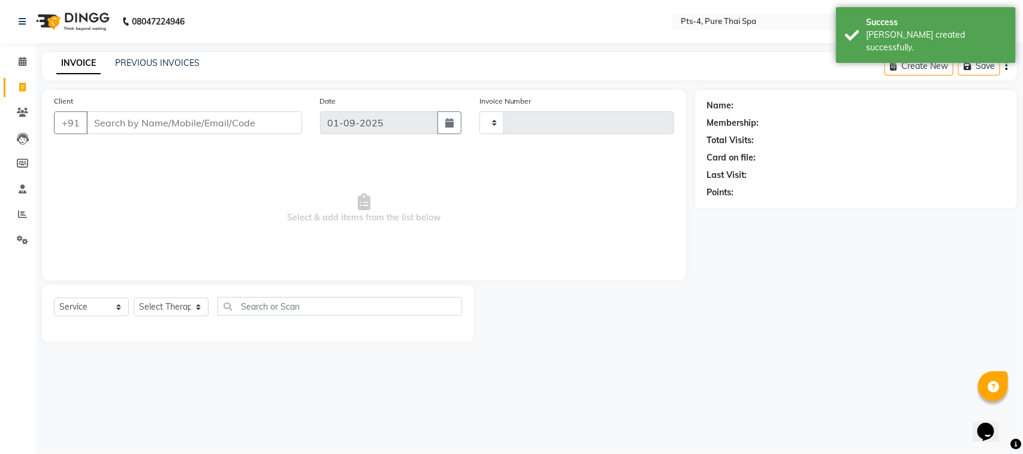
type input "2350"
select select "6459"
click at [120, 62] on link "PREVIOUS INVOICES" at bounding box center [157, 63] width 84 height 11
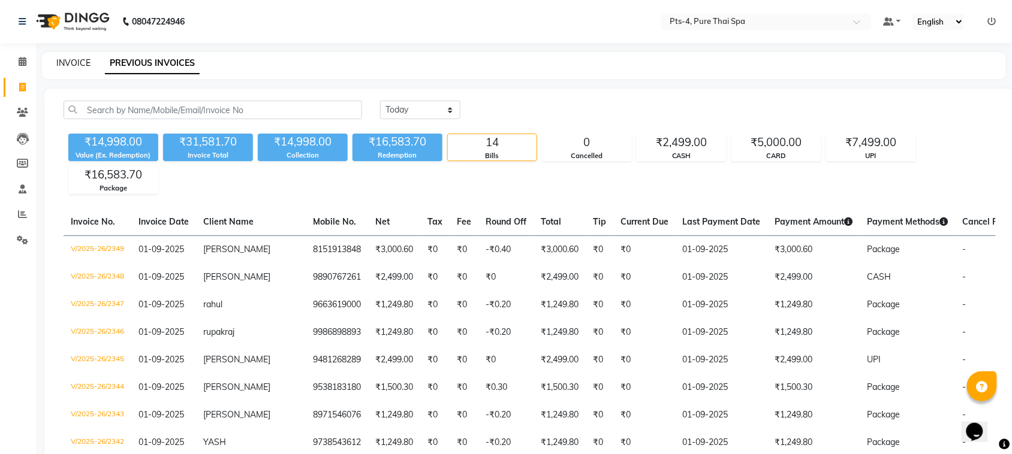
click at [74, 61] on link "INVOICE" at bounding box center [73, 63] width 34 height 11
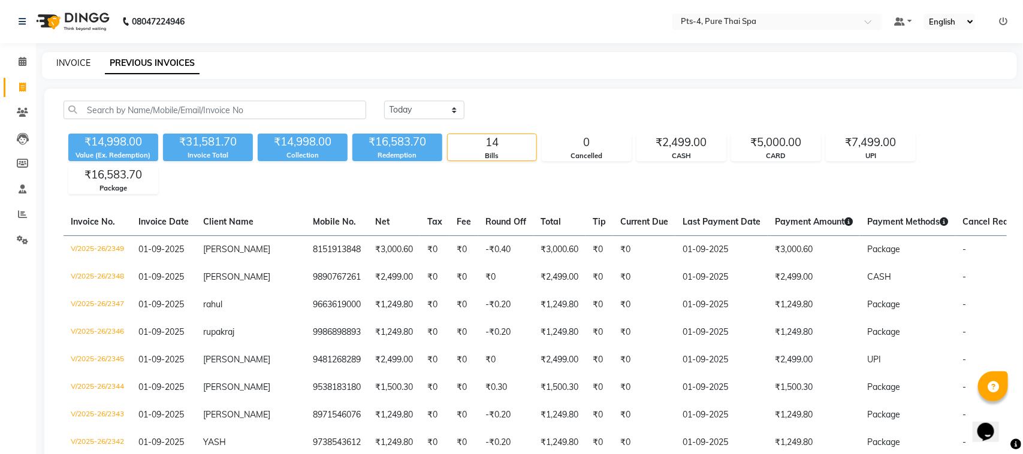
select select "6459"
select select "service"
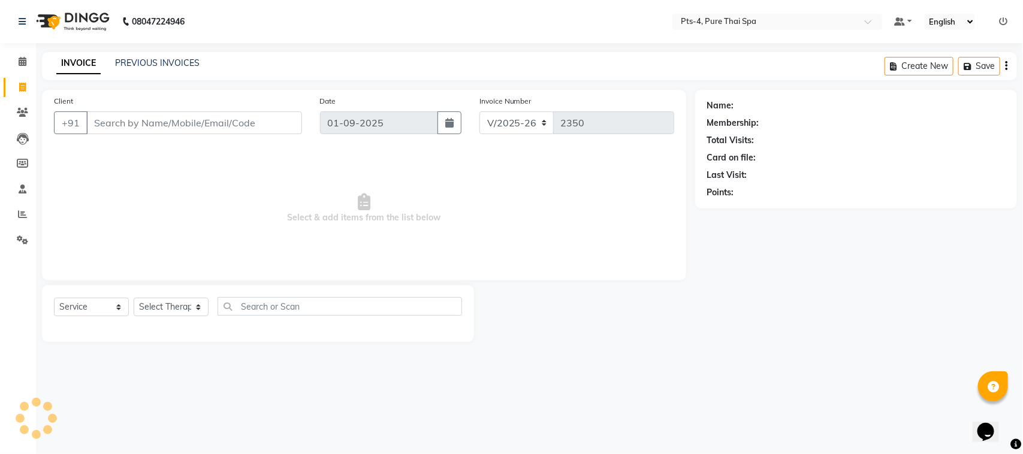
click at [108, 123] on input "Client" at bounding box center [194, 122] width 216 height 23
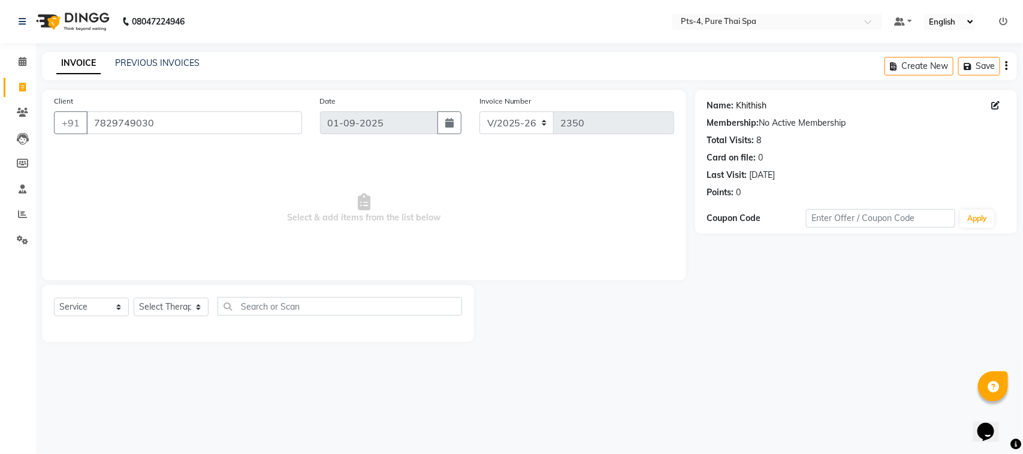
click at [752, 107] on link "Khithish" at bounding box center [751, 105] width 31 height 13
drag, startPoint x: 166, startPoint y: 129, endPoint x: 105, endPoint y: 120, distance: 61.7
click at [84, 128] on div "+91 7829749030" at bounding box center [178, 122] width 248 height 23
paste input "344731"
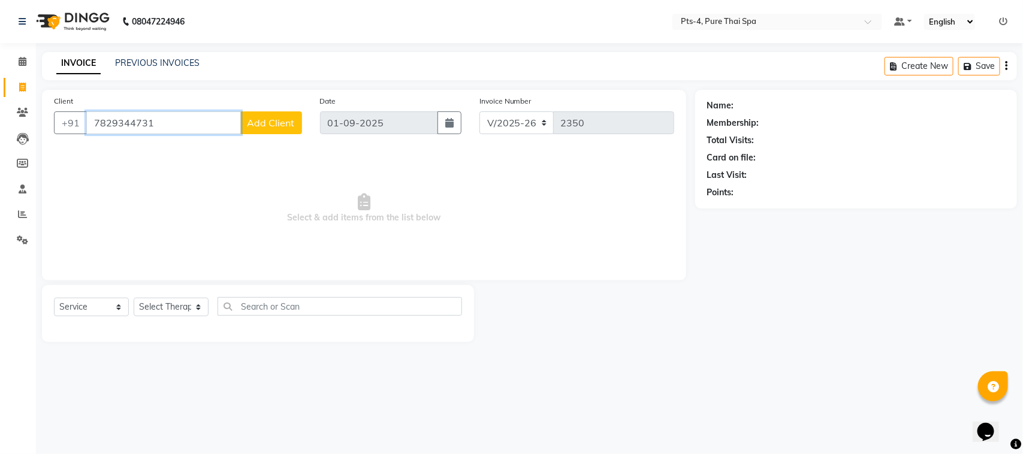
type input "7829344731"
click at [593, 376] on div "08047224946 Select Location × Pts-4, Pure Thai Spa Default Panel My Panel Engli…" at bounding box center [511, 227] width 1023 height 454
drag, startPoint x: 157, startPoint y: 123, endPoint x: 90, endPoint y: 126, distance: 67.2
click at [90, 126] on input "7829344731" at bounding box center [163, 122] width 155 height 23
click at [255, 126] on span "Add Client" at bounding box center [270, 123] width 47 height 12
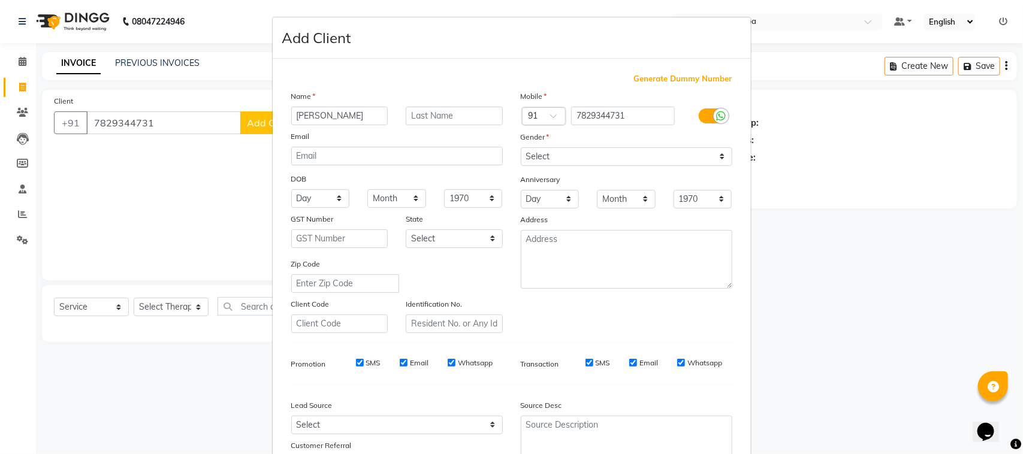
type input "[PERSON_NAME]"
click at [564, 147] on select "Select Male Female Other Prefer Not To Say" at bounding box center [627, 156] width 212 height 19
select select "male"
click at [521, 147] on select "Select Male Female Other Prefer Not To Say" at bounding box center [627, 156] width 212 height 19
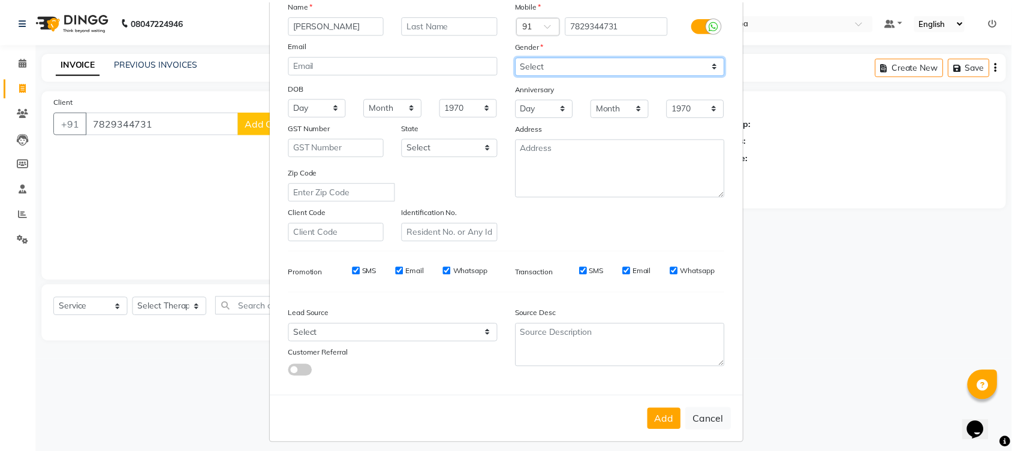
scroll to position [94, 0]
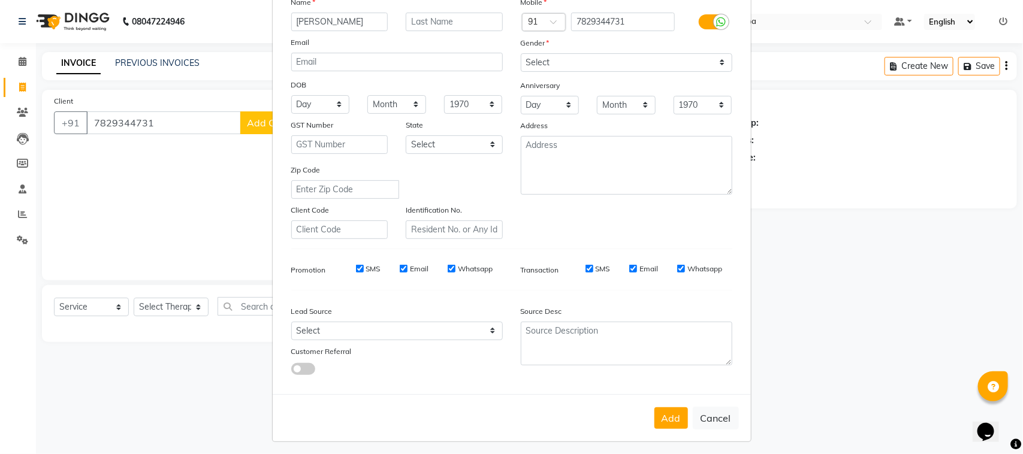
click at [663, 417] on button "Add" at bounding box center [671, 418] width 34 height 22
select select
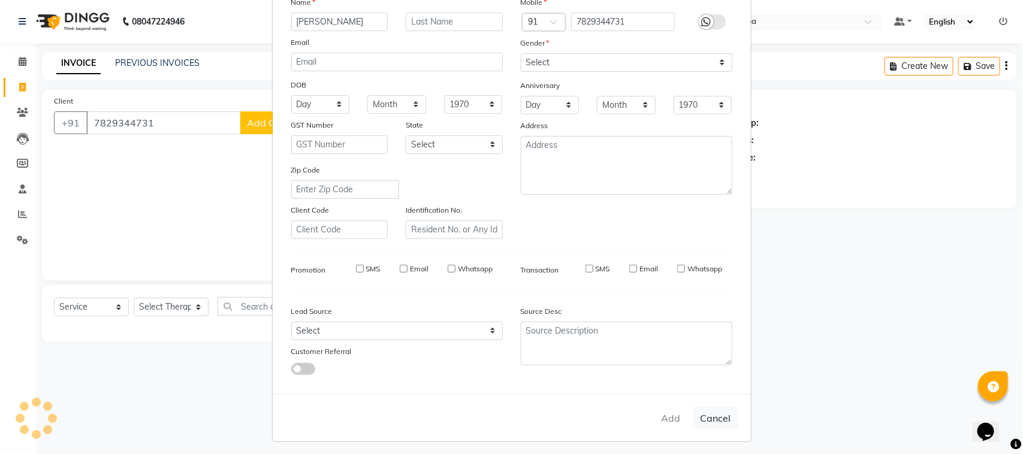
select select
checkbox input "false"
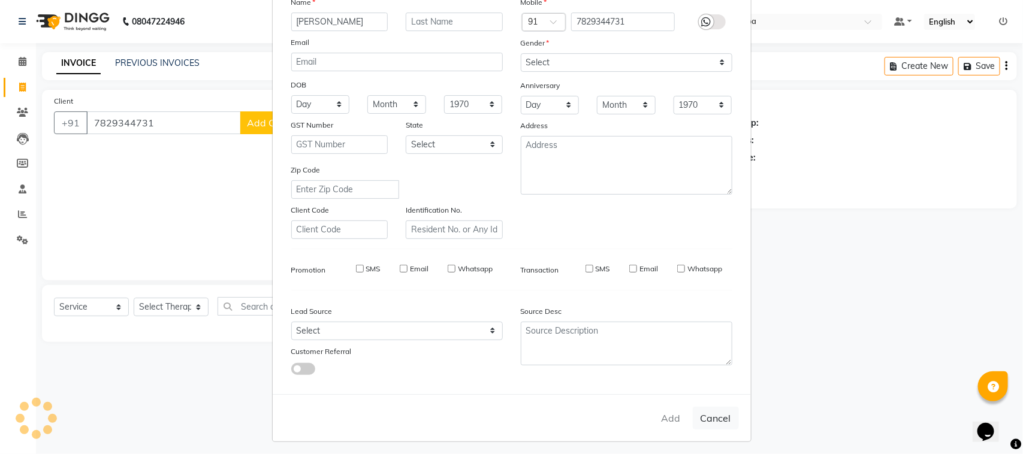
checkbox input "false"
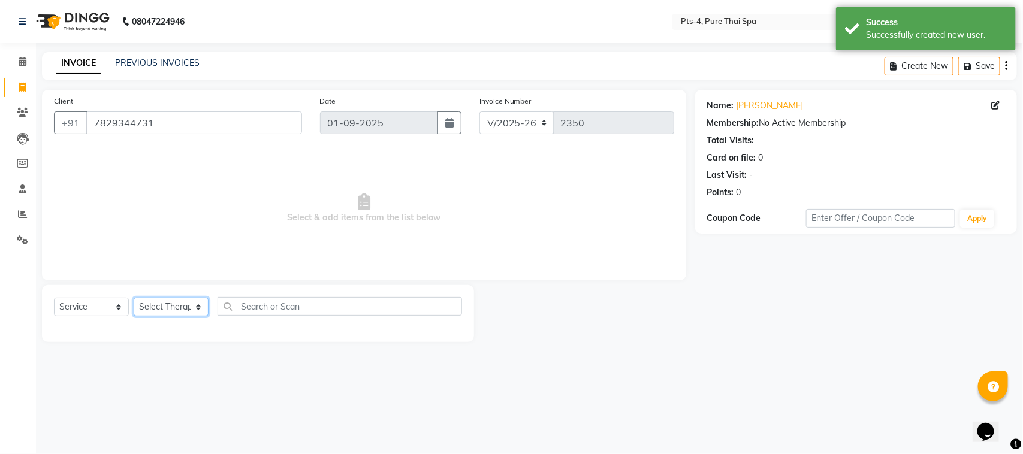
click at [171, 307] on select "Select Therapist [PERSON_NAME] NE [PERSON_NAME] anyone [PERSON_NAME] Candy FON …" at bounding box center [171, 307] width 75 height 19
select select "52901"
click at [134, 298] on select "Select Therapist [PERSON_NAME] NE [PERSON_NAME] anyone [PERSON_NAME] Candy FON …" at bounding box center [171, 307] width 75 height 19
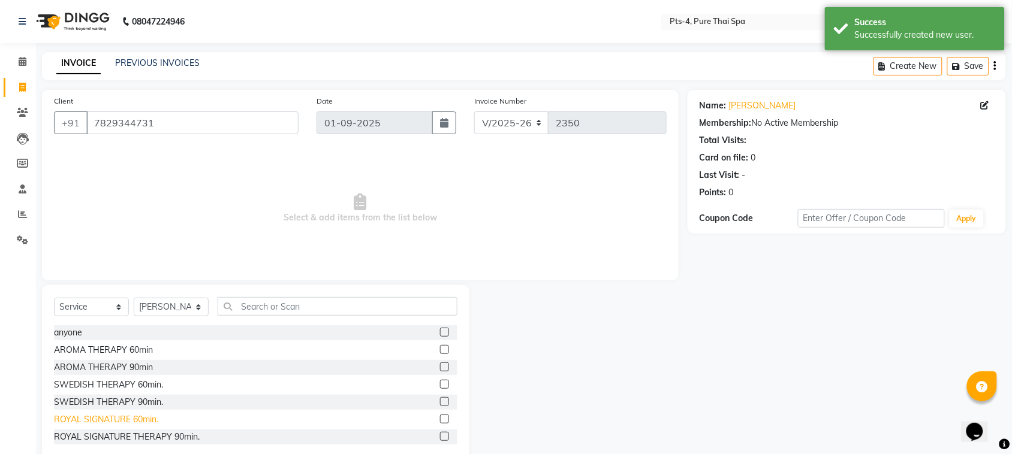
click at [87, 421] on div "ROYAL SIGNATURE 60min." at bounding box center [106, 419] width 104 height 13
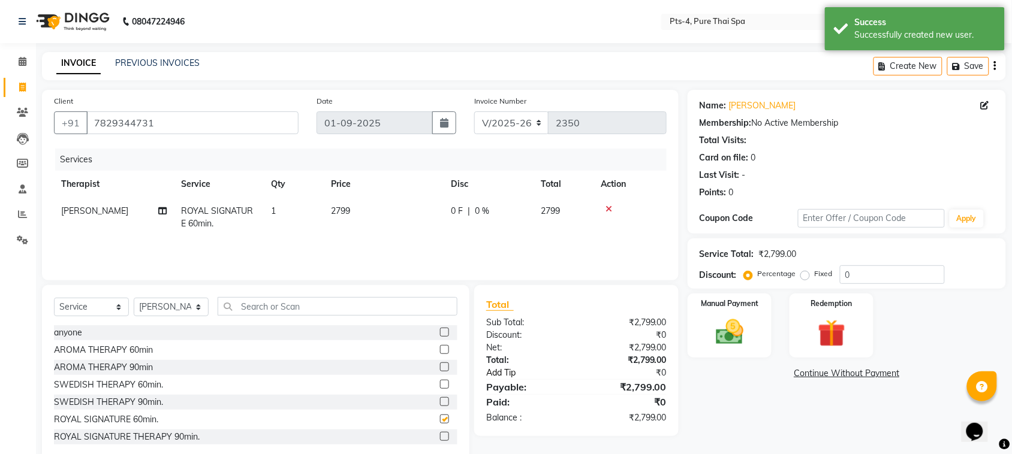
checkbox input "false"
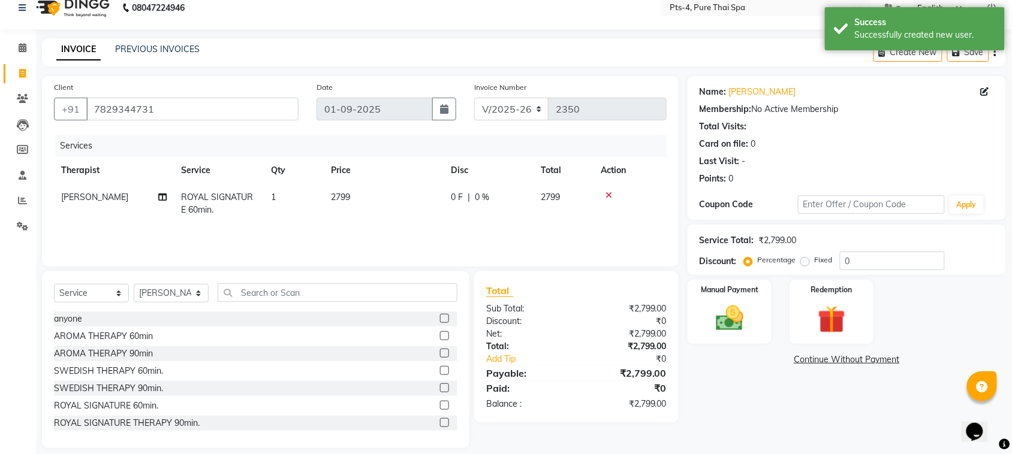
scroll to position [25, 0]
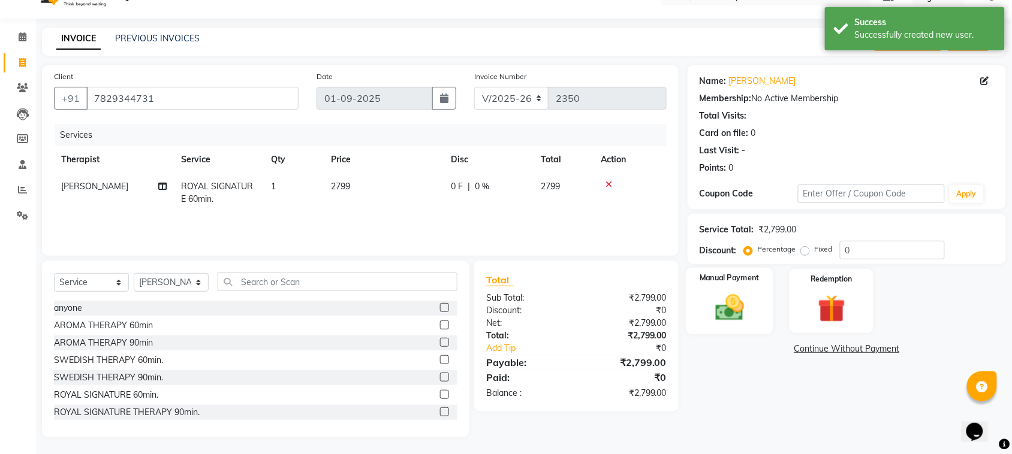
click at [714, 313] on img at bounding box center [729, 307] width 47 height 33
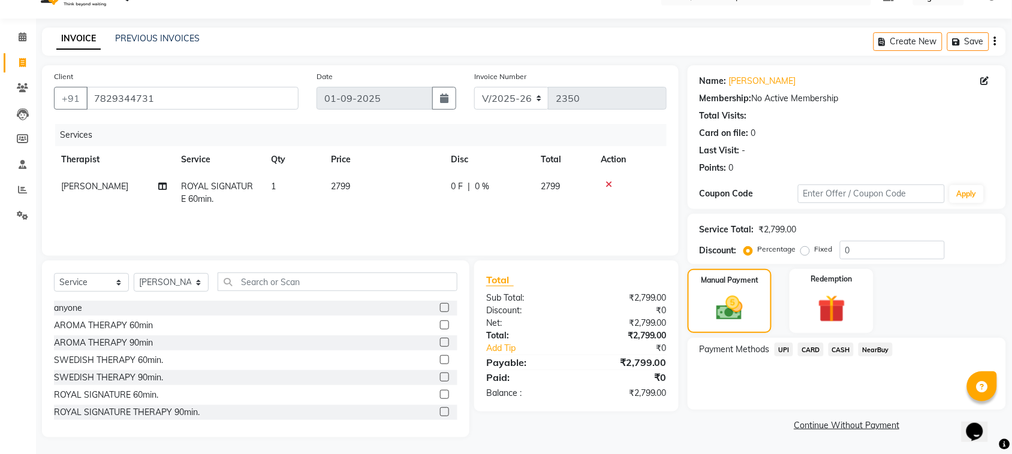
click at [785, 354] on span "UPI" at bounding box center [783, 350] width 19 height 14
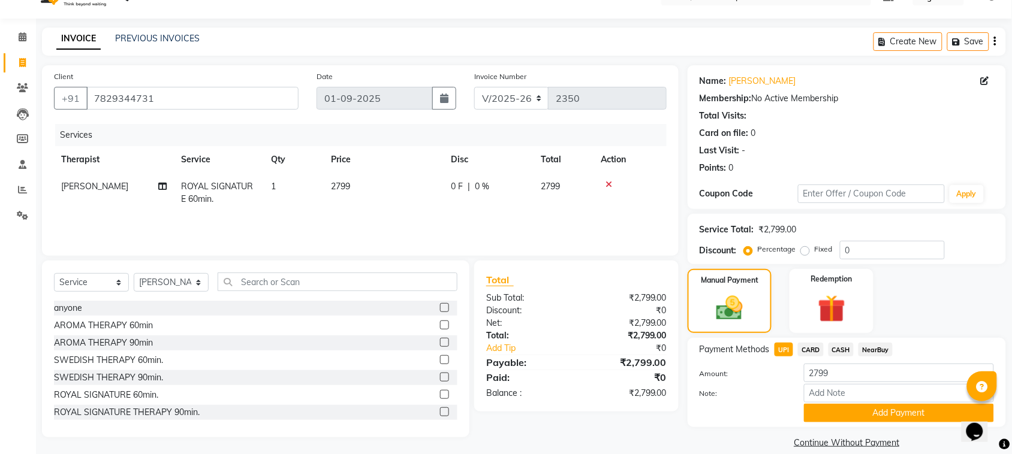
click at [840, 414] on button "Add Payment" at bounding box center [899, 413] width 190 height 19
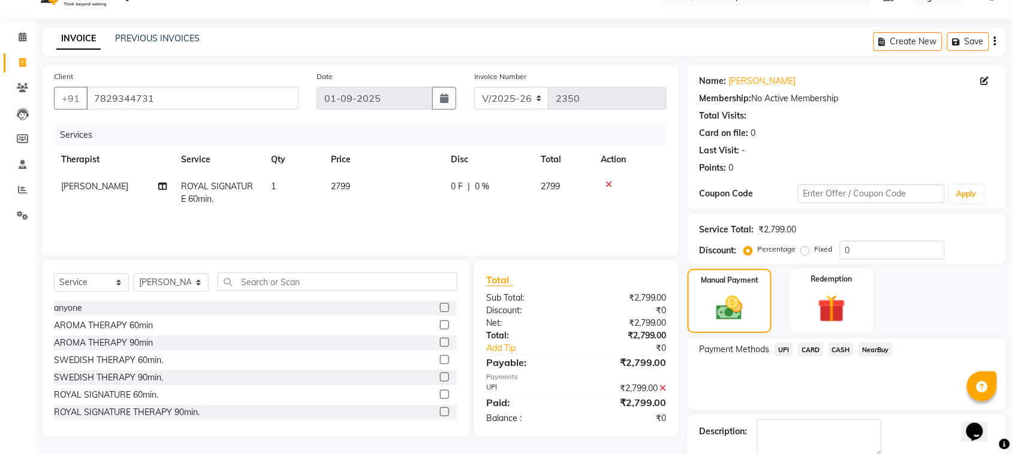
scroll to position [90, 0]
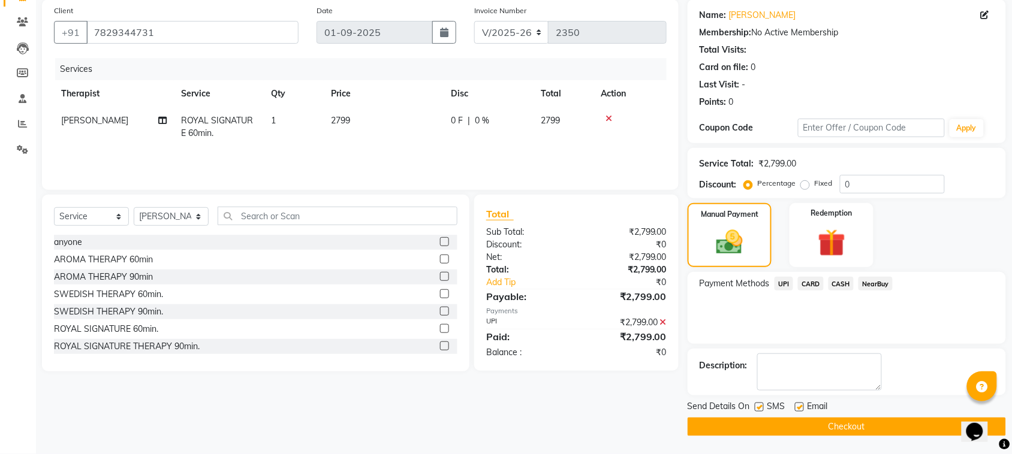
click at [802, 406] on label at bounding box center [799, 407] width 9 height 9
click at [802, 406] on input "checkbox" at bounding box center [799, 408] width 8 height 8
checkbox input "false"
drag, startPoint x: 758, startPoint y: 406, endPoint x: 768, endPoint y: 412, distance: 11.8
click at [759, 406] on label at bounding box center [758, 407] width 9 height 9
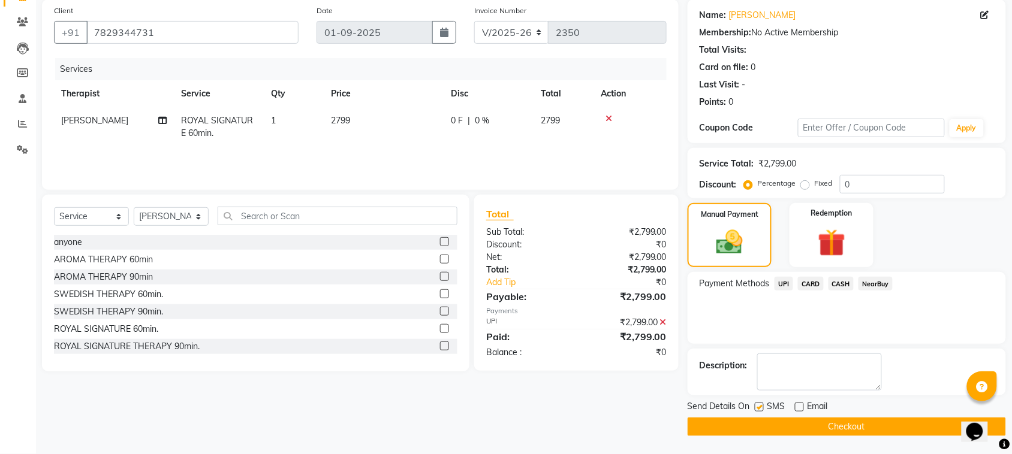
click at [759, 406] on input "checkbox" at bounding box center [758, 408] width 8 height 8
checkbox input "false"
click at [779, 430] on button "Checkout" at bounding box center [846, 427] width 318 height 19
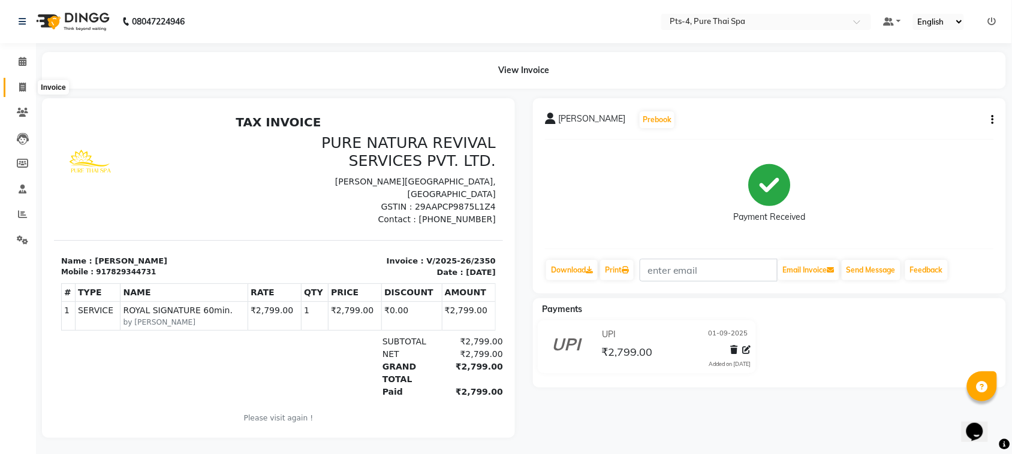
click at [25, 87] on icon at bounding box center [22, 87] width 7 height 9
select select "service"
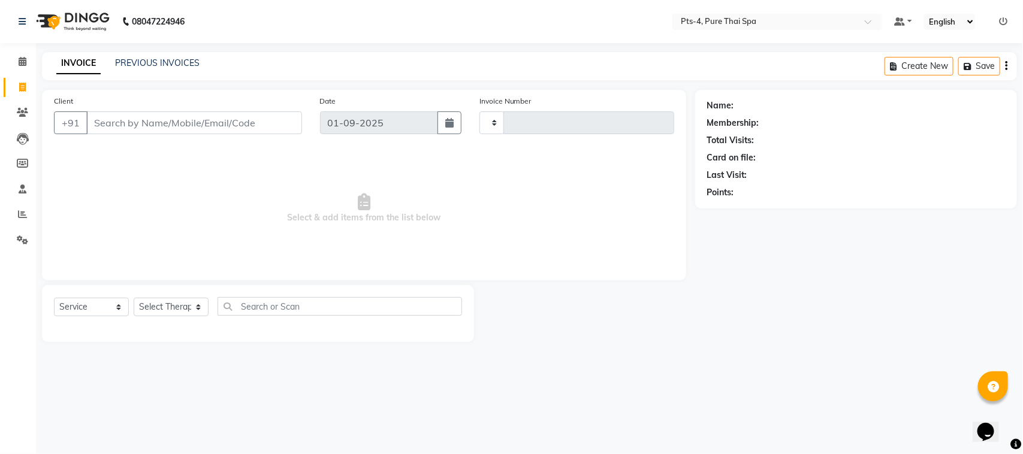
type input "2351"
select select "6459"
click at [122, 121] on input "Client" at bounding box center [194, 122] width 216 height 23
type input "9945194546"
click at [267, 119] on span "Add Client" at bounding box center [270, 123] width 47 height 12
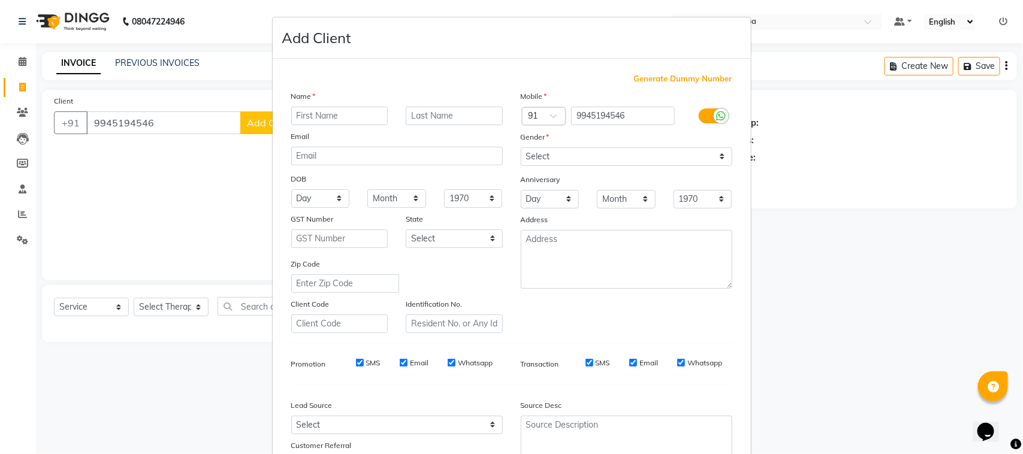
click at [312, 109] on input "text" at bounding box center [339, 116] width 97 height 19
type input "maz"
click at [540, 148] on select "Select Male Female Other Prefer Not To Say" at bounding box center [627, 156] width 212 height 19
select select "male"
click at [521, 147] on select "Select Male Female Other Prefer Not To Say" at bounding box center [627, 156] width 212 height 19
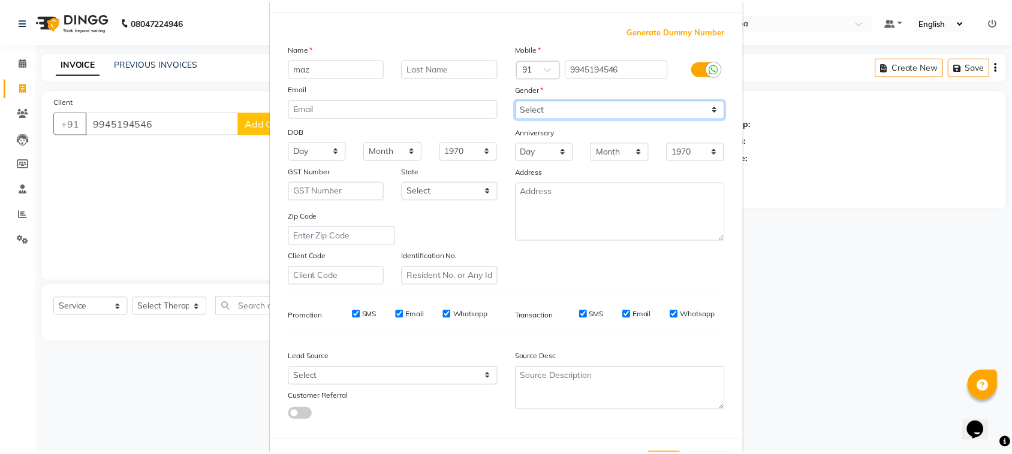
scroll to position [94, 0]
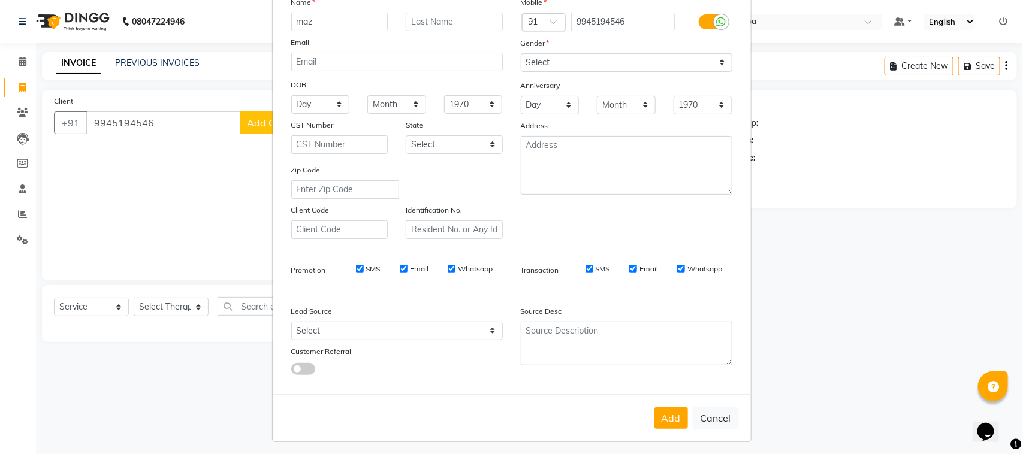
click at [661, 427] on div "Add Cancel" at bounding box center [512, 417] width 478 height 47
click at [661, 409] on button "Add" at bounding box center [671, 418] width 34 height 22
select select
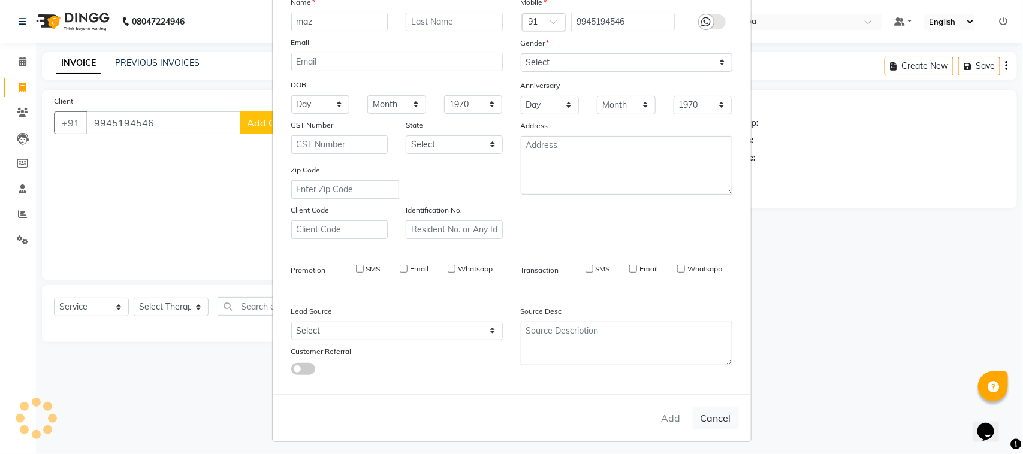
select select
checkbox input "false"
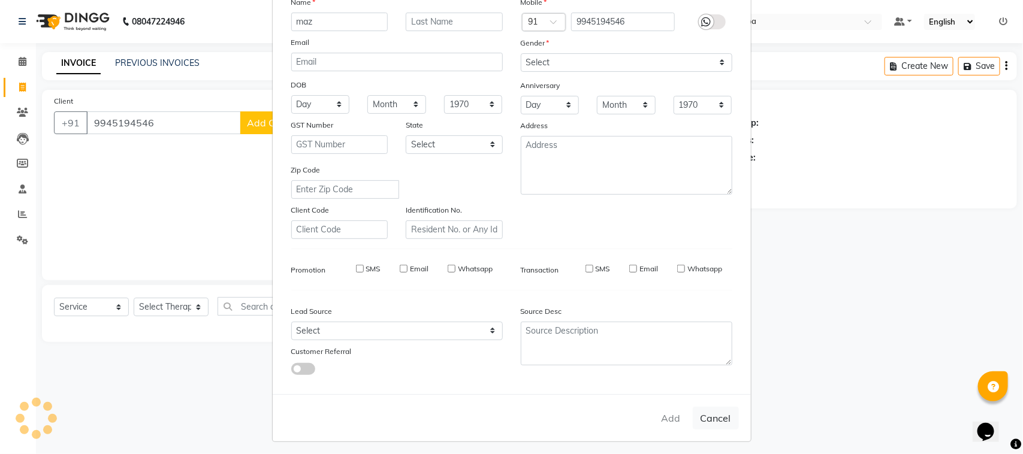
checkbox input "false"
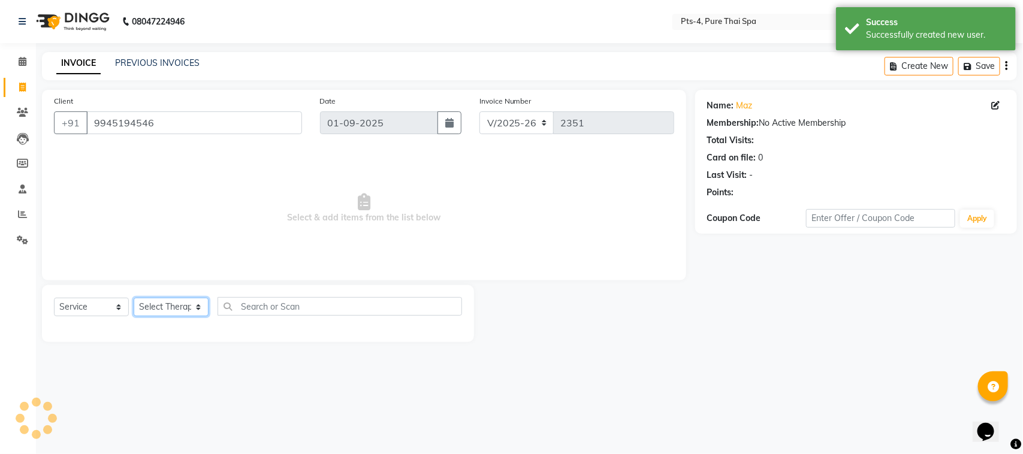
click at [175, 306] on select "Select Therapist [PERSON_NAME] NE [PERSON_NAME] anyone [PERSON_NAME] Candy FON …" at bounding box center [171, 307] width 75 height 19
select select "89914"
click at [134, 298] on select "Select Therapist [PERSON_NAME] NE [PERSON_NAME] anyone [PERSON_NAME] Candy FON …" at bounding box center [171, 307] width 75 height 19
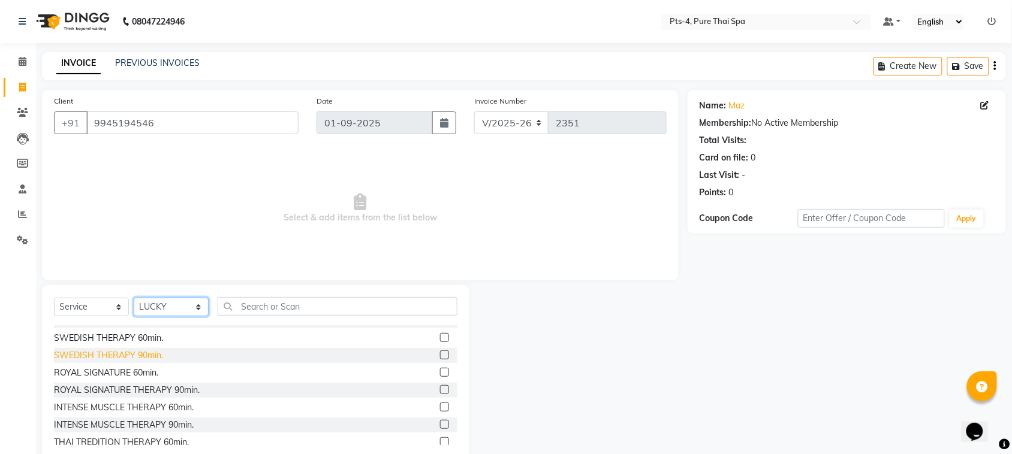
scroll to position [75, 0]
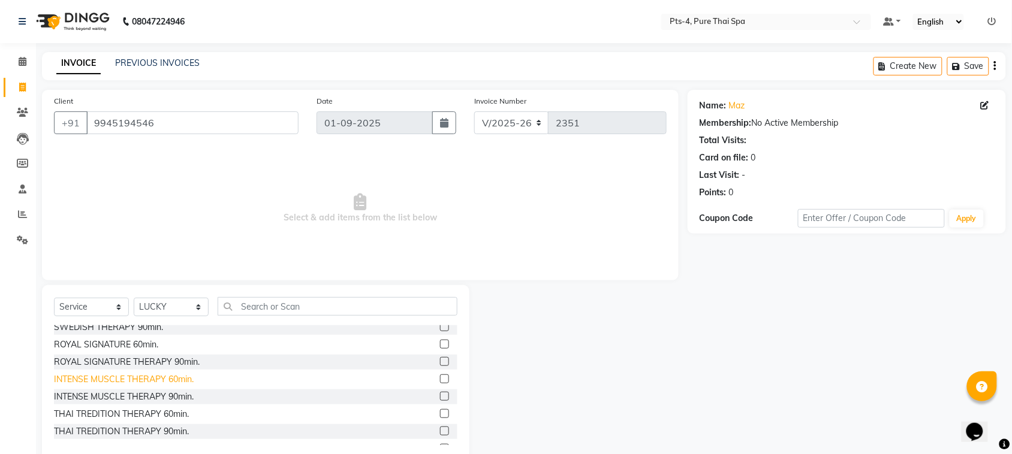
click at [109, 379] on div "INTENSE MUSCLE THERAPY 60min." at bounding box center [124, 379] width 140 height 13
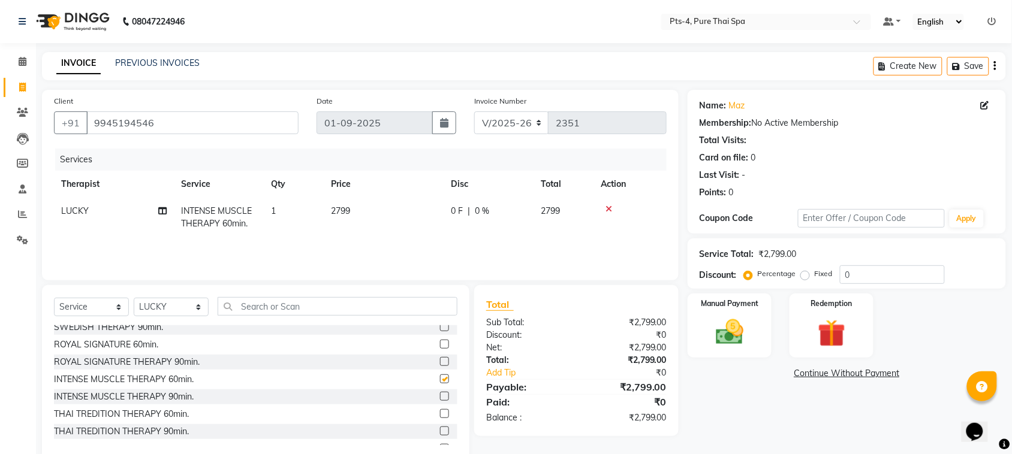
checkbox input "false"
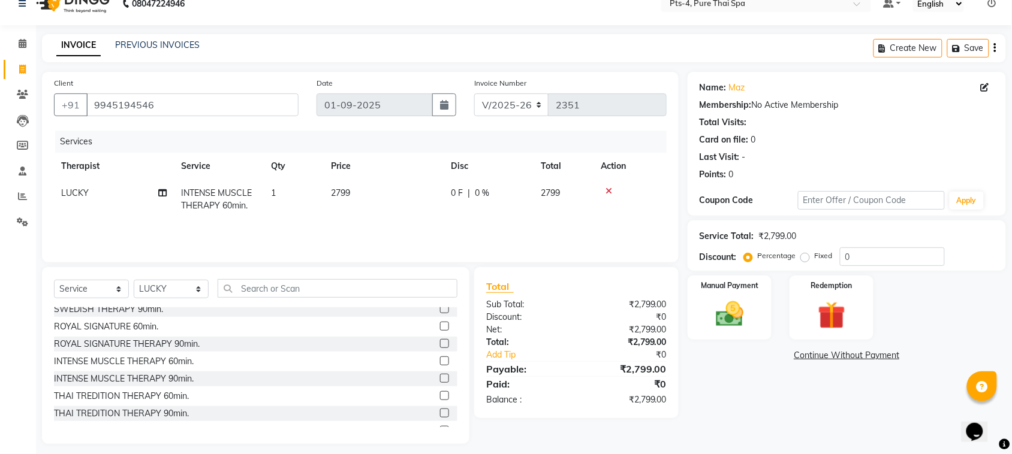
scroll to position [25, 0]
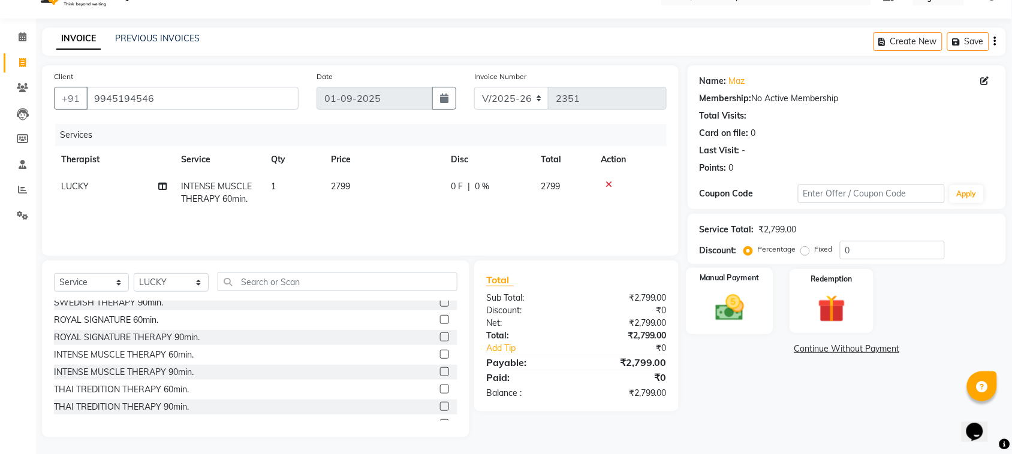
click at [725, 310] on img at bounding box center [729, 307] width 47 height 33
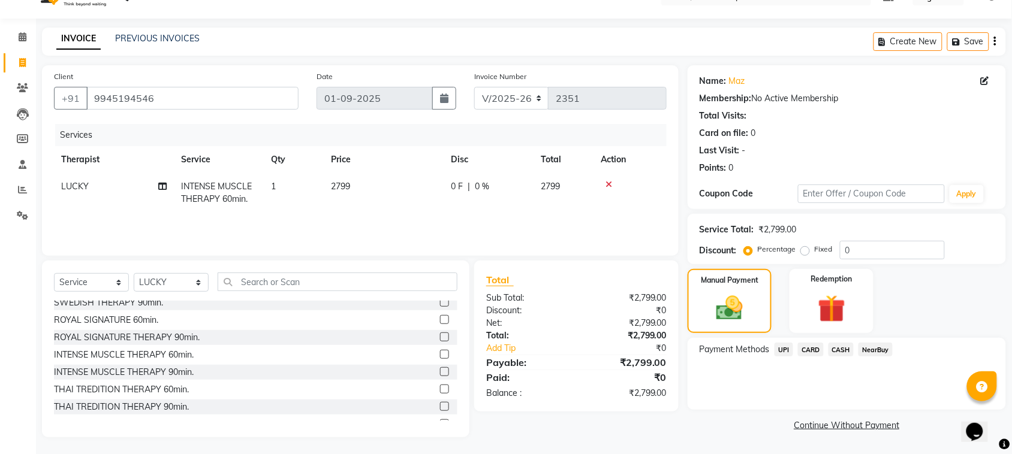
click at [839, 349] on span "CASH" at bounding box center [841, 350] width 26 height 14
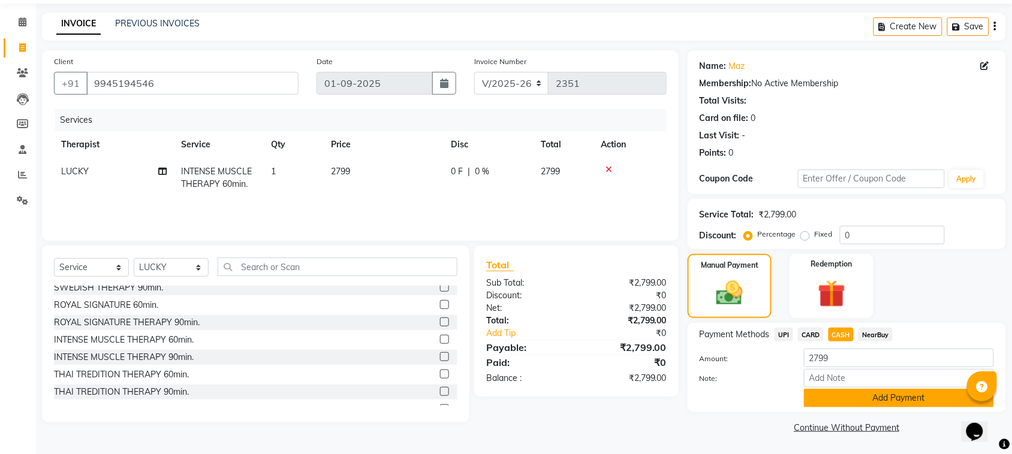
click at [852, 393] on button "Add Payment" at bounding box center [899, 398] width 190 height 19
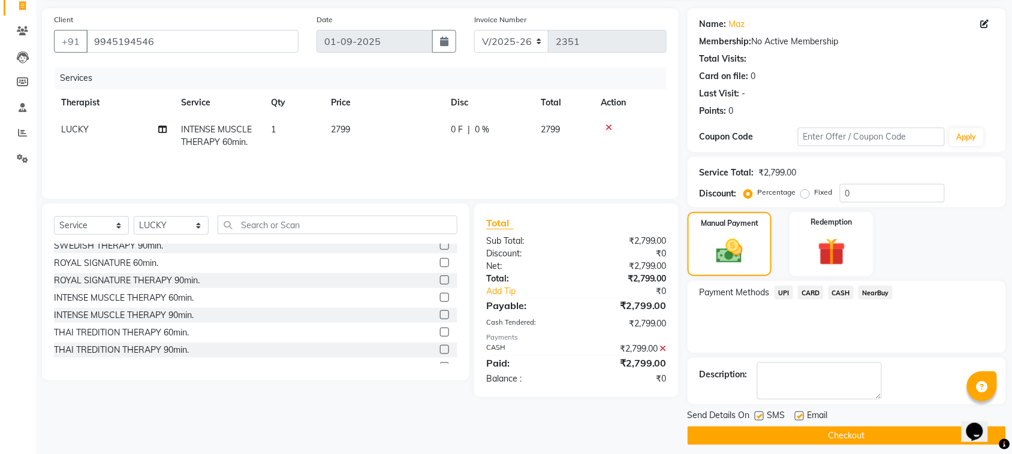
scroll to position [90, 0]
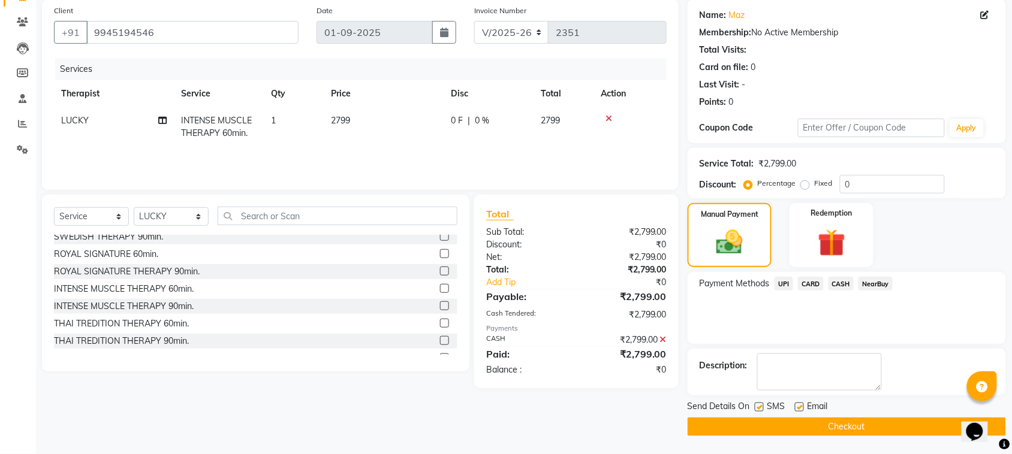
drag, startPoint x: 804, startPoint y: 405, endPoint x: 792, endPoint y: 412, distance: 13.7
click at [803, 406] on div "Email" at bounding box center [816, 407] width 43 height 15
drag, startPoint x: 798, startPoint y: 406, endPoint x: 768, endPoint y: 421, distance: 33.5
click at [797, 406] on label at bounding box center [799, 407] width 9 height 9
click at [797, 406] on input "checkbox" at bounding box center [799, 408] width 8 height 8
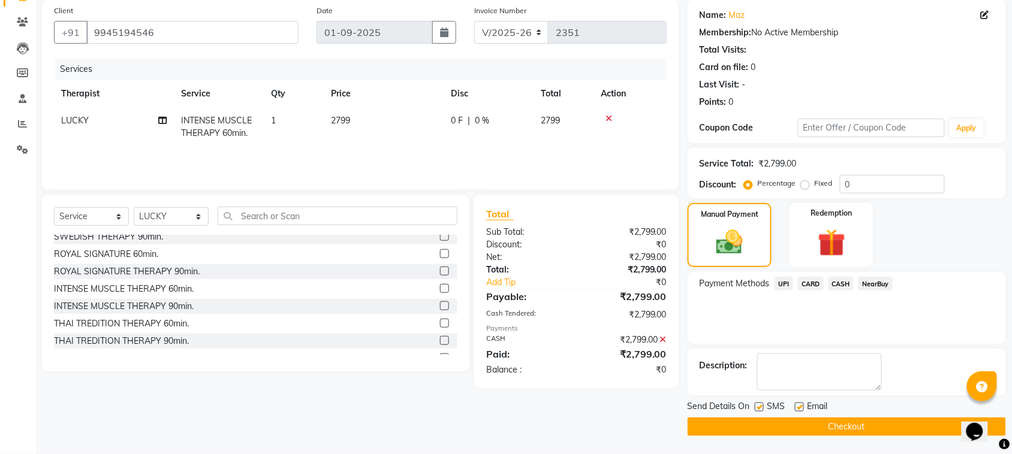
checkbox input "false"
click at [753, 409] on div "Send Details On SMS Email" at bounding box center [846, 407] width 318 height 15
click at [759, 408] on label at bounding box center [758, 407] width 9 height 9
click at [759, 408] on input "checkbox" at bounding box center [758, 408] width 8 height 8
checkbox input "false"
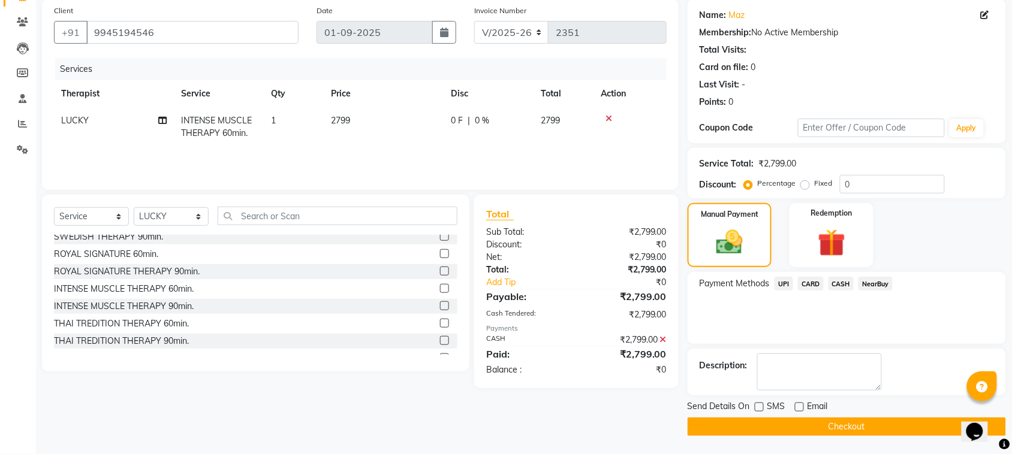
click at [800, 427] on button "Checkout" at bounding box center [846, 427] width 318 height 19
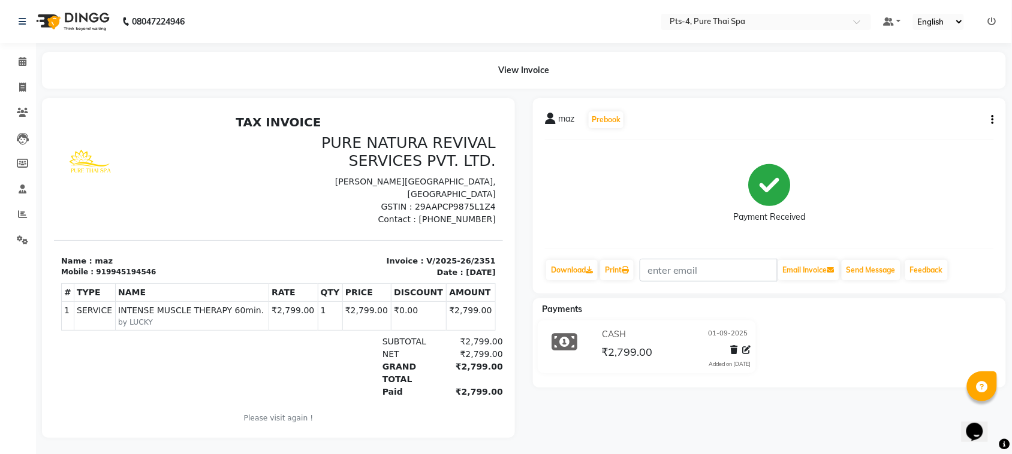
scroll to position [13, 0]
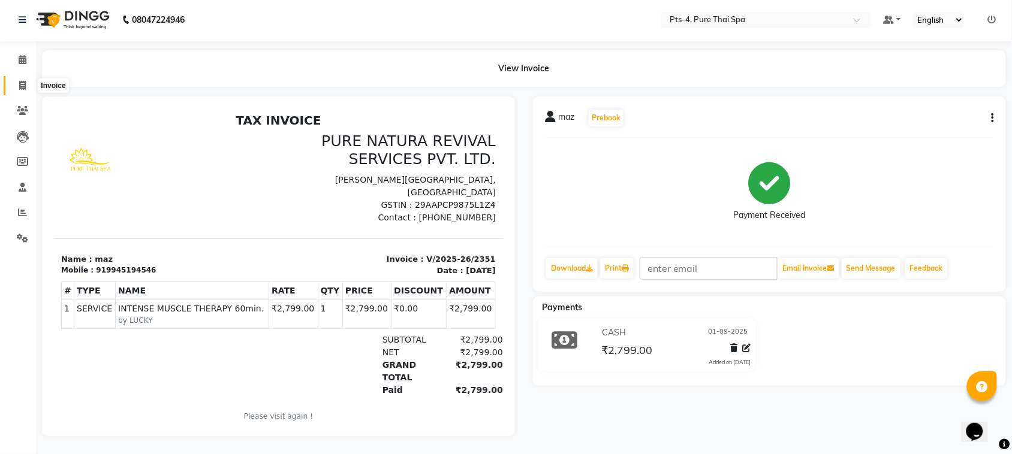
click at [26, 79] on span at bounding box center [22, 86] width 21 height 14
select select "service"
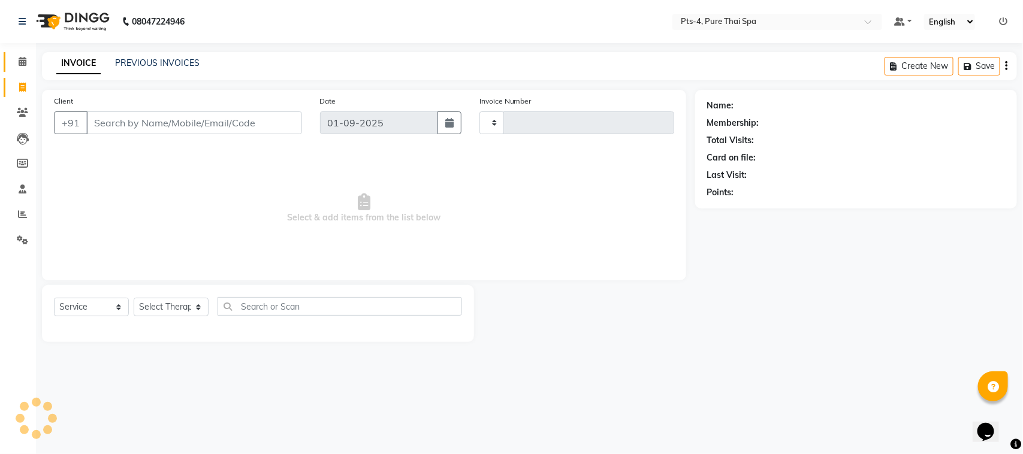
type input "2352"
select select "6459"
click at [154, 66] on link "PREVIOUS INVOICES" at bounding box center [157, 63] width 84 height 11
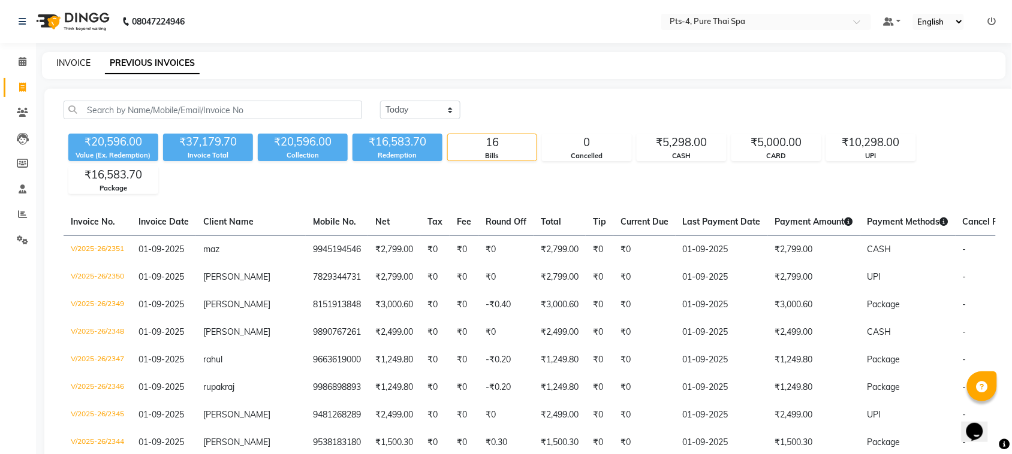
click at [74, 67] on link "INVOICE" at bounding box center [73, 63] width 34 height 11
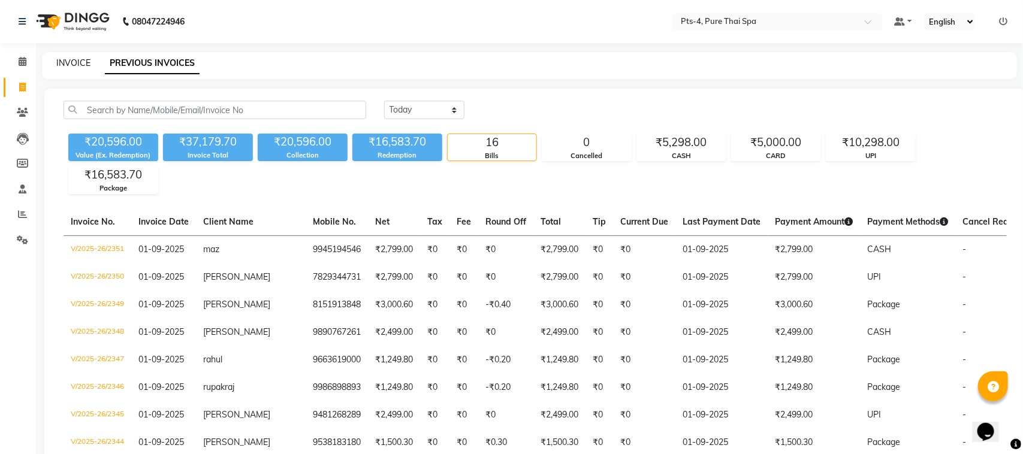
select select "6459"
select select "service"
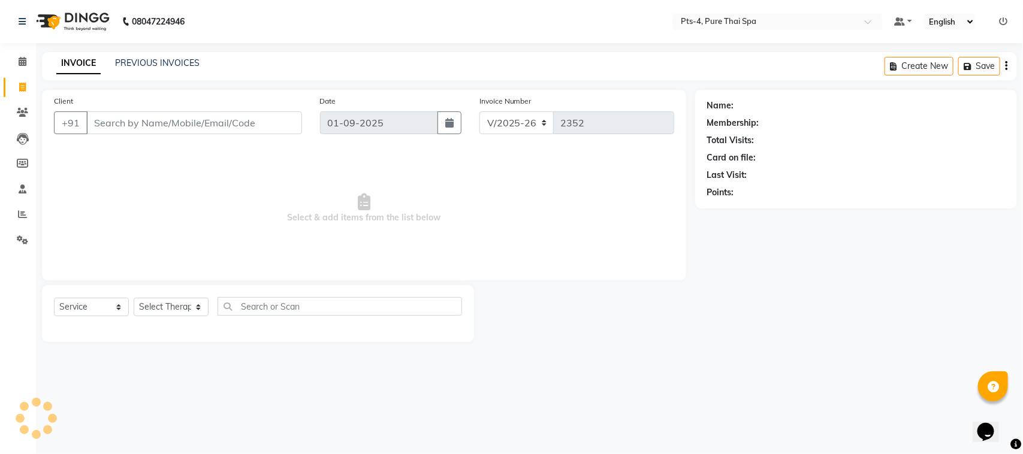
click at [126, 131] on input "Client" at bounding box center [194, 122] width 216 height 23
type input "7829749030"
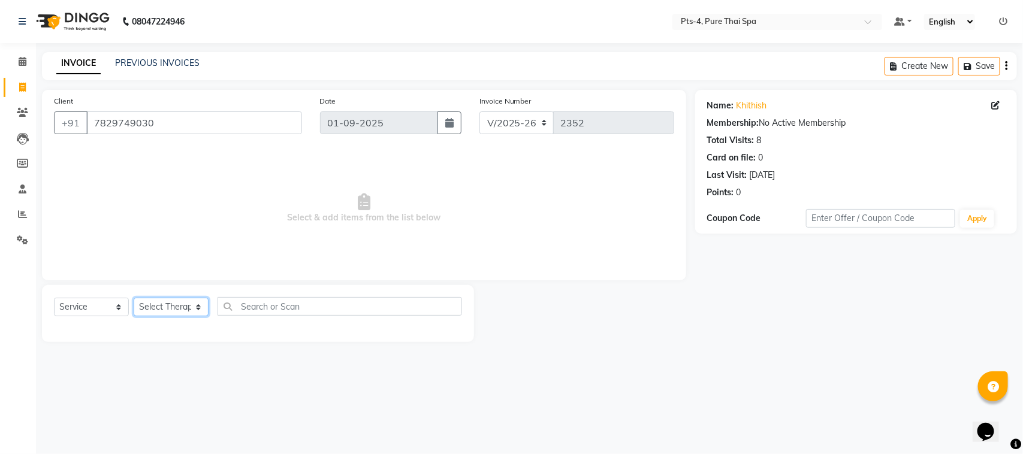
click at [173, 309] on select "Select Therapist [PERSON_NAME] NE [PERSON_NAME] anyone [PERSON_NAME] Candy FON …" at bounding box center [171, 307] width 75 height 19
select select "81456"
click at [134, 298] on select "Select Therapist [PERSON_NAME] NE [PERSON_NAME] anyone [PERSON_NAME] Candy FON …" at bounding box center [171, 307] width 75 height 19
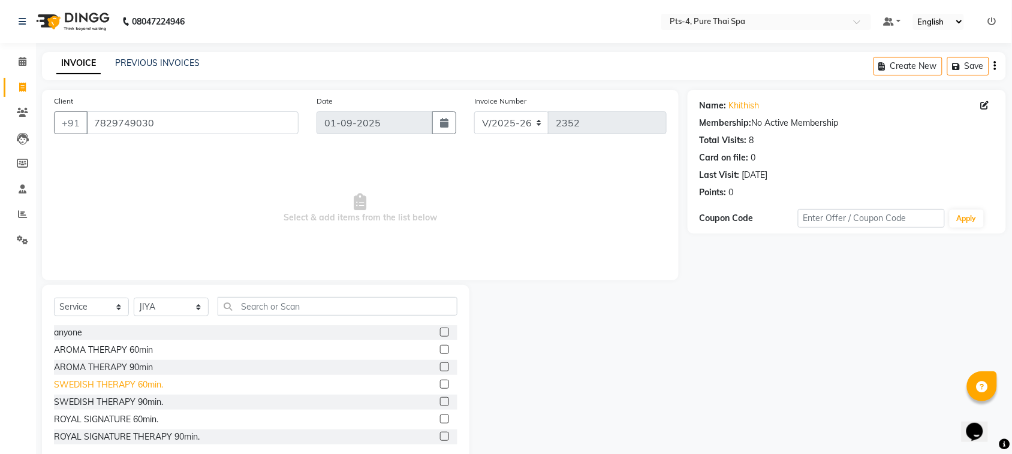
click at [148, 385] on div "SWEDISH THERAPY 60min." at bounding box center [108, 385] width 109 height 13
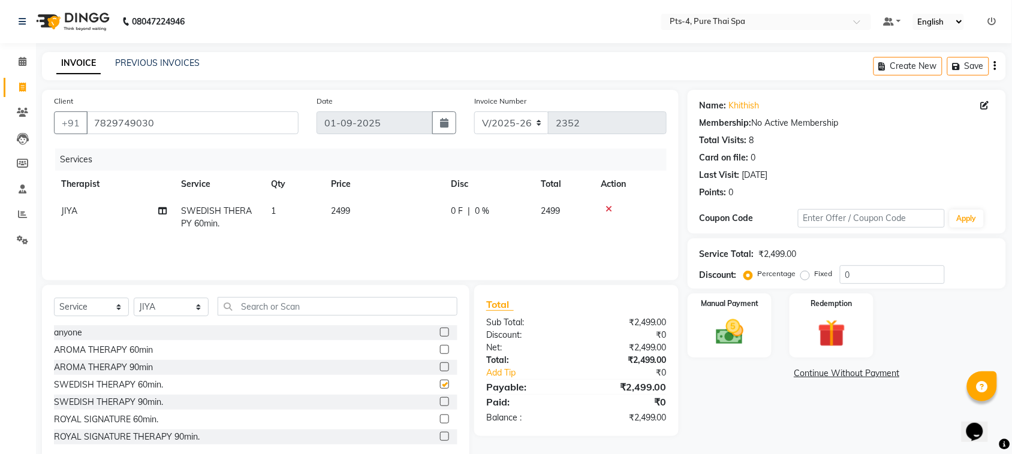
checkbox input "false"
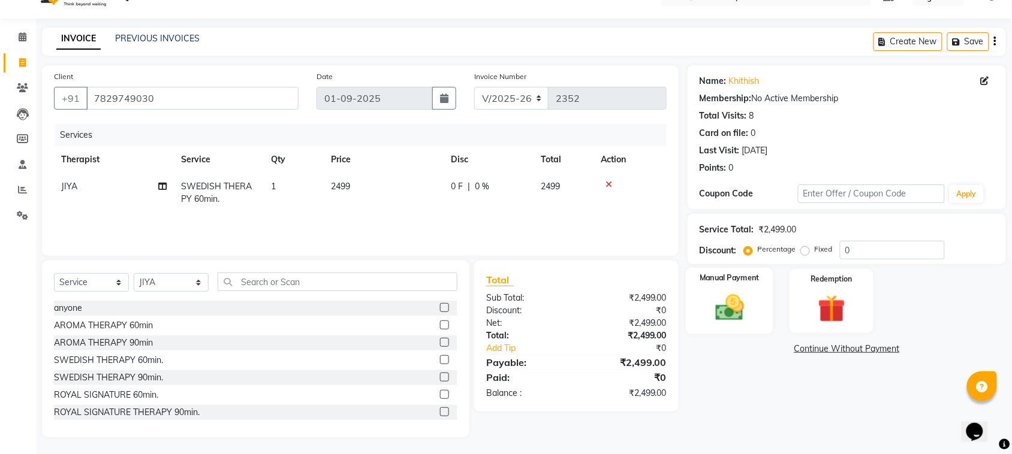
click at [738, 292] on img at bounding box center [729, 307] width 47 height 33
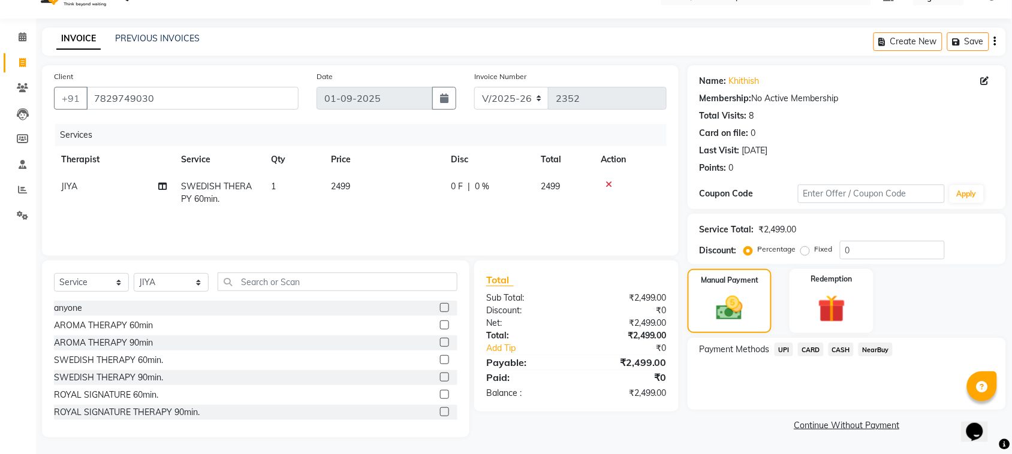
click at [812, 352] on span "CARD" at bounding box center [811, 350] width 26 height 14
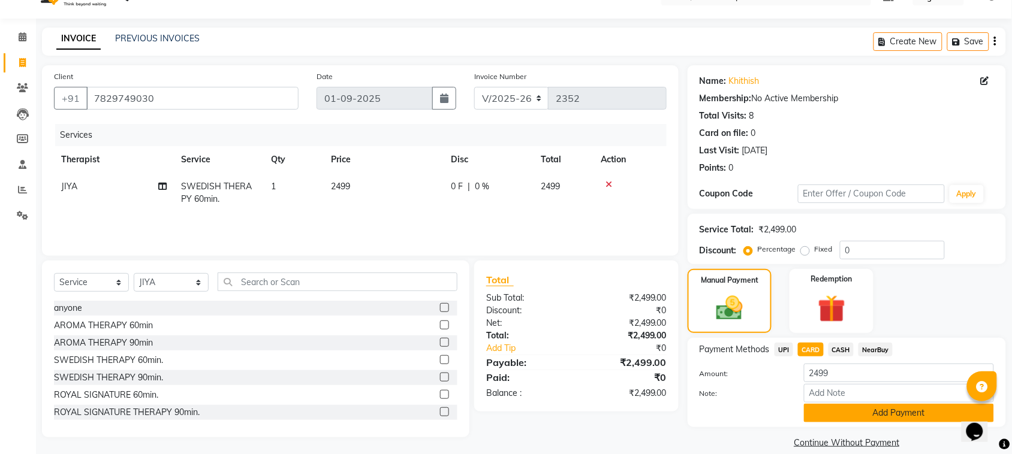
click at [848, 419] on button "Add Payment" at bounding box center [899, 413] width 190 height 19
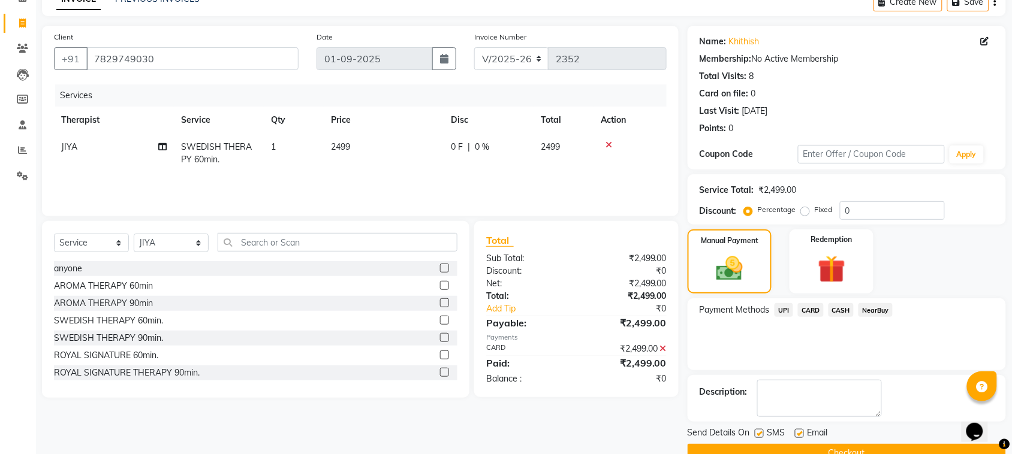
scroll to position [90, 0]
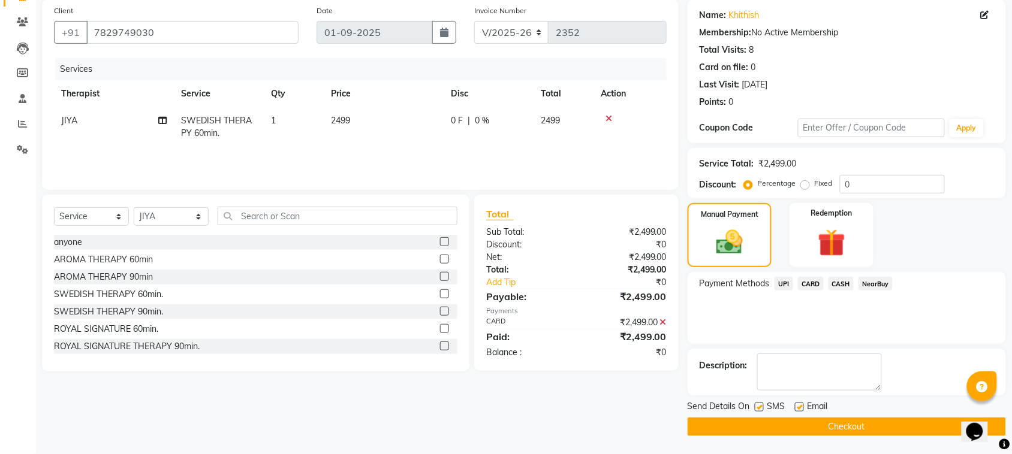
click at [798, 408] on label at bounding box center [799, 407] width 9 height 9
click at [798, 408] on input "checkbox" at bounding box center [799, 408] width 8 height 8
checkbox input "false"
drag, startPoint x: 759, startPoint y: 409, endPoint x: 767, endPoint y: 421, distance: 13.8
click at [761, 409] on label at bounding box center [758, 407] width 9 height 9
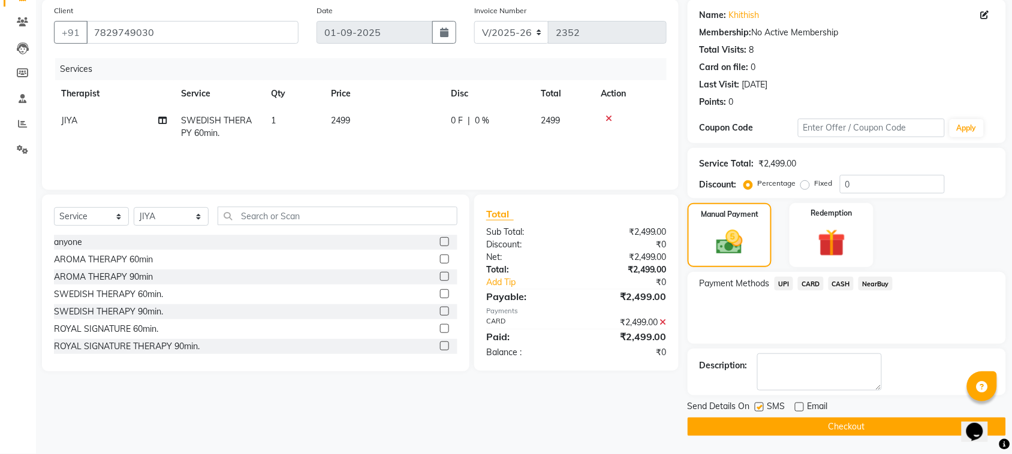
click at [761, 409] on input "checkbox" at bounding box center [758, 408] width 8 height 8
checkbox input "false"
drag, startPoint x: 771, startPoint y: 427, endPoint x: 767, endPoint y: 436, distance: 9.4
click at [772, 429] on button "Checkout" at bounding box center [846, 427] width 318 height 19
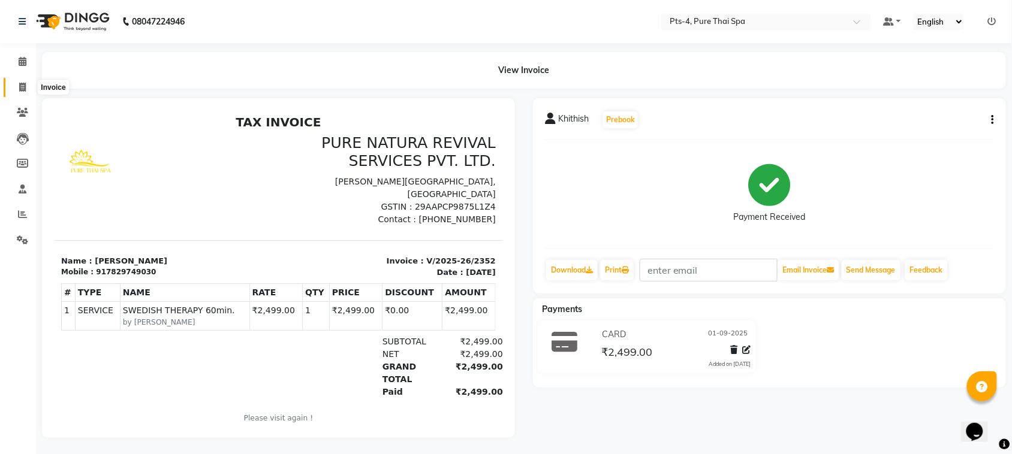
click at [28, 93] on span at bounding box center [22, 88] width 21 height 14
select select "service"
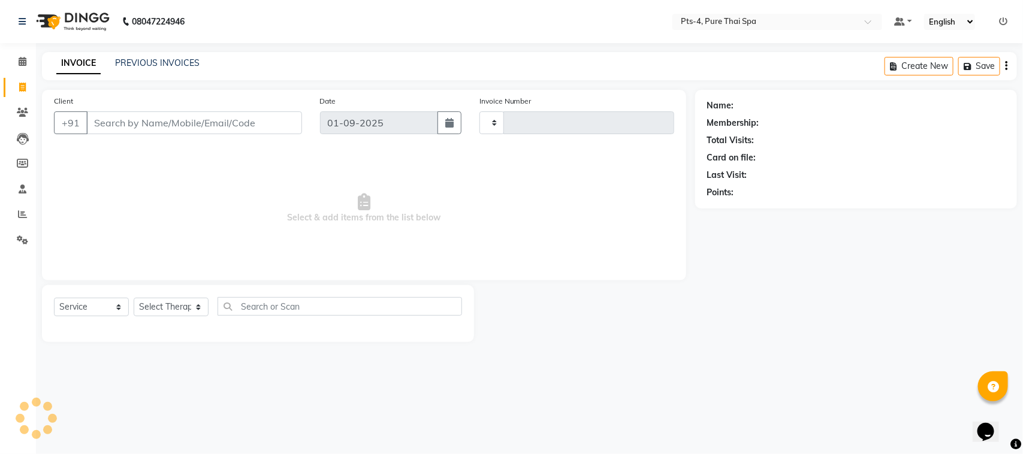
type input "2353"
select select "6459"
click at [115, 123] on input "Client" at bounding box center [194, 122] width 216 height 23
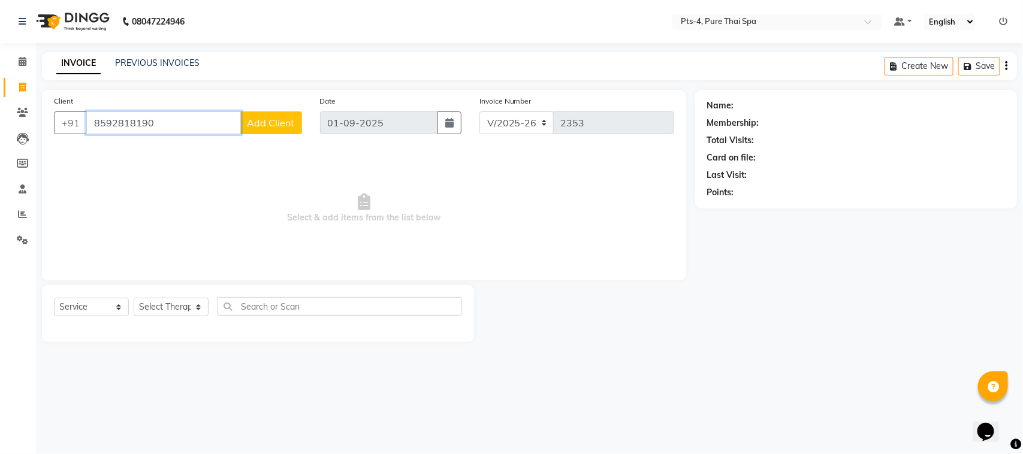
drag, startPoint x: 159, startPoint y: 117, endPoint x: 89, endPoint y: 135, distance: 72.4
click at [89, 135] on div "Client +91 8592818190 Add Client" at bounding box center [178, 119] width 266 height 49
paste input "921554368"
type input "8921554368"
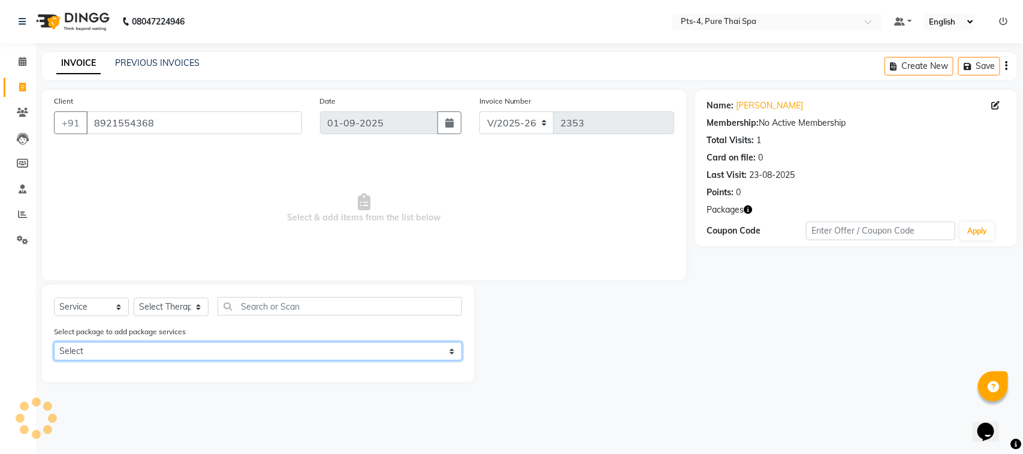
click at [181, 351] on select "Select PTS PACKAGE (5K) 3 SERVICES WITH STEAM" at bounding box center [258, 351] width 408 height 19
select select "1: Object"
click at [54, 342] on select "Select PTS PACKAGE (5K) 3 SERVICES WITH STEAM" at bounding box center [258, 351] width 408 height 19
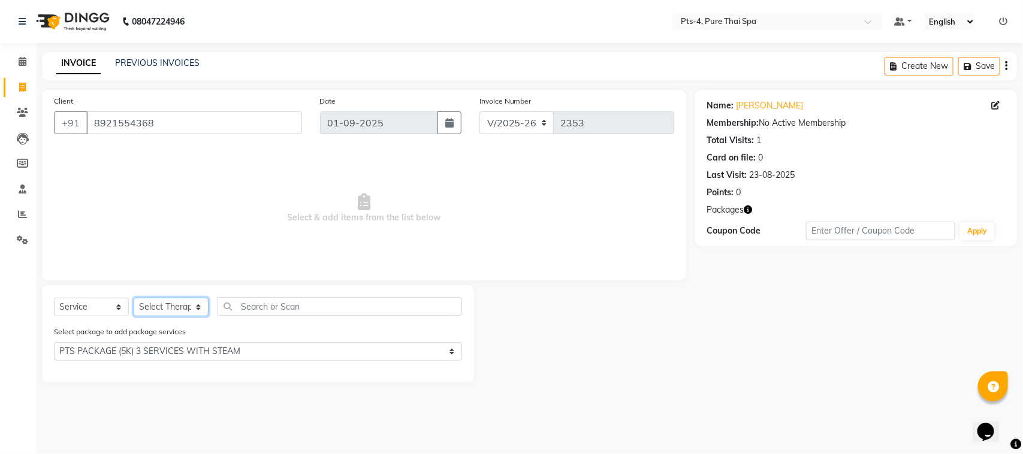
click at [180, 298] on select "Select Therapist [PERSON_NAME] NE [PERSON_NAME] anyone [PERSON_NAME] Candy FON …" at bounding box center [171, 307] width 75 height 19
select select "52901"
click at [134, 298] on select "Select Therapist [PERSON_NAME] NE [PERSON_NAME] anyone [PERSON_NAME] Candy FON …" at bounding box center [171, 307] width 75 height 19
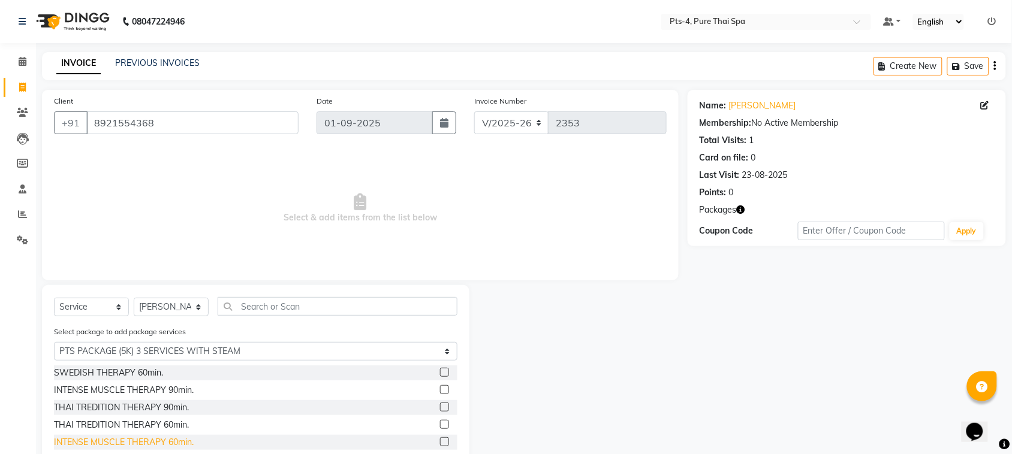
click at [71, 441] on div "INTENSE MUSCLE THERAPY 60min." at bounding box center [124, 442] width 140 height 13
checkbox input "false"
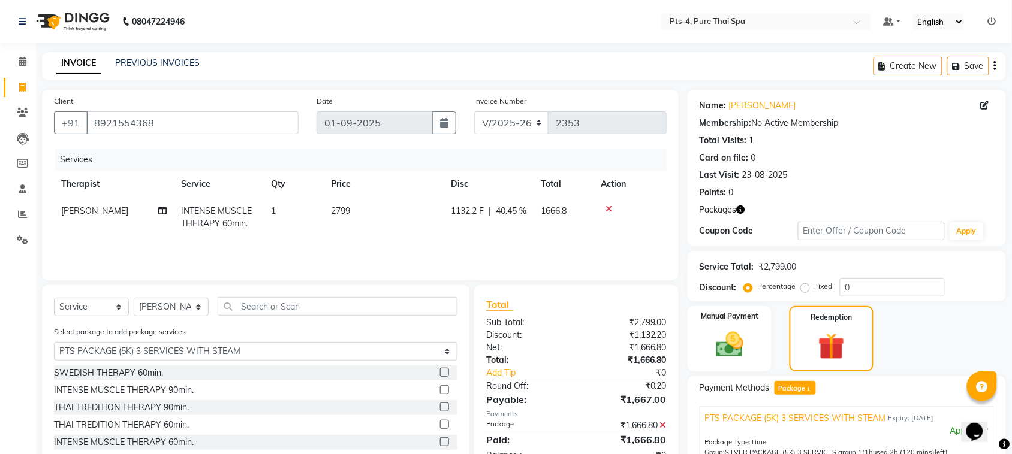
scroll to position [174, 0]
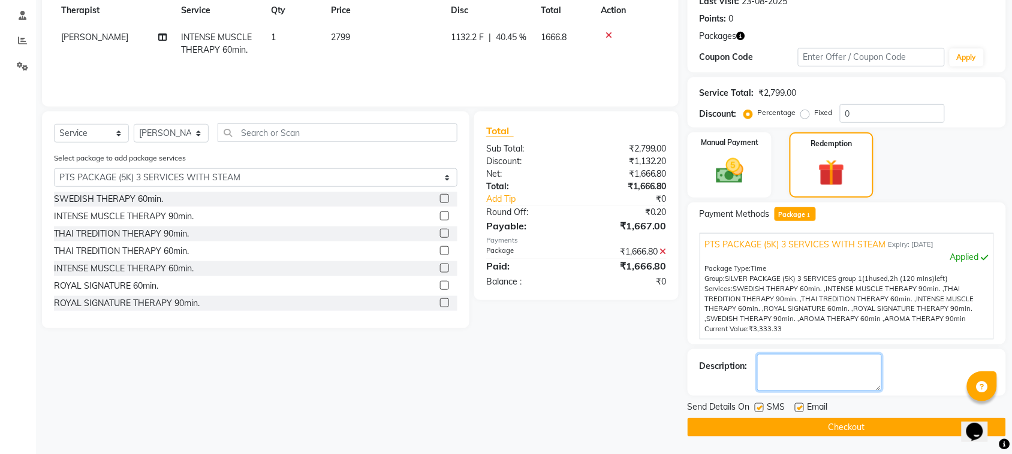
click at [794, 375] on textarea at bounding box center [819, 372] width 125 height 37
type textarea "623"
click at [799, 406] on label at bounding box center [799, 407] width 9 height 9
click at [799, 406] on input "checkbox" at bounding box center [799, 409] width 8 height 8
checkbox input "false"
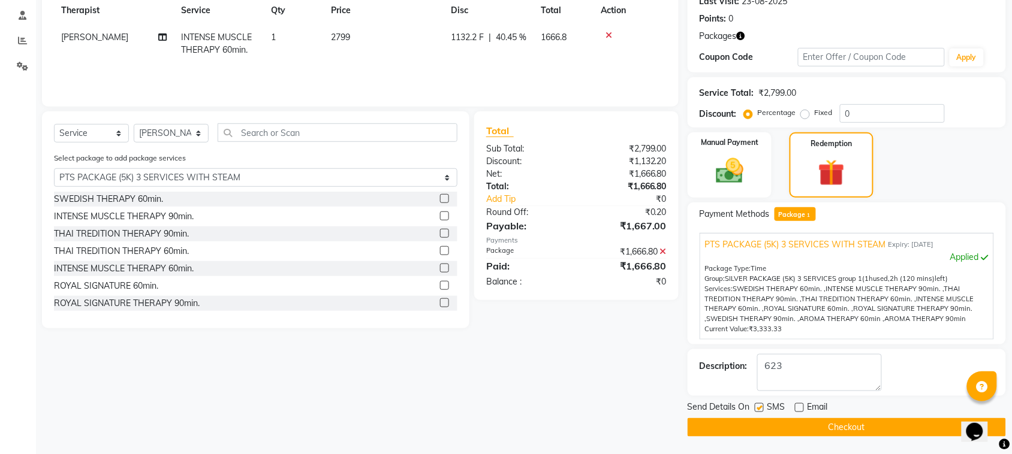
click at [756, 407] on label at bounding box center [758, 407] width 9 height 9
click at [756, 407] on input "checkbox" at bounding box center [758, 409] width 8 height 8
checkbox input "false"
click at [768, 428] on button "Checkout" at bounding box center [846, 427] width 318 height 19
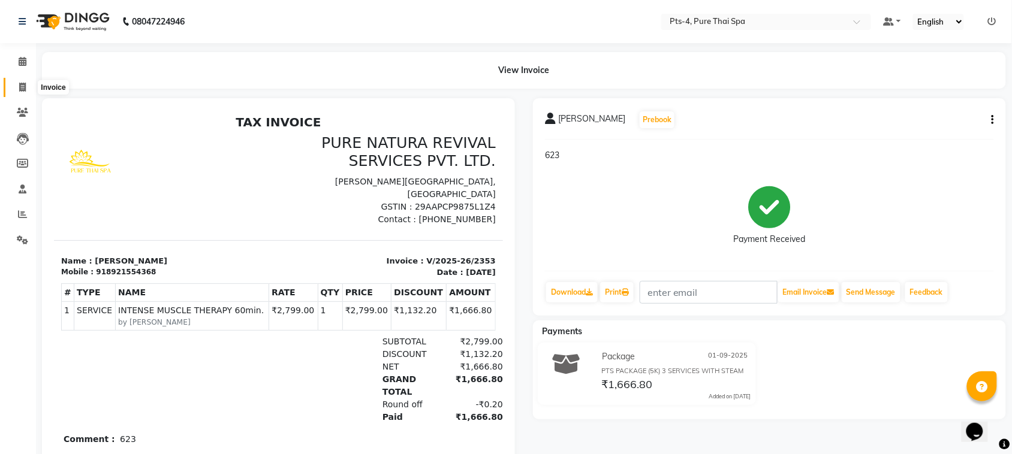
click at [19, 83] on span at bounding box center [22, 88] width 21 height 14
select select "6459"
select select "service"
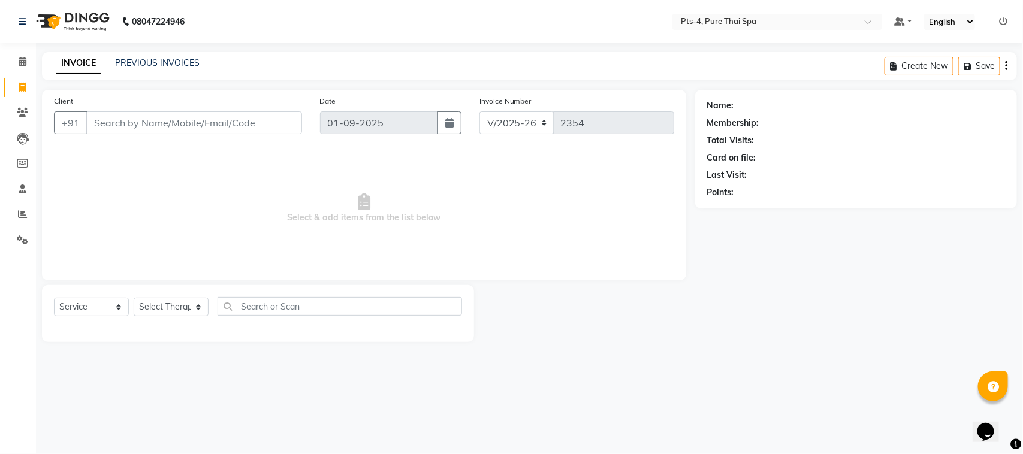
click at [153, 123] on input "Client" at bounding box center [194, 122] width 216 height 23
type input "7829344731"
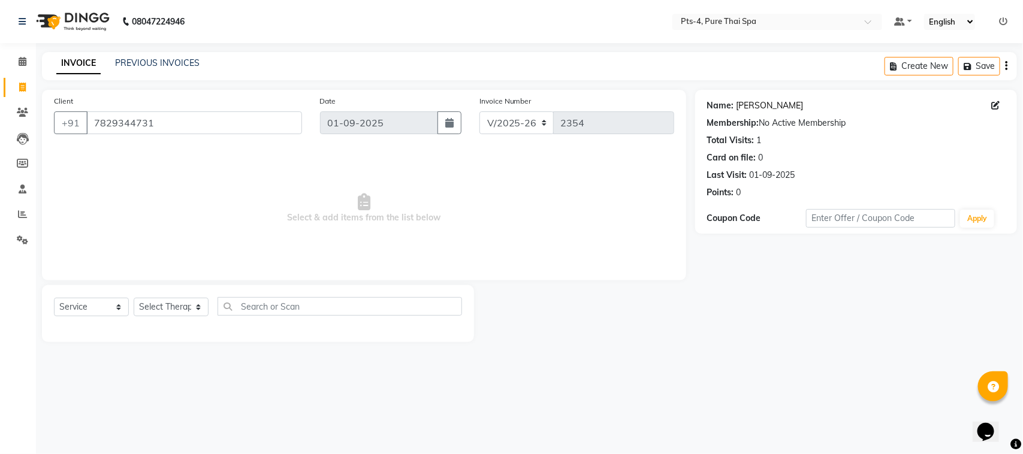
click at [753, 107] on link "[PERSON_NAME]" at bounding box center [769, 105] width 67 height 13
click at [150, 65] on link "PREVIOUS INVOICES" at bounding box center [157, 63] width 84 height 11
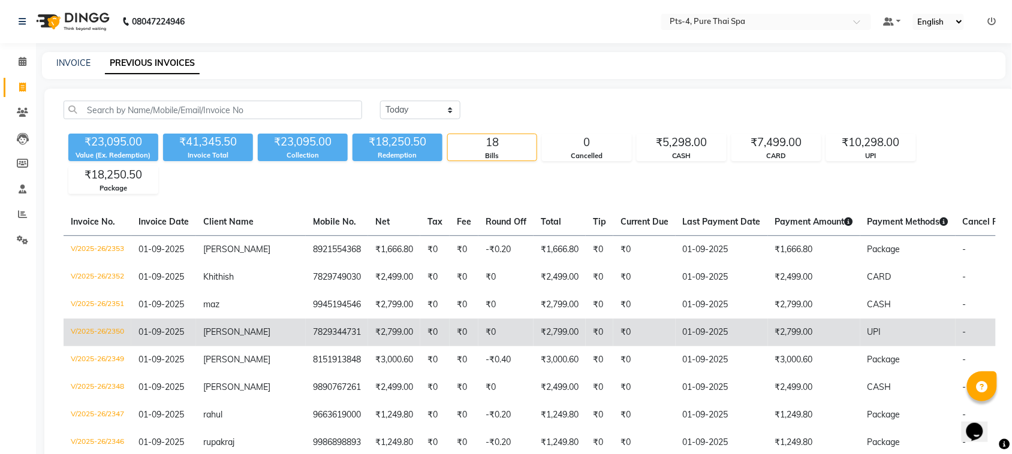
click at [860, 336] on td "UPI" at bounding box center [907, 333] width 95 height 28
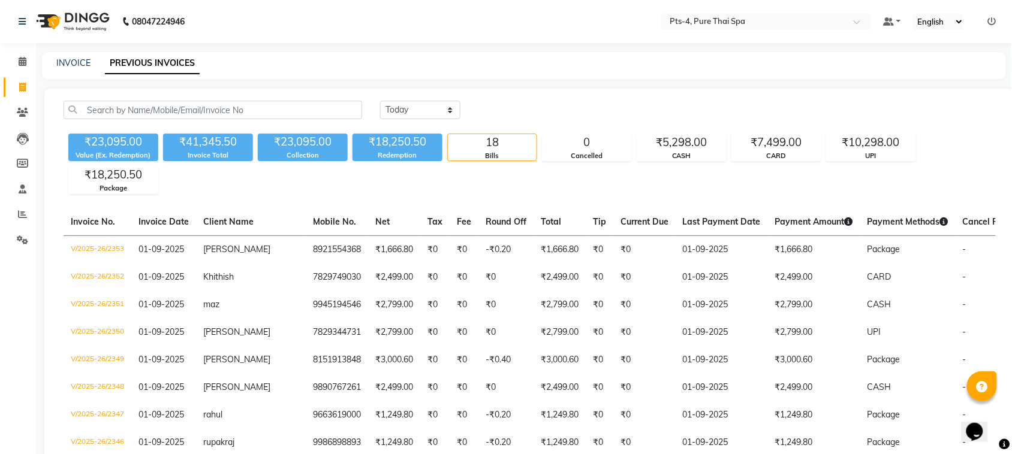
click at [513, 77] on div "INVOICE PREVIOUS INVOICES" at bounding box center [524, 65] width 964 height 27
click at [69, 63] on link "INVOICE" at bounding box center [73, 63] width 34 height 11
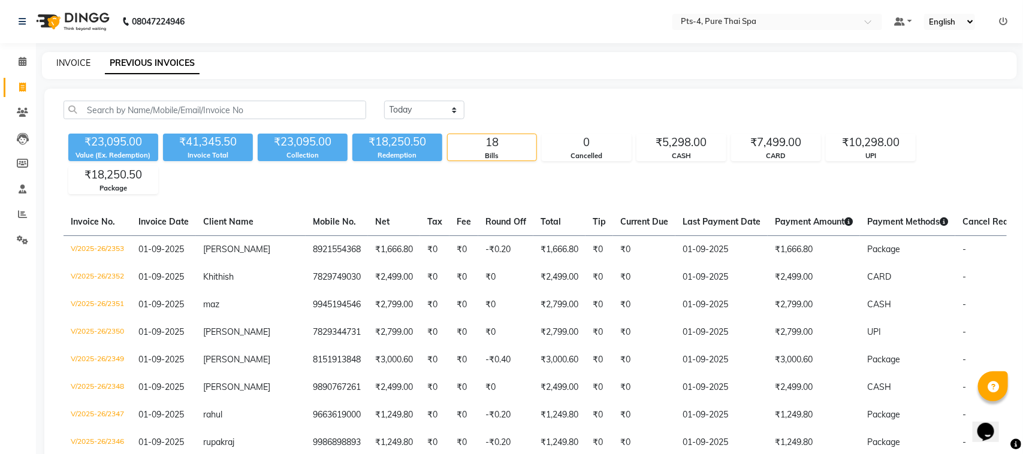
select select "6459"
select select "service"
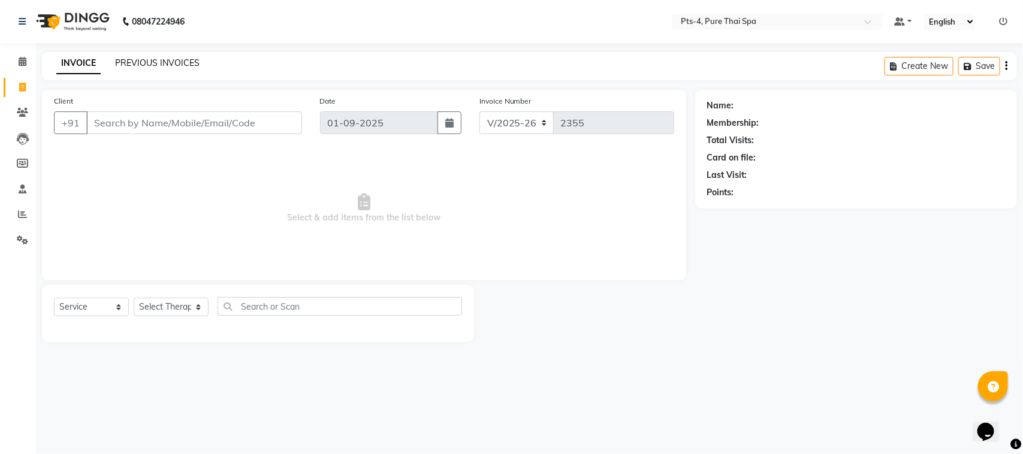
click at [165, 64] on link "PREVIOUS INVOICES" at bounding box center [157, 63] width 84 height 11
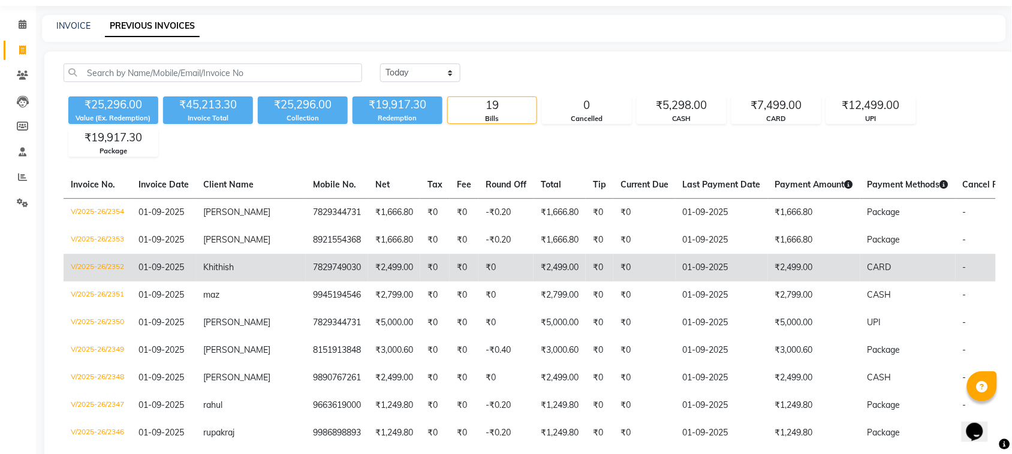
scroll to position [75, 0]
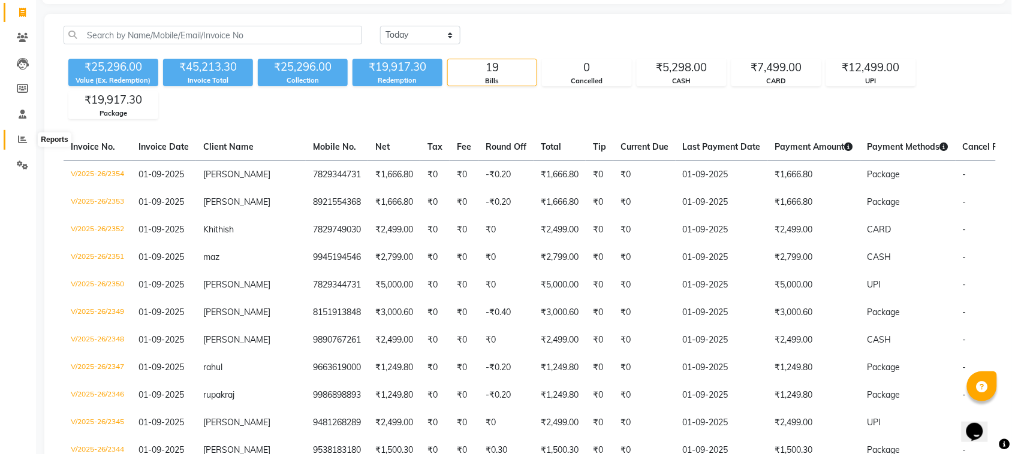
drag, startPoint x: 10, startPoint y: 159, endPoint x: 25, endPoint y: 138, distance: 26.3
click at [25, 138] on icon at bounding box center [22, 139] width 9 height 9
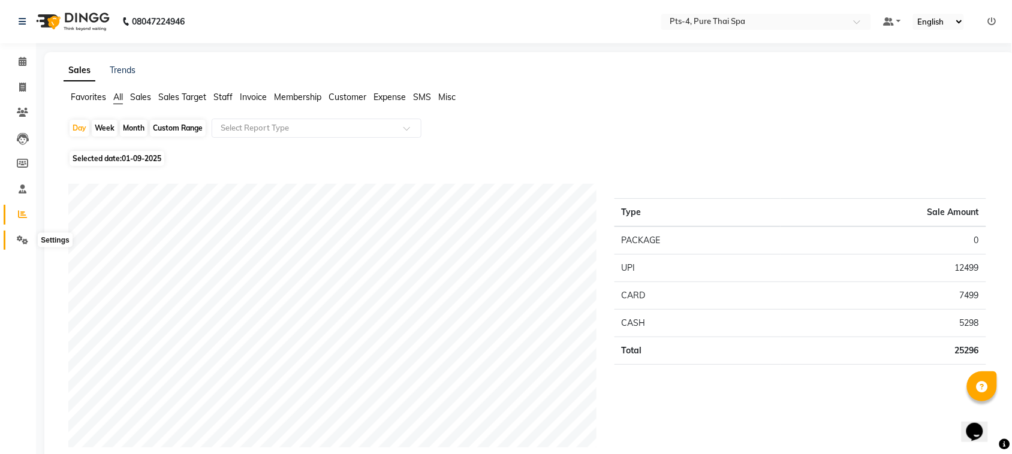
click at [27, 236] on icon at bounding box center [22, 240] width 11 height 9
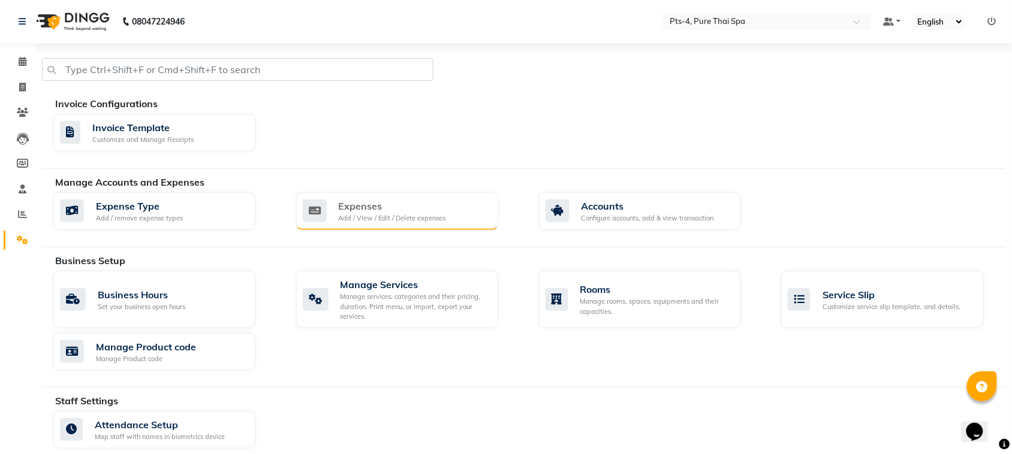
click at [436, 213] on div "Add / View / Edit / Delete expenses" at bounding box center [392, 218] width 107 height 10
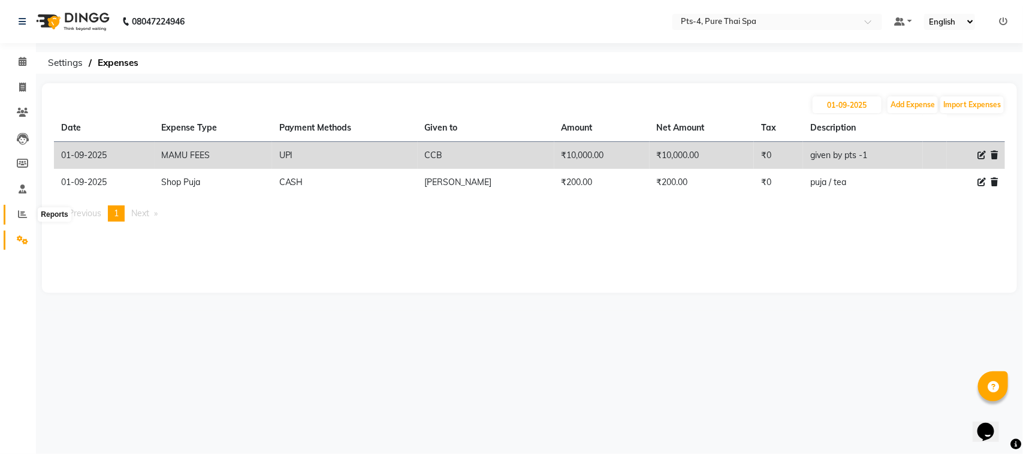
click at [18, 216] on icon at bounding box center [22, 214] width 9 height 9
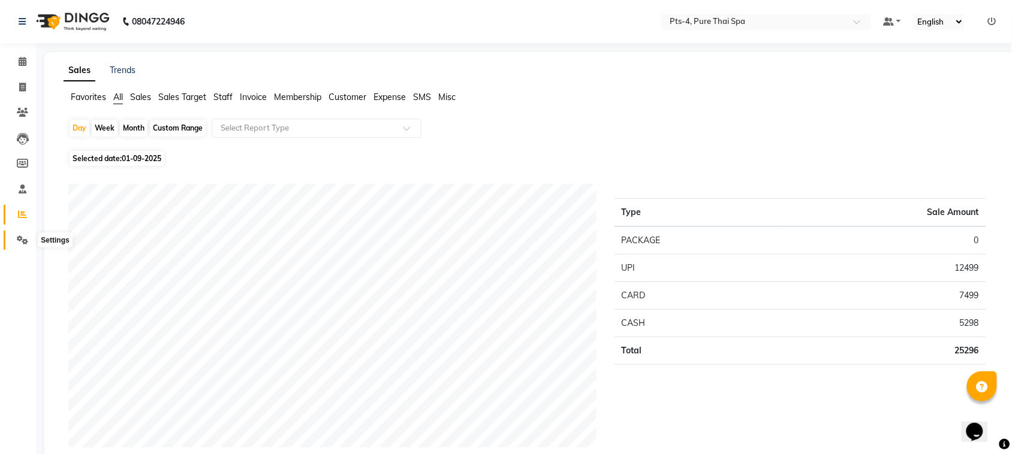
click at [22, 246] on span at bounding box center [22, 241] width 21 height 14
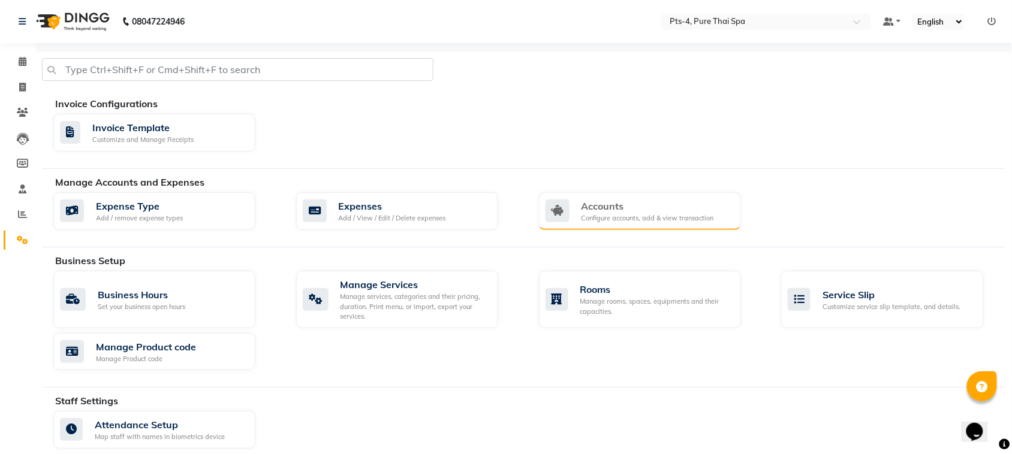
click at [646, 201] on div "Accounts" at bounding box center [647, 206] width 132 height 14
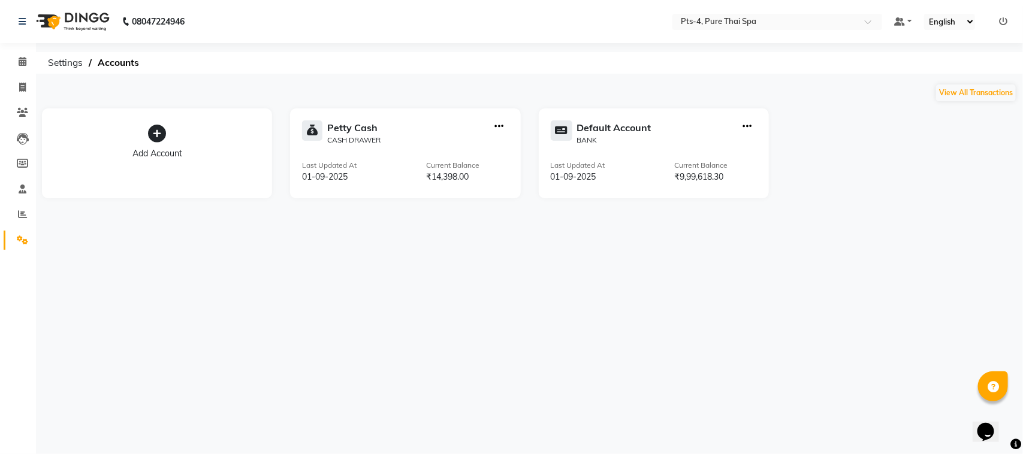
click at [625, 119] on div "Default Account BANK Last Updated At 01-09-2025 Current Balance ₹9,99,618.30" at bounding box center [654, 153] width 230 height 90
click at [620, 131] on div "Default Account" at bounding box center [614, 127] width 74 height 14
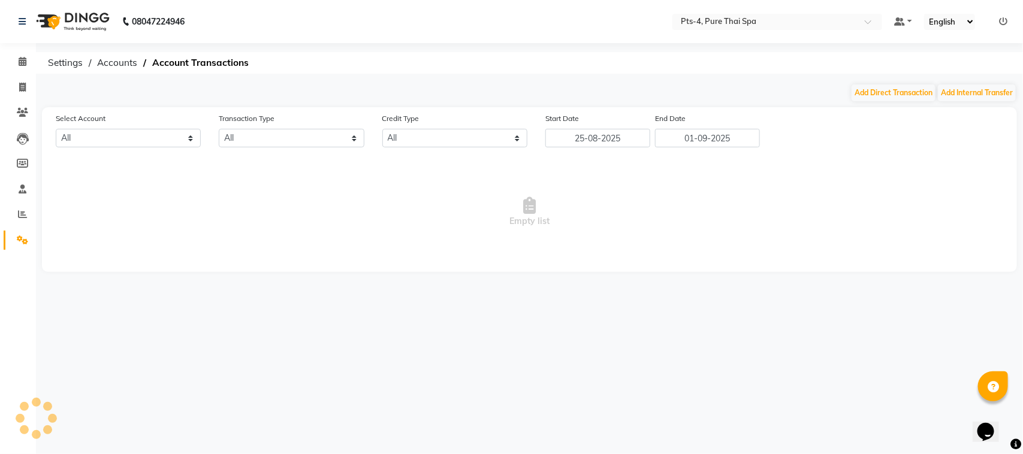
select select "5481"
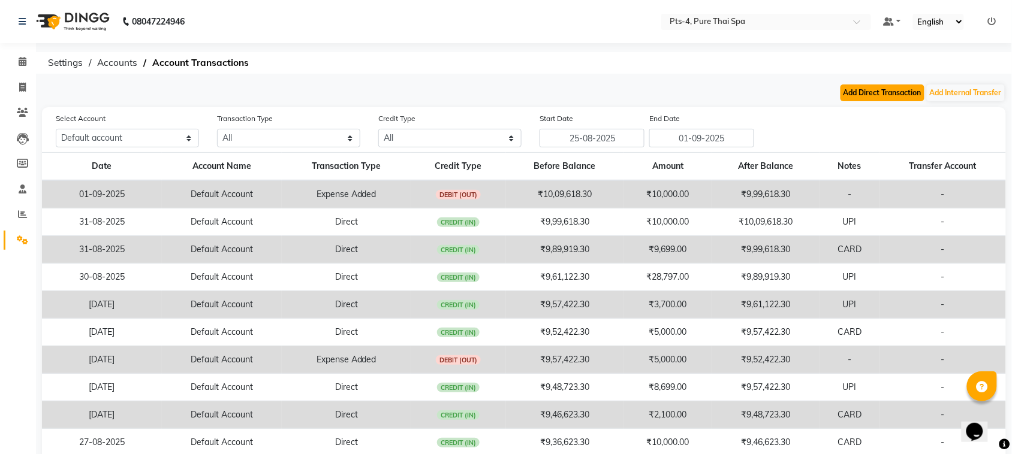
click at [876, 96] on button "Add Direct Transaction" at bounding box center [882, 92] width 84 height 17
select select "direct"
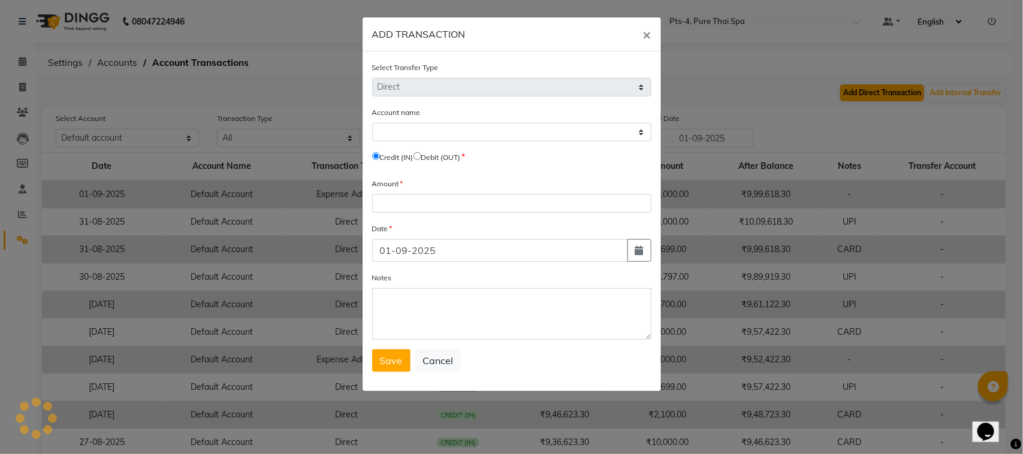
select select "5481"
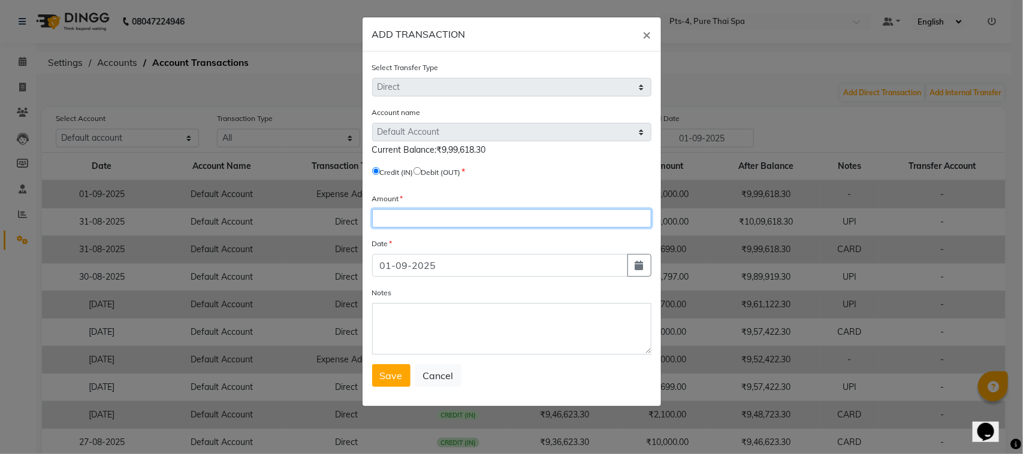
click at [457, 216] on input "number" at bounding box center [511, 218] width 279 height 19
type input "12499"
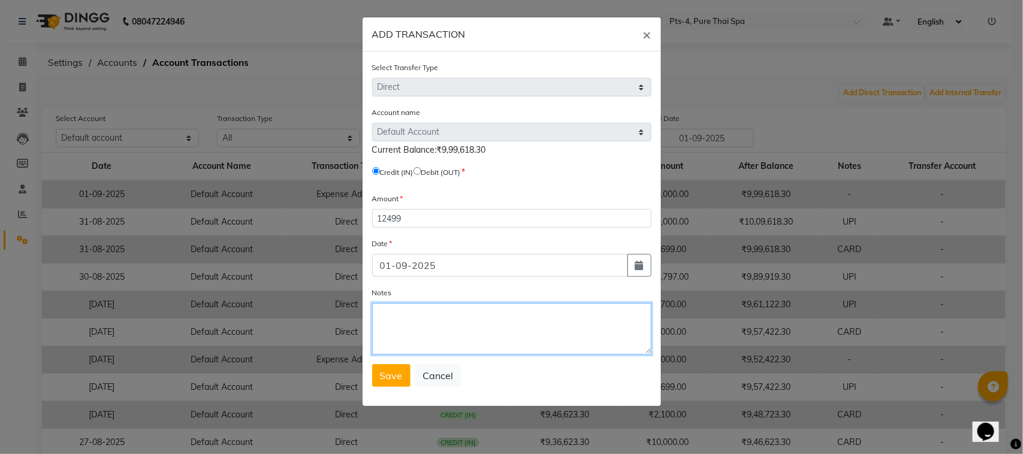
click at [466, 321] on textarea "Notes" at bounding box center [511, 329] width 279 height 52
type textarea "u"
type textarea "UPI"
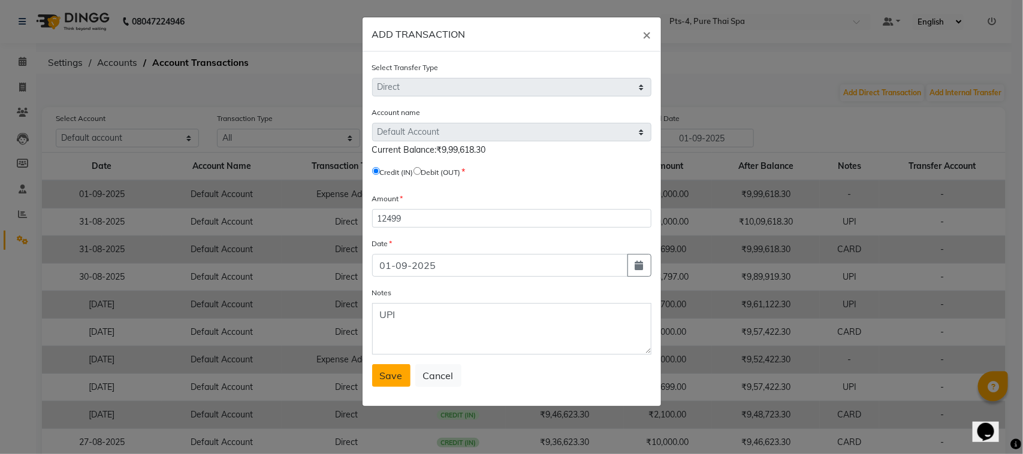
click at [406, 367] on button "Save" at bounding box center [391, 375] width 38 height 23
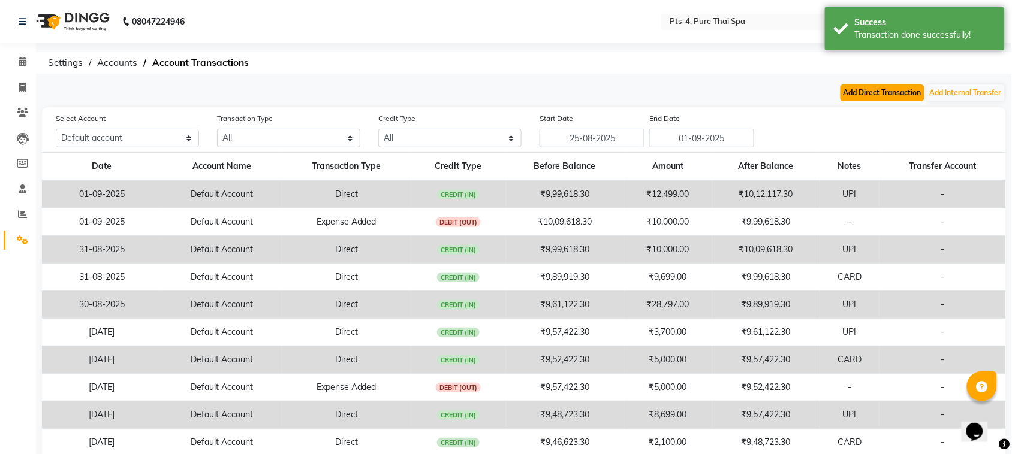
click at [905, 89] on button "Add Direct Transaction" at bounding box center [882, 92] width 84 height 17
select select "direct"
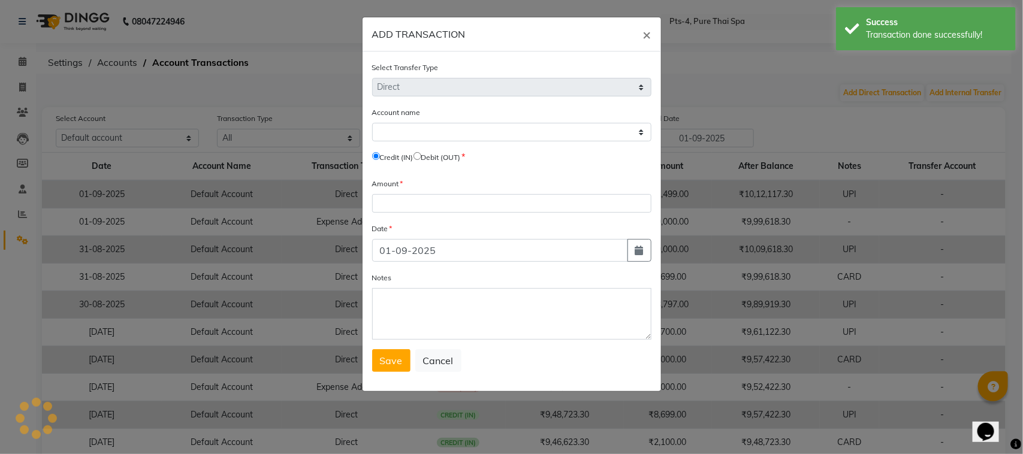
select select "5481"
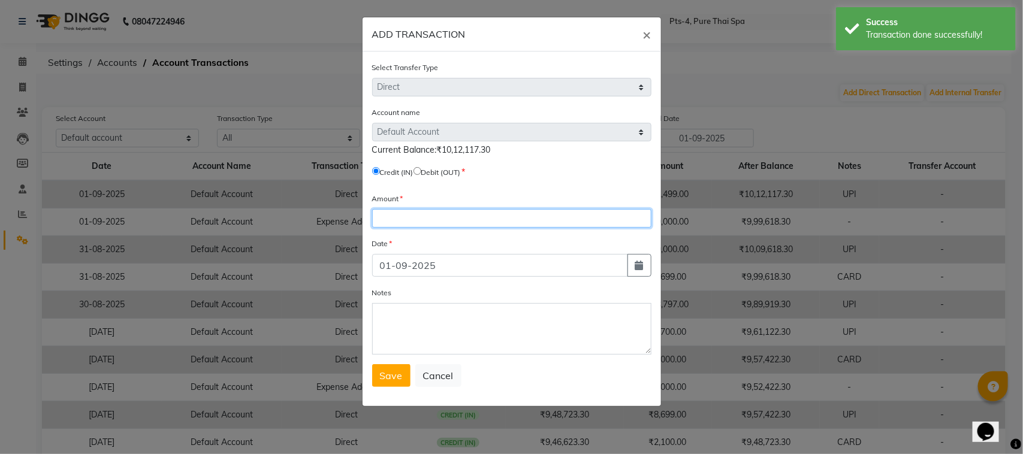
click at [442, 222] on input "number" at bounding box center [511, 218] width 279 height 19
type input "7499"
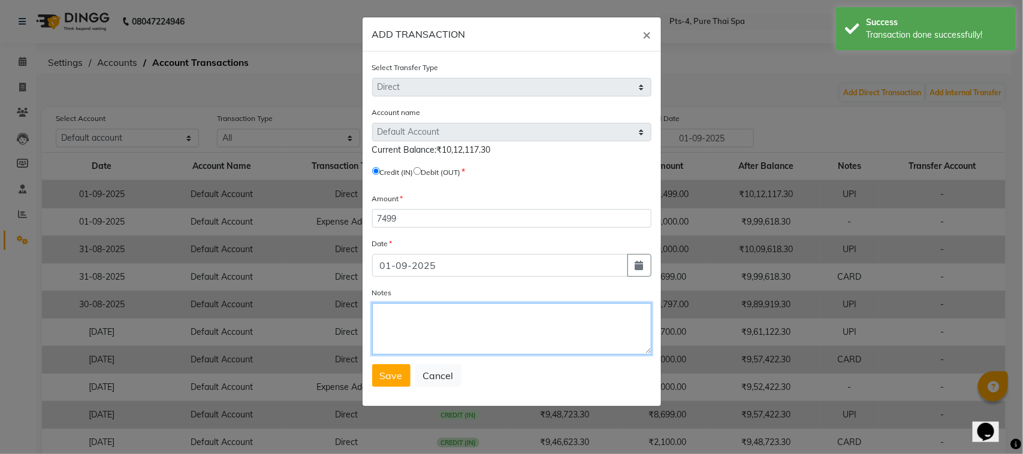
click at [425, 322] on textarea "Notes" at bounding box center [511, 329] width 279 height 52
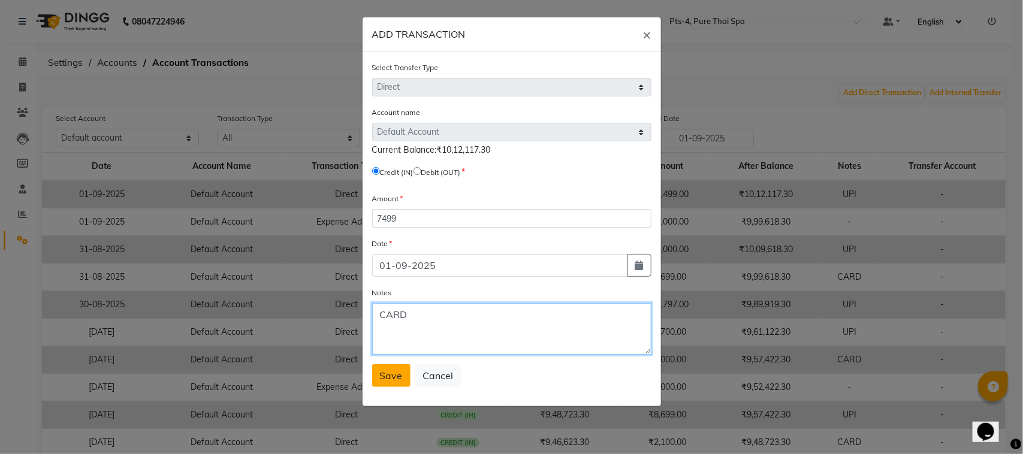
type textarea "CARD"
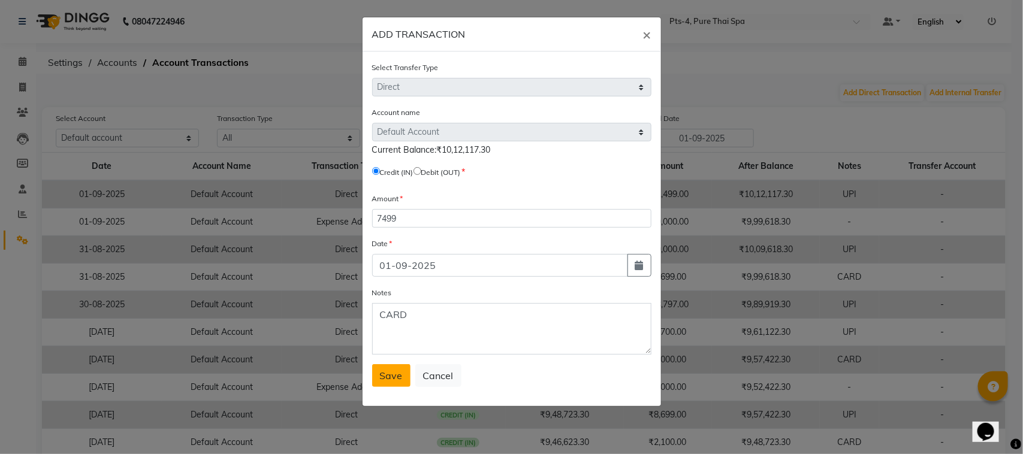
click at [390, 375] on span "Save" at bounding box center [391, 376] width 23 height 12
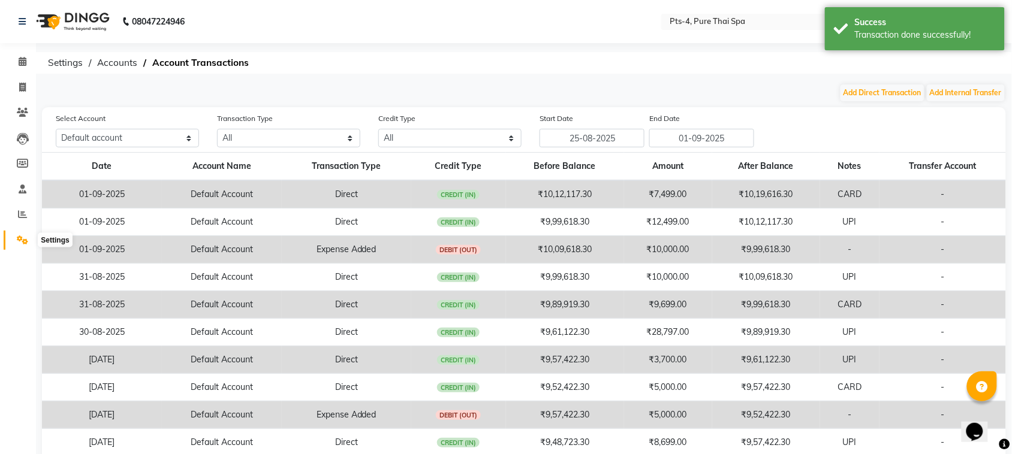
click at [22, 244] on span at bounding box center [22, 241] width 21 height 14
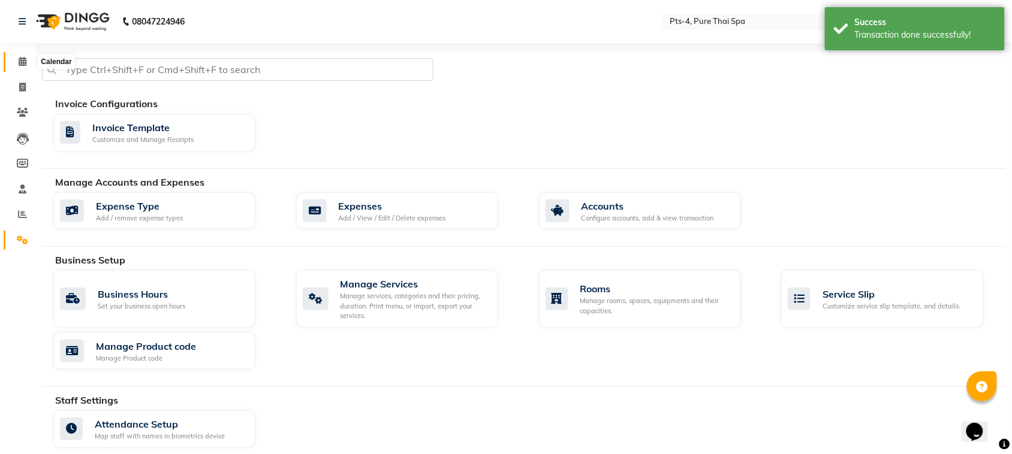
click at [24, 60] on icon at bounding box center [23, 61] width 8 height 9
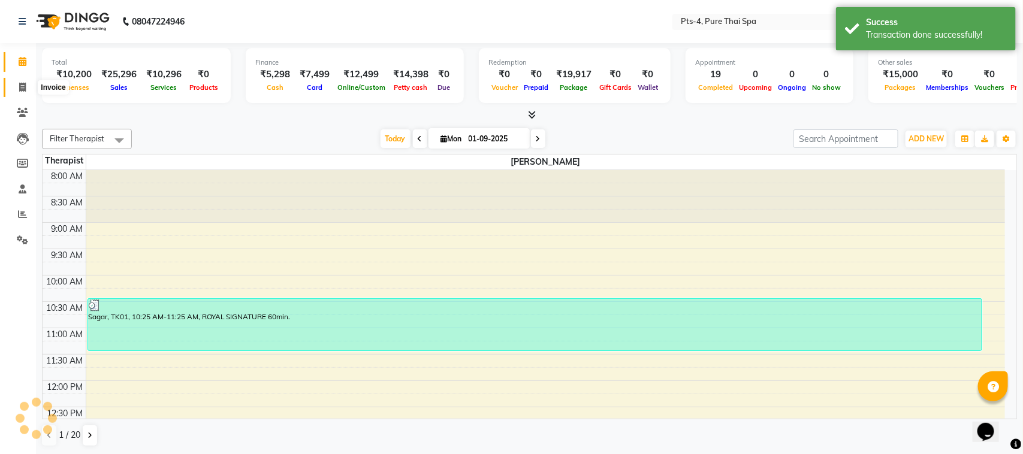
click at [21, 85] on icon at bounding box center [22, 87] width 7 height 9
select select "6459"
select select "service"
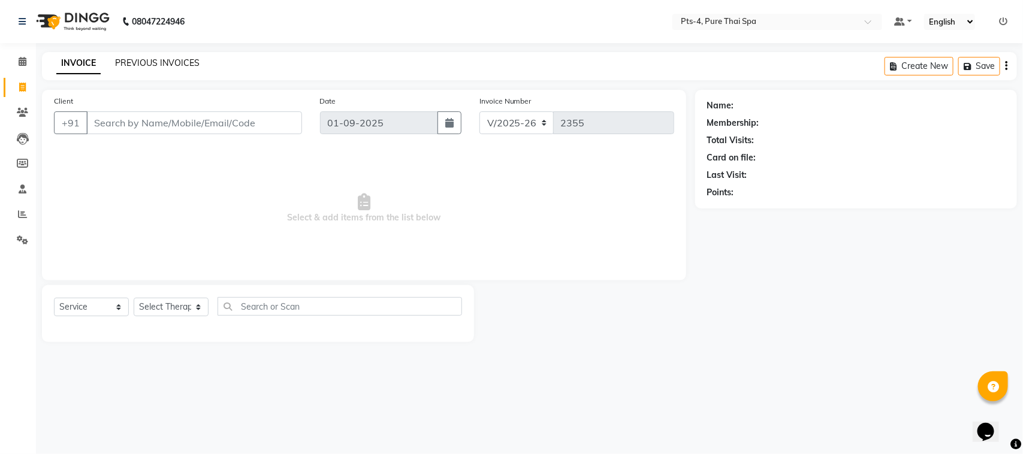
click at [170, 64] on link "PREVIOUS INVOICES" at bounding box center [157, 63] width 84 height 11
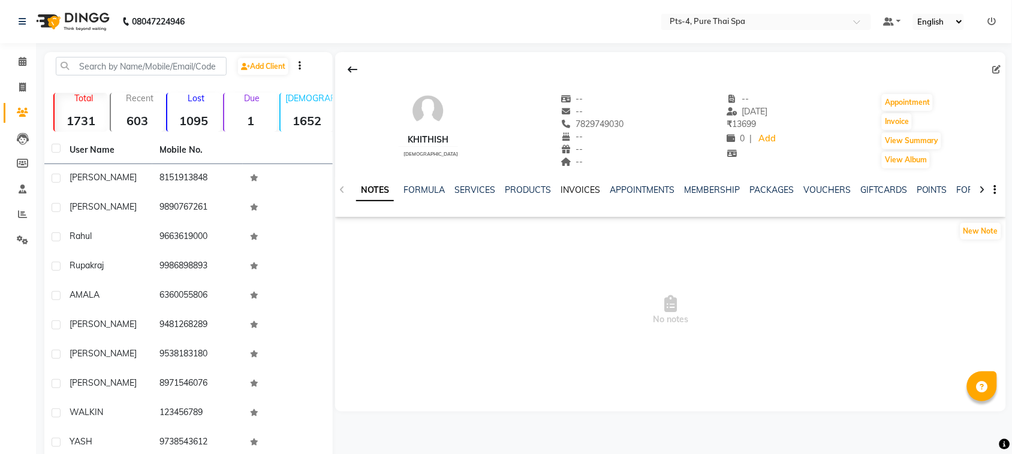
click at [575, 189] on link "INVOICES" at bounding box center [580, 190] width 40 height 11
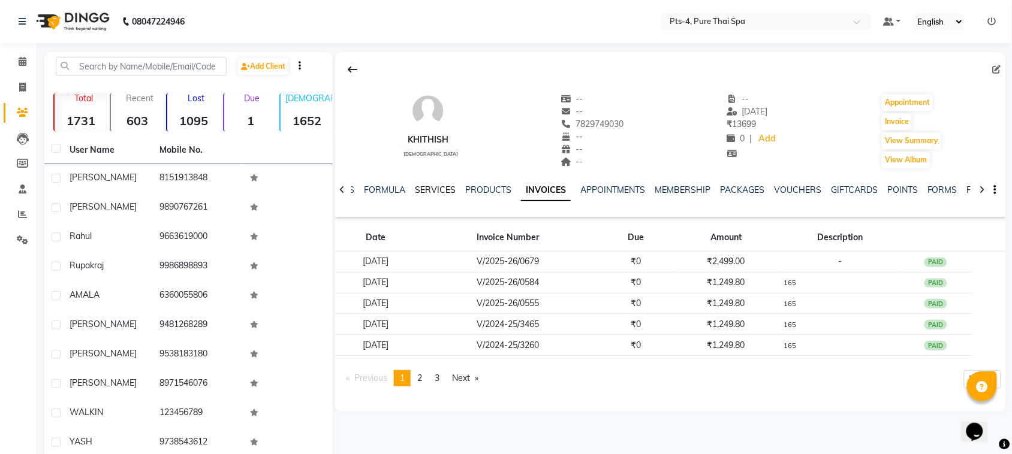
click at [422, 187] on link "SERVICES" at bounding box center [435, 190] width 41 height 11
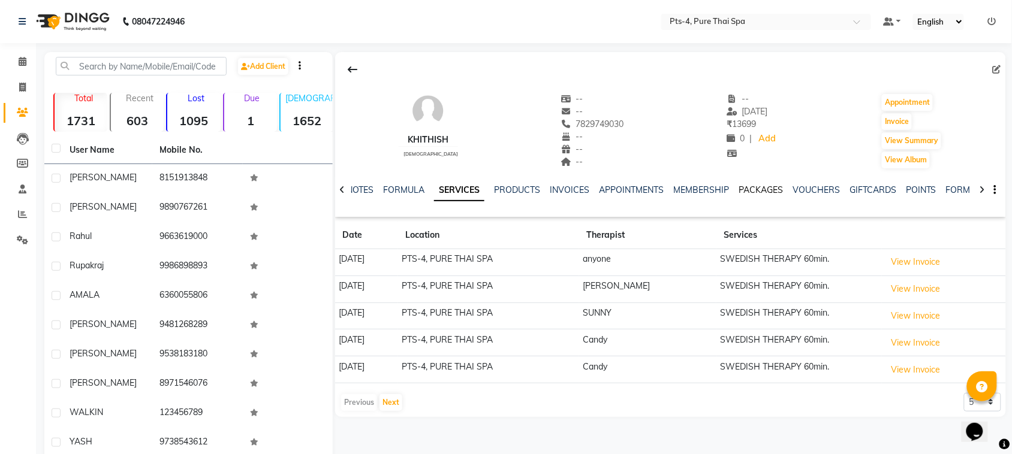
click at [748, 190] on link "PACKAGES" at bounding box center [760, 190] width 44 height 11
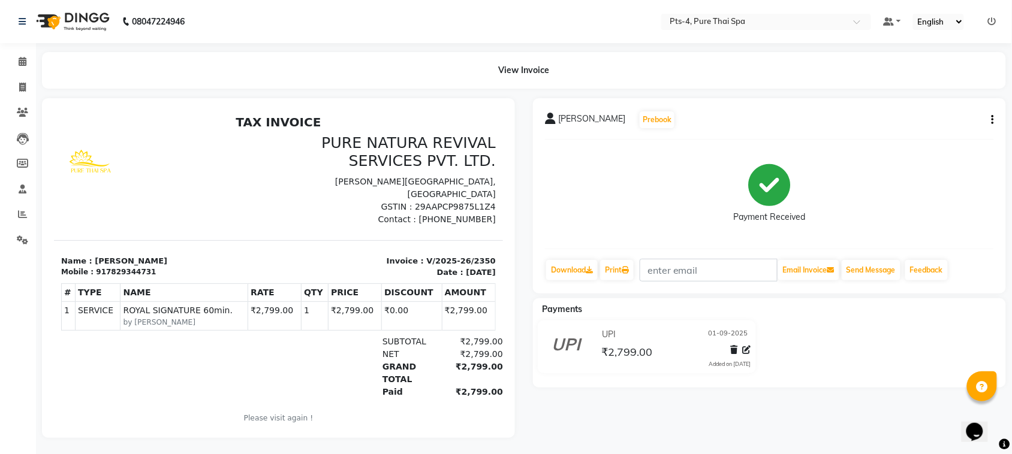
click at [992, 120] on icon "button" at bounding box center [992, 120] width 2 height 1
click at [914, 138] on div "Edit Invoice" at bounding box center [933, 135] width 82 height 15
select select "service"
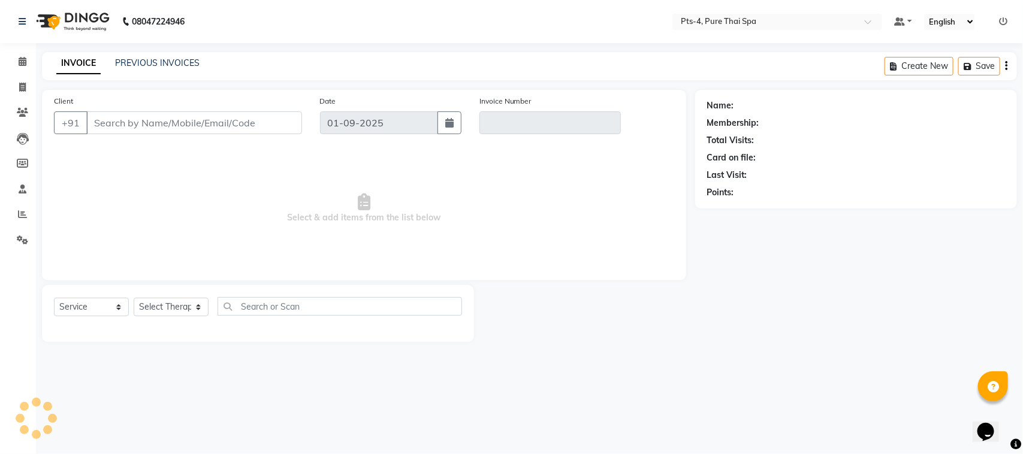
type input "7829344731"
type input "V/2025-26/2350"
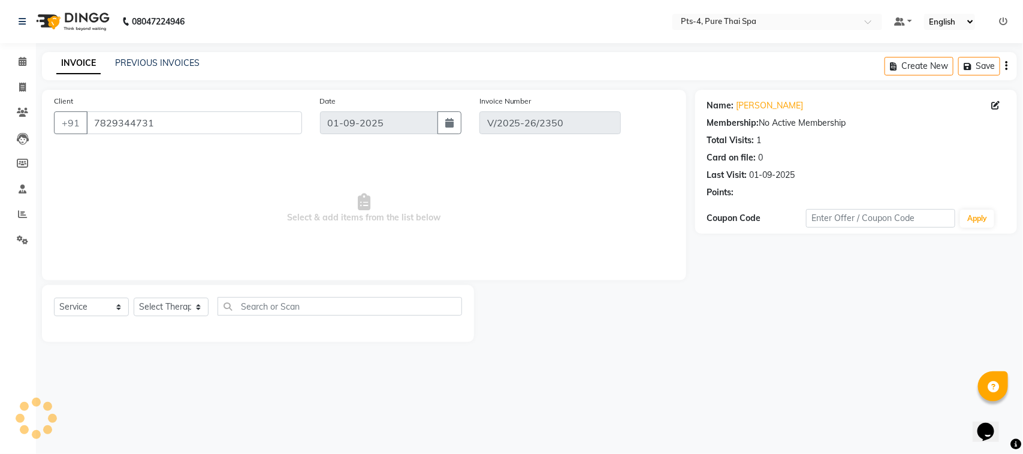
select select "select"
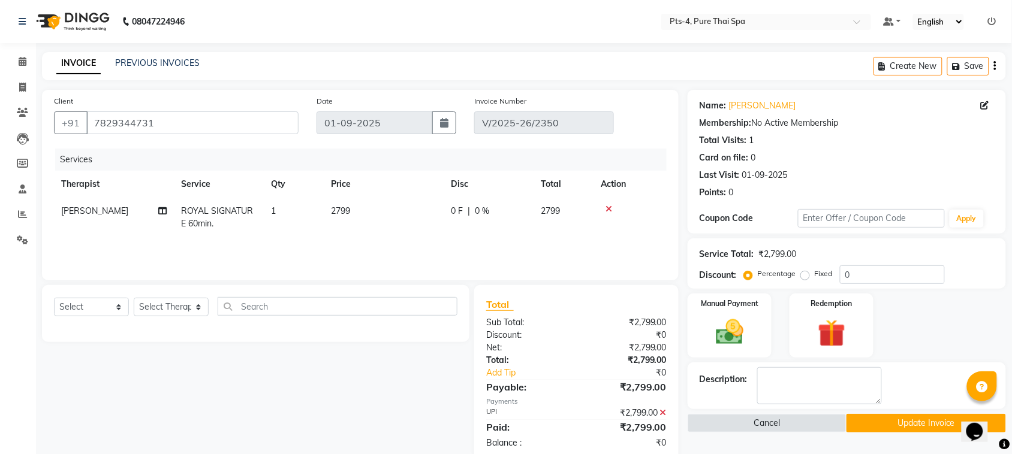
click at [606, 207] on icon at bounding box center [608, 209] width 7 height 8
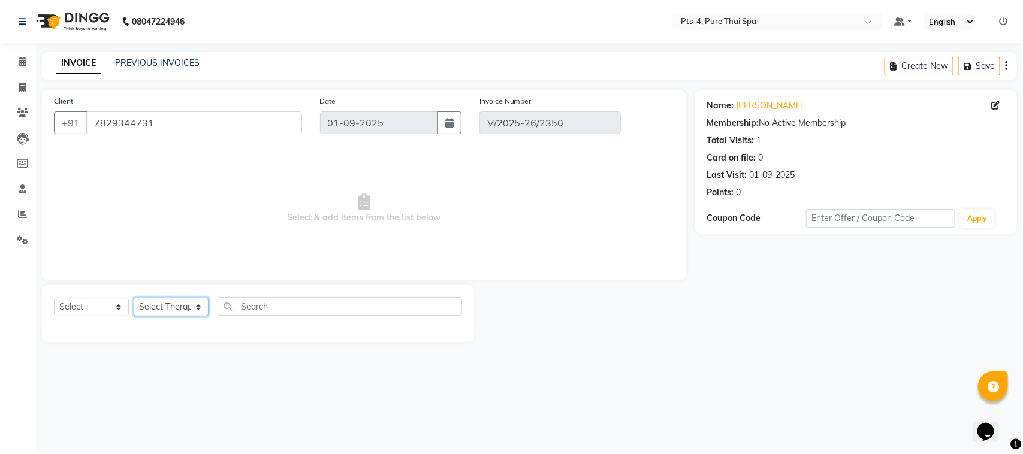
click at [164, 303] on select "Select Therapist [PERSON_NAME] NE [PERSON_NAME] anyone [PERSON_NAME] Candy FON …" at bounding box center [171, 307] width 75 height 19
select select "59672"
click at [134, 298] on select "Select Therapist [PERSON_NAME] NE [PERSON_NAME] anyone [PERSON_NAME] Candy FON …" at bounding box center [171, 307] width 75 height 19
click at [81, 306] on select "Select Service Product Membership Package Voucher Prepaid Gift Card" at bounding box center [91, 307] width 75 height 19
select select "package"
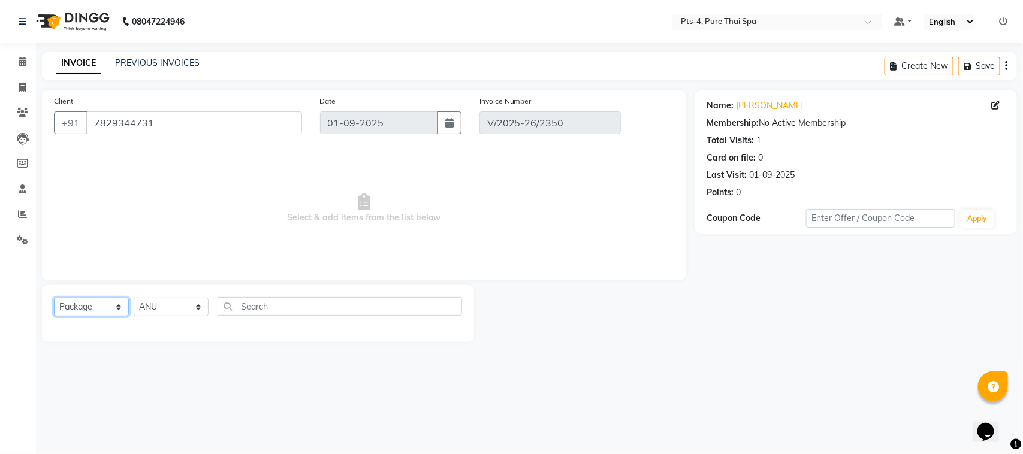
click at [54, 298] on select "Select Service Product Membership Package Voucher Prepaid Gift Card" at bounding box center [91, 307] width 75 height 19
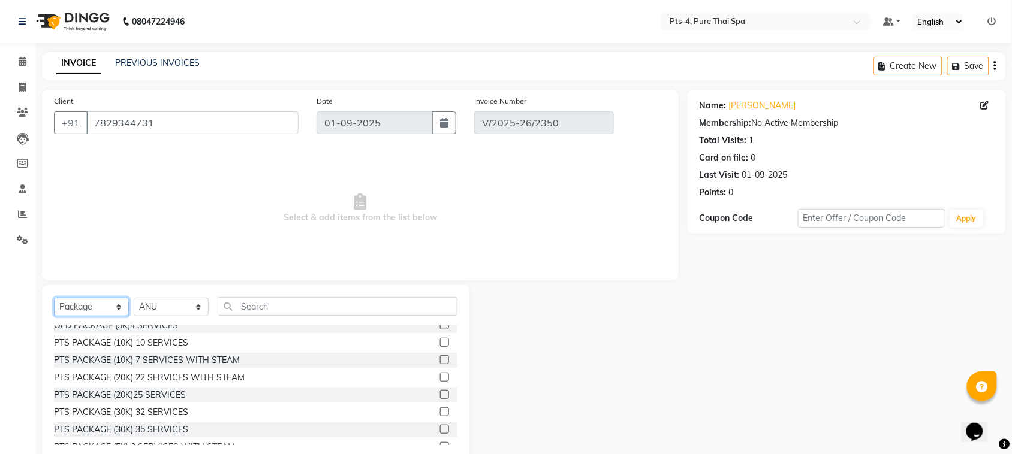
scroll to position [71, 0]
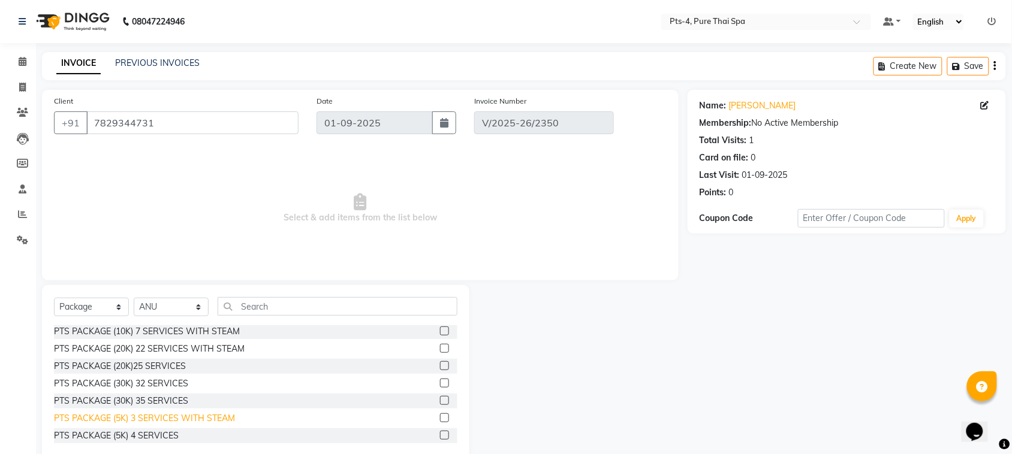
click at [213, 422] on div "PTS PACKAGE (5K) 3 SERVICES WITH STEAM" at bounding box center [144, 418] width 181 height 13
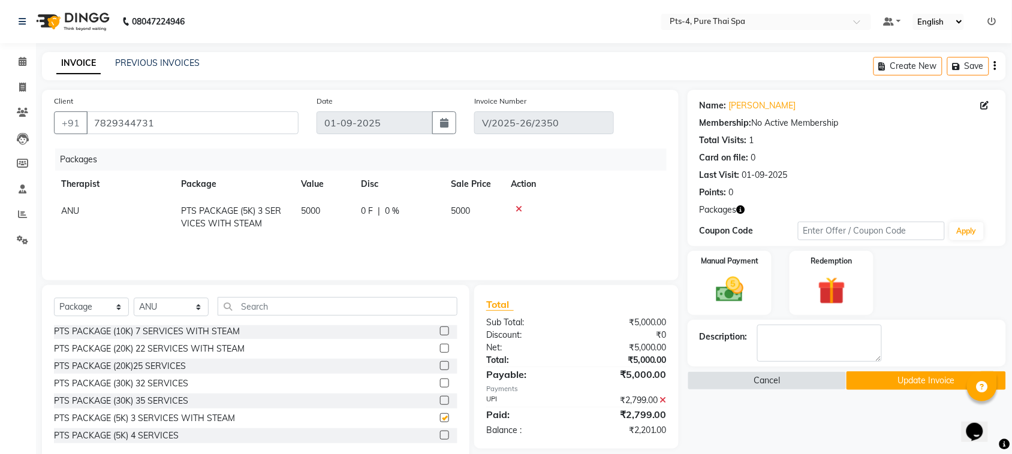
checkbox input "false"
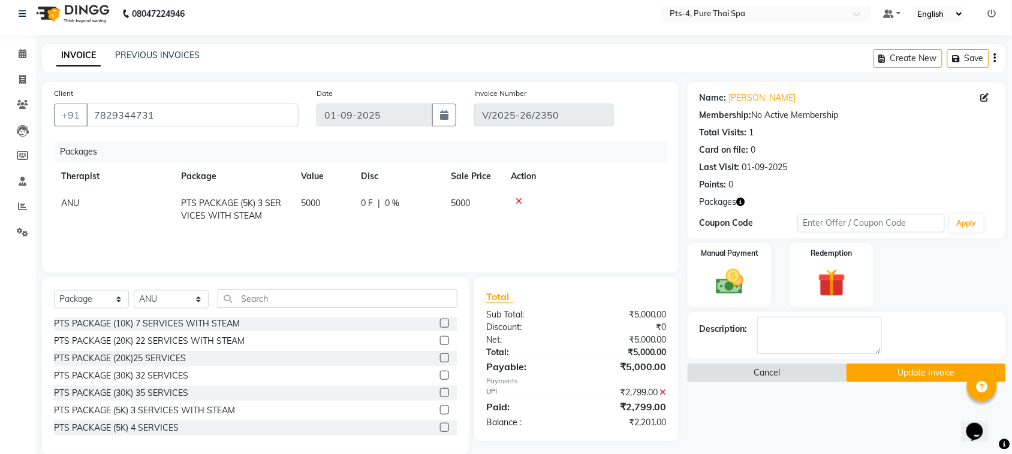
scroll to position [25, 0]
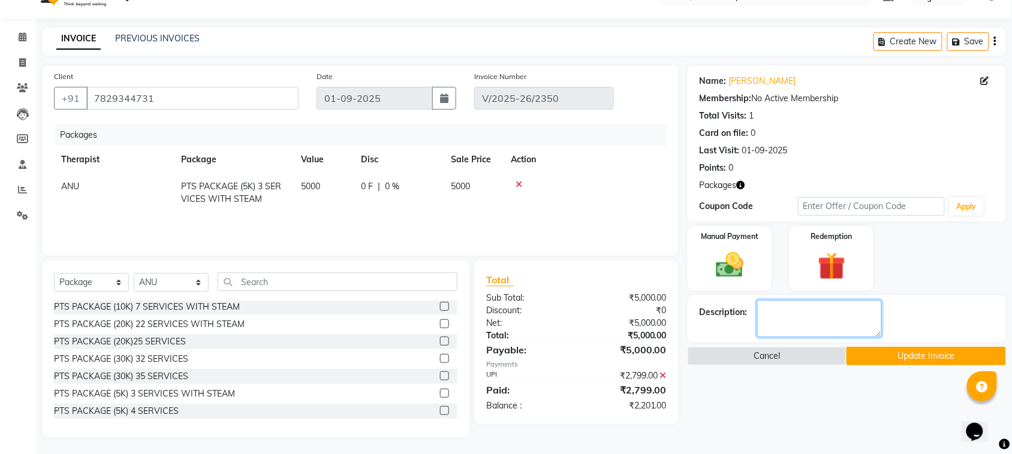
click at [808, 318] on textarea at bounding box center [819, 318] width 125 height 37
type textarea "630"
click at [735, 270] on img at bounding box center [729, 265] width 47 height 33
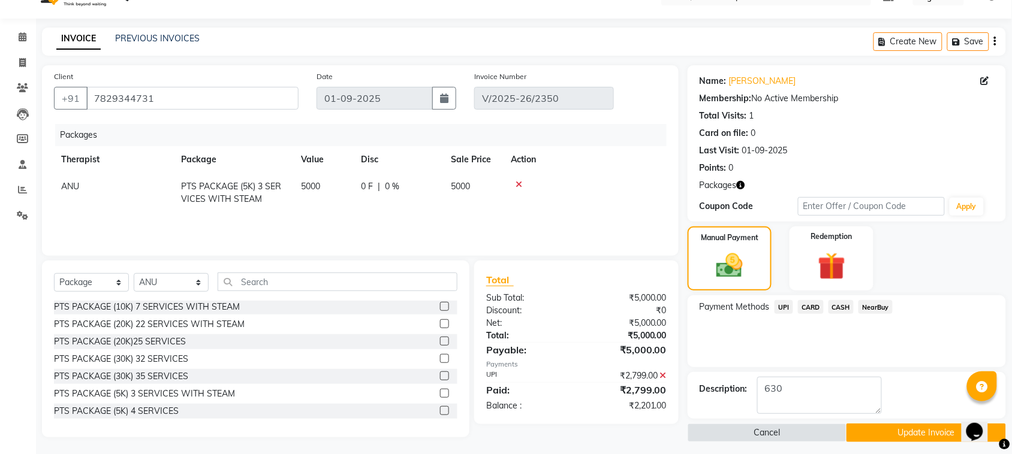
click at [781, 309] on span "UPI" at bounding box center [783, 307] width 19 height 14
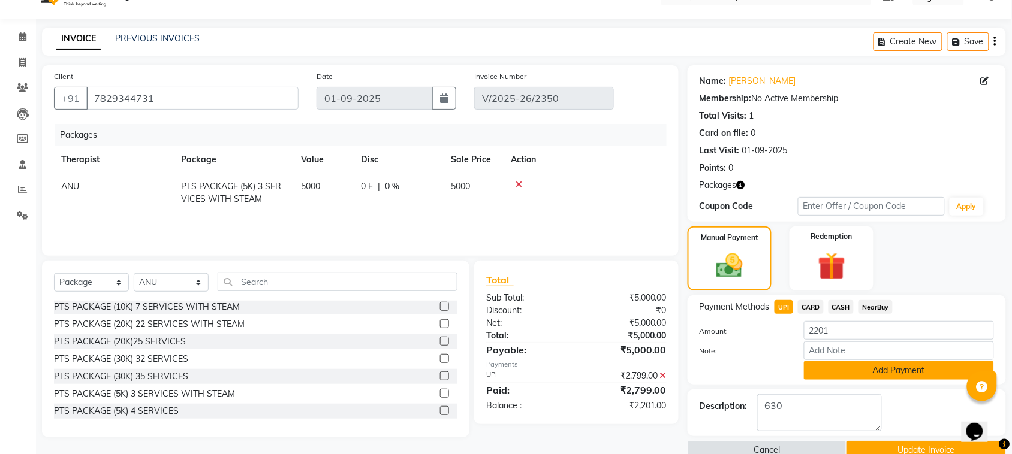
click at [877, 369] on button "Add Payment" at bounding box center [899, 370] width 190 height 19
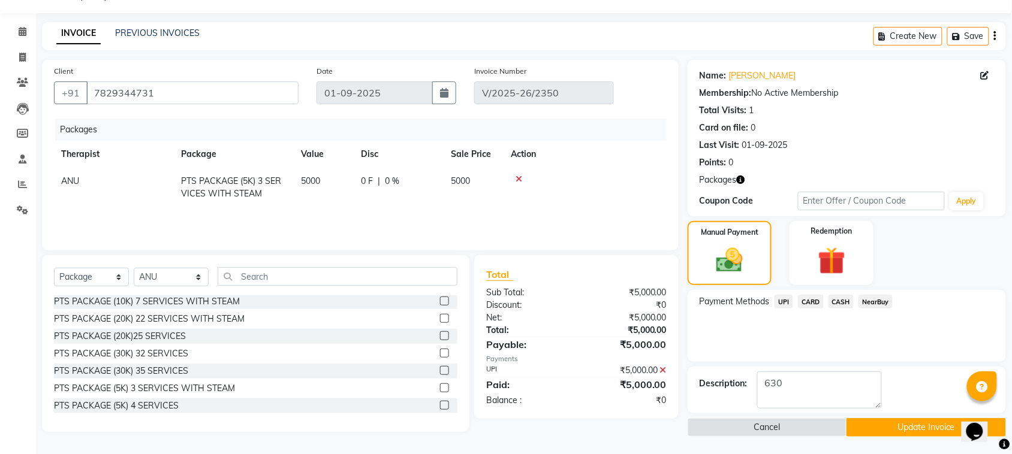
scroll to position [31, 0]
click at [909, 426] on button "Update Invoice" at bounding box center [925, 427] width 159 height 19
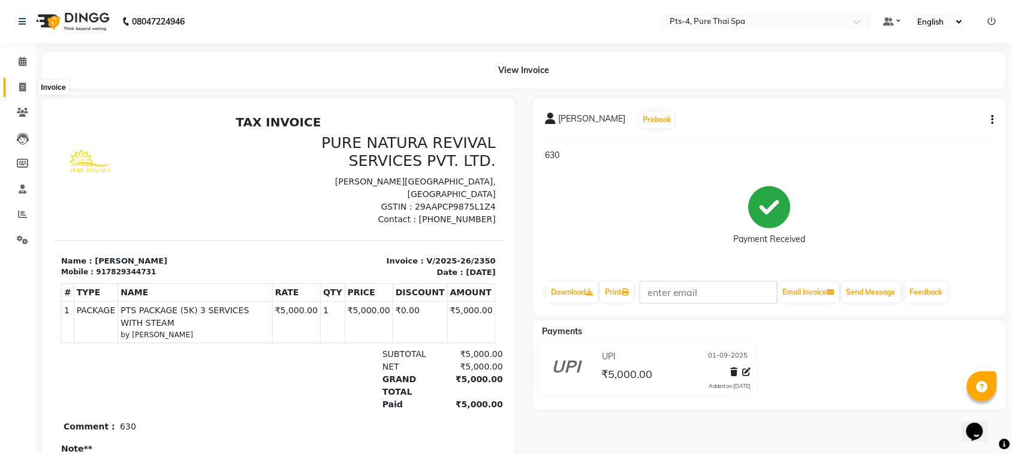
click at [21, 81] on span at bounding box center [22, 88] width 21 height 14
select select "service"
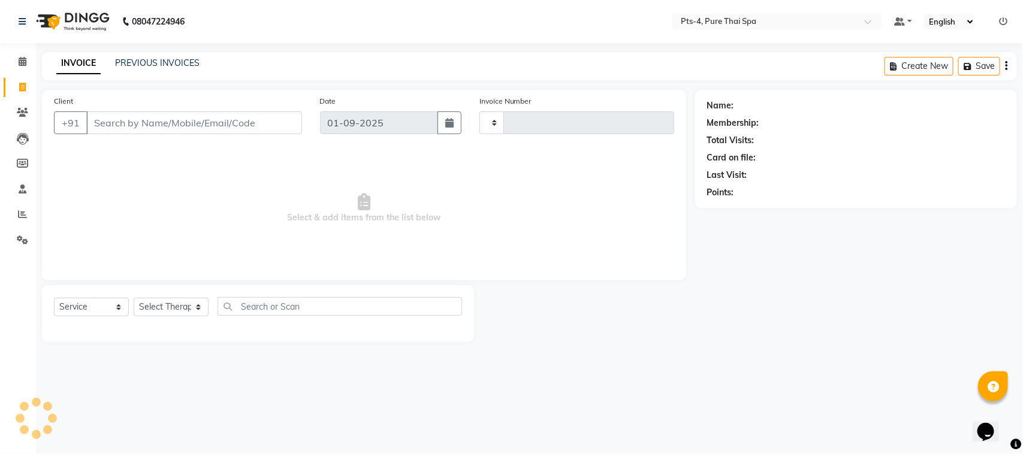
type input "2354"
select select "6459"
click at [108, 123] on input "Client" at bounding box center [194, 122] width 216 height 23
type input "7829344731"
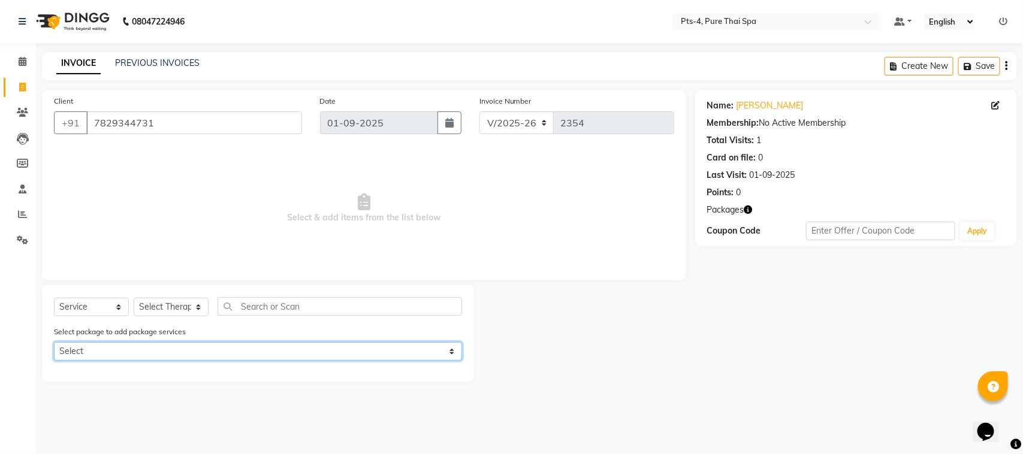
click at [135, 355] on select "Select PTS PACKAGE (5K) 3 SERVICES WITH STEAM" at bounding box center [258, 351] width 408 height 19
select select "1: Object"
click at [54, 342] on select "Select PTS PACKAGE (5K) 3 SERVICES WITH STEAM" at bounding box center [258, 351] width 408 height 19
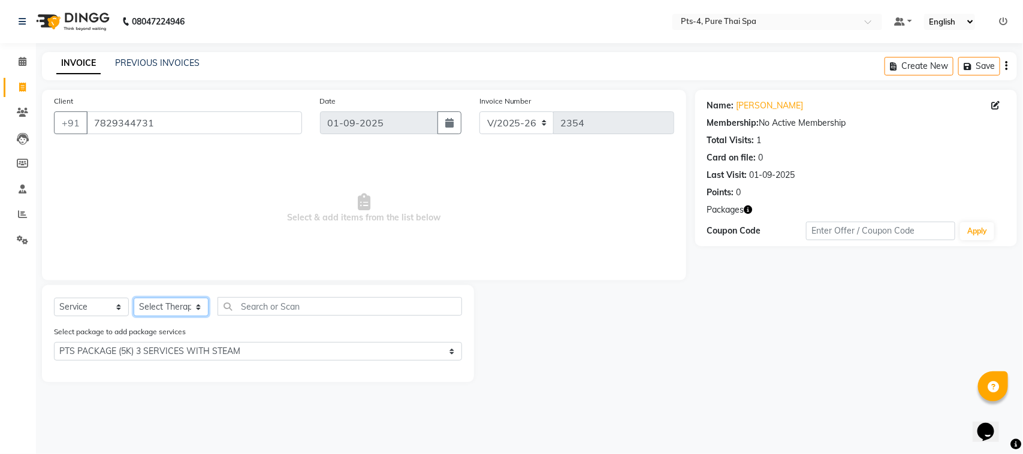
click at [182, 304] on select "Select Therapist [PERSON_NAME] NE [PERSON_NAME] anyone [PERSON_NAME] Candy FON …" at bounding box center [171, 307] width 75 height 19
select select "52901"
click at [134, 298] on select "Select Therapist [PERSON_NAME] NE [PERSON_NAME] anyone [PERSON_NAME] Candy FON …" at bounding box center [171, 307] width 75 height 19
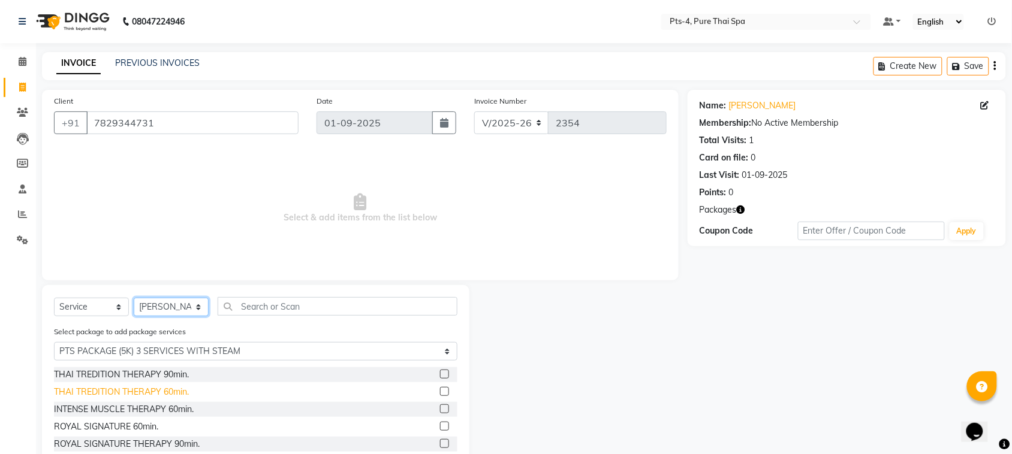
scroll to position [54, 0]
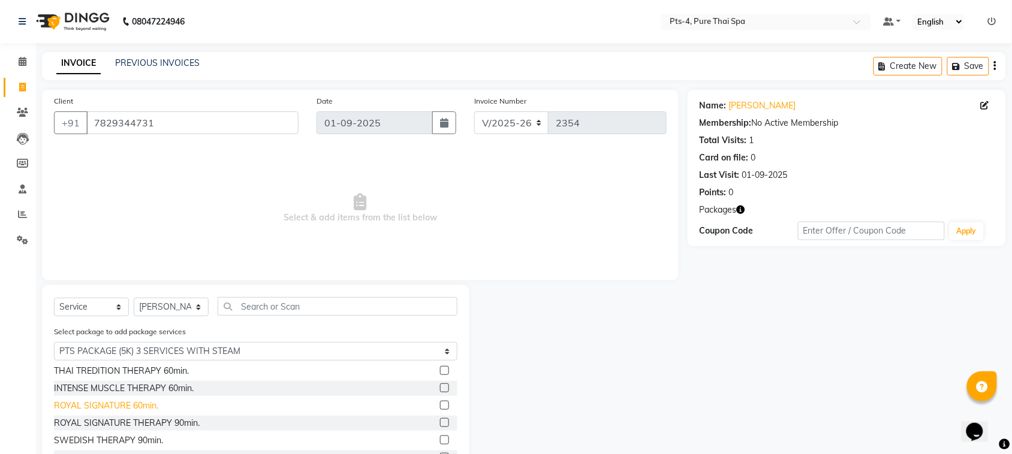
click at [113, 403] on div "ROYAL SIGNATURE 60min." at bounding box center [106, 406] width 104 height 13
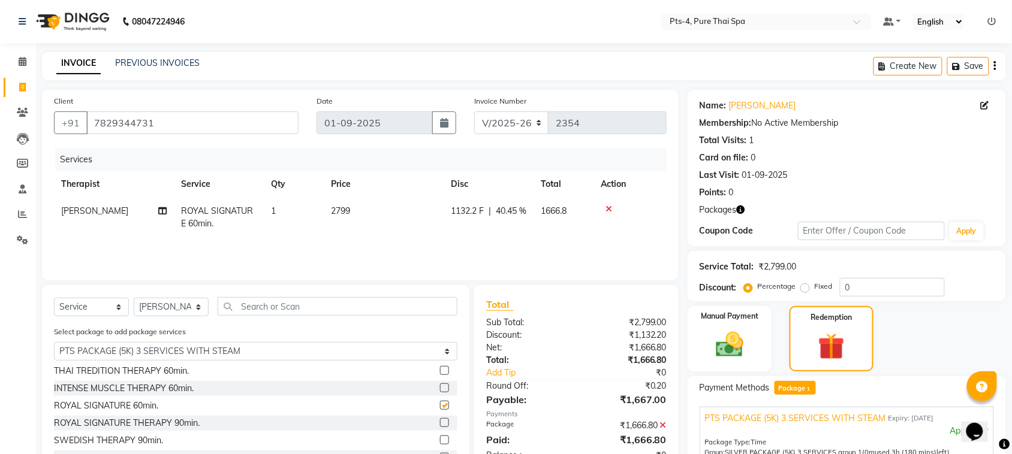
checkbox input "false"
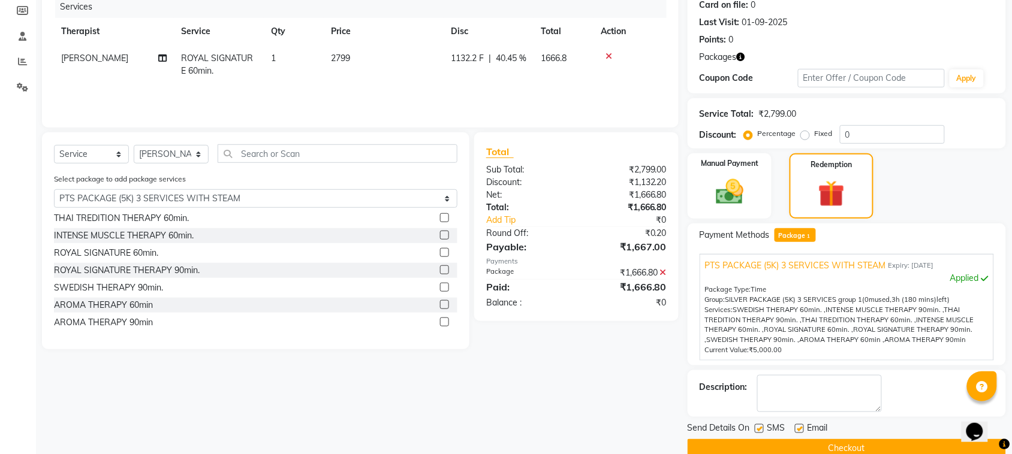
scroll to position [174, 0]
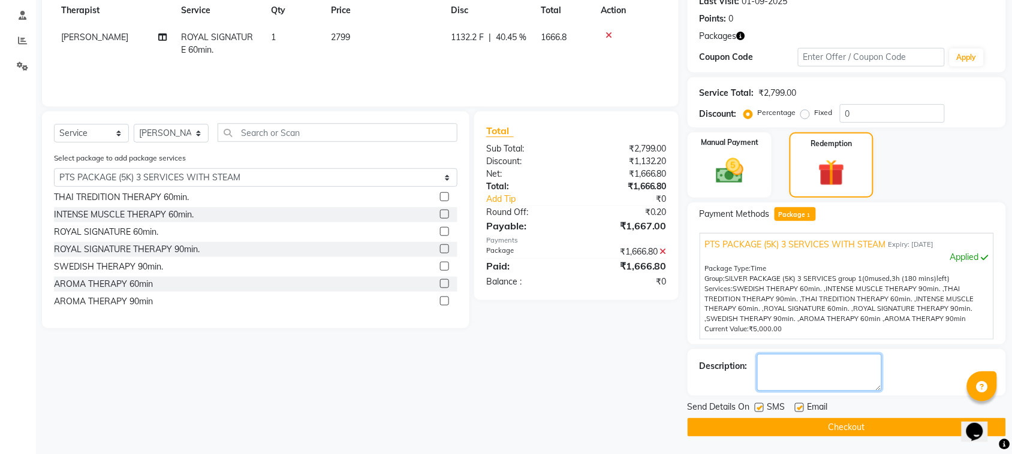
click at [796, 375] on textarea at bounding box center [819, 372] width 125 height 37
type textarea "630"
click at [805, 408] on div "Email" at bounding box center [816, 408] width 43 height 15
click at [798, 408] on label at bounding box center [799, 407] width 9 height 9
click at [798, 408] on input "checkbox" at bounding box center [799, 409] width 8 height 8
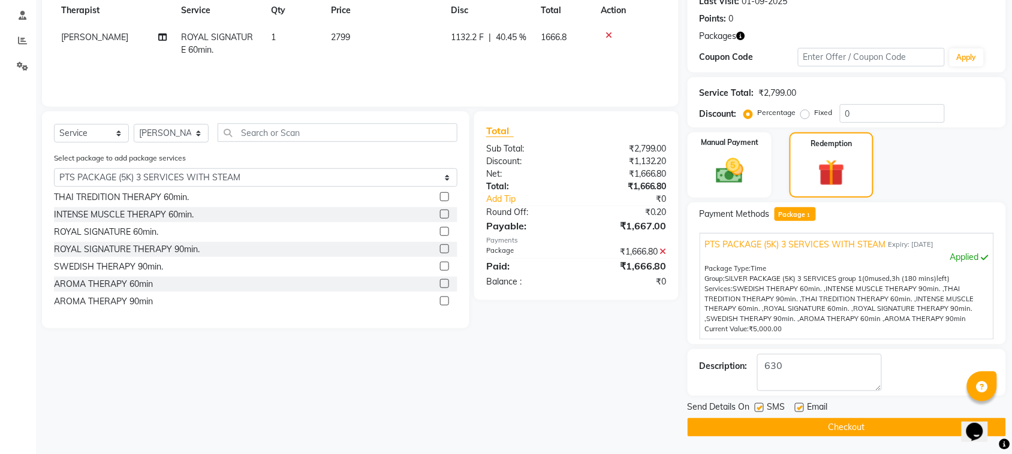
checkbox input "false"
click at [761, 405] on label at bounding box center [758, 407] width 9 height 9
click at [761, 405] on input "checkbox" at bounding box center [758, 409] width 8 height 8
checkbox input "false"
click at [783, 433] on button "Checkout" at bounding box center [846, 427] width 318 height 19
